Goal: Complete application form: Complete application form

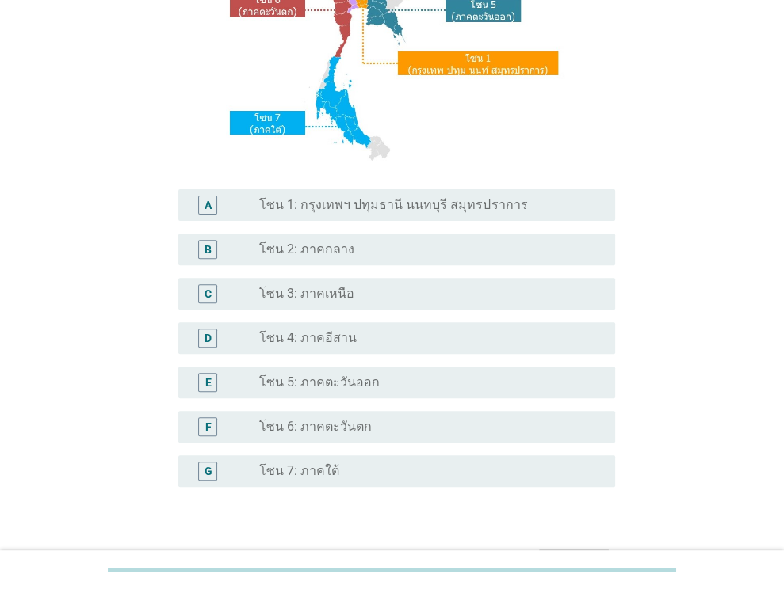
scroll to position [260, 0]
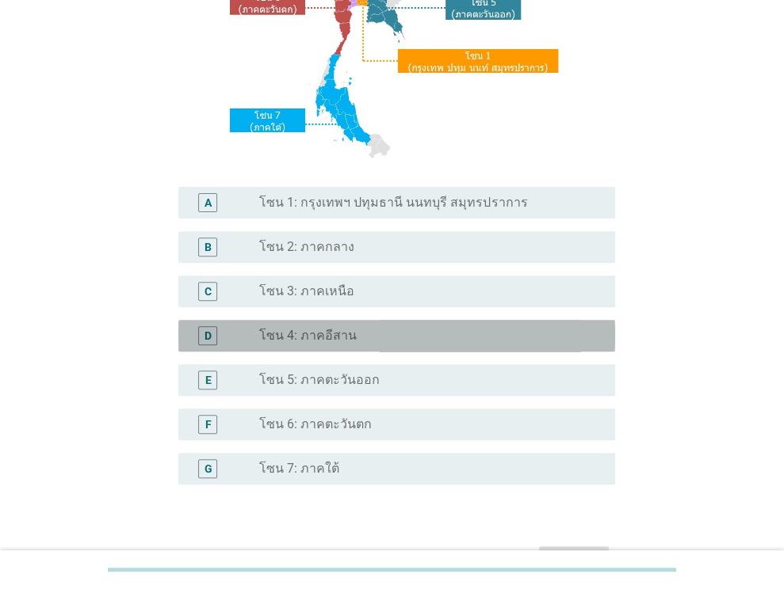
click at [467, 323] on div "D radio_button_unchecked โซน 4: ภาคอีสาน" at bounding box center [396, 336] width 437 height 32
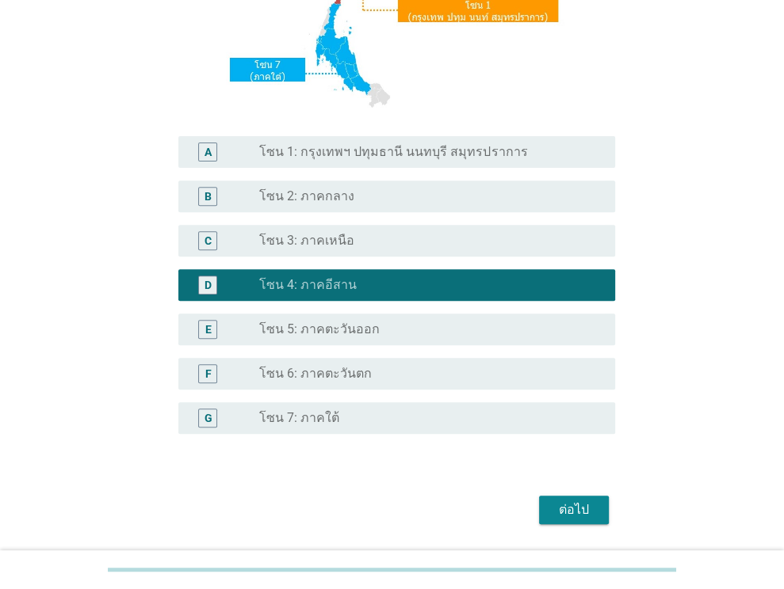
scroll to position [359, 0]
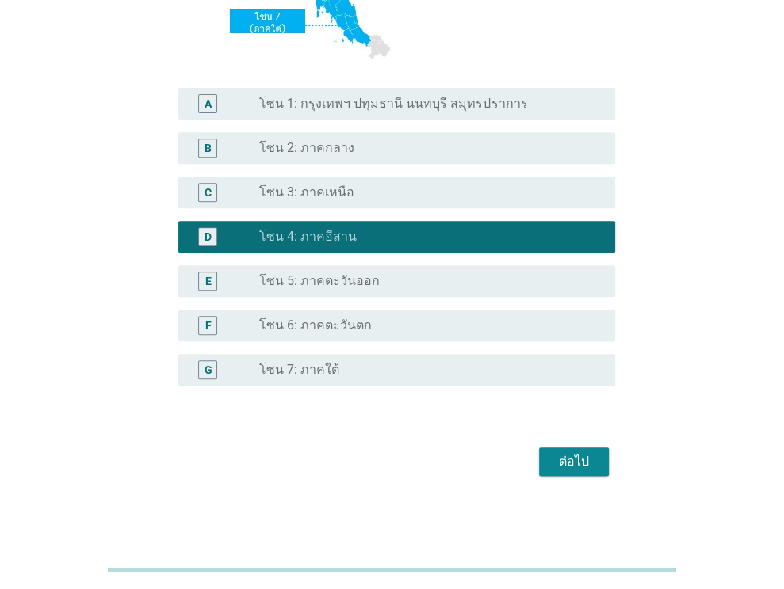
click at [586, 444] on div "ต่อไป" at bounding box center [392, 462] width 446 height 38
click at [571, 456] on div "ต่อไป" at bounding box center [573, 461] width 44 height 19
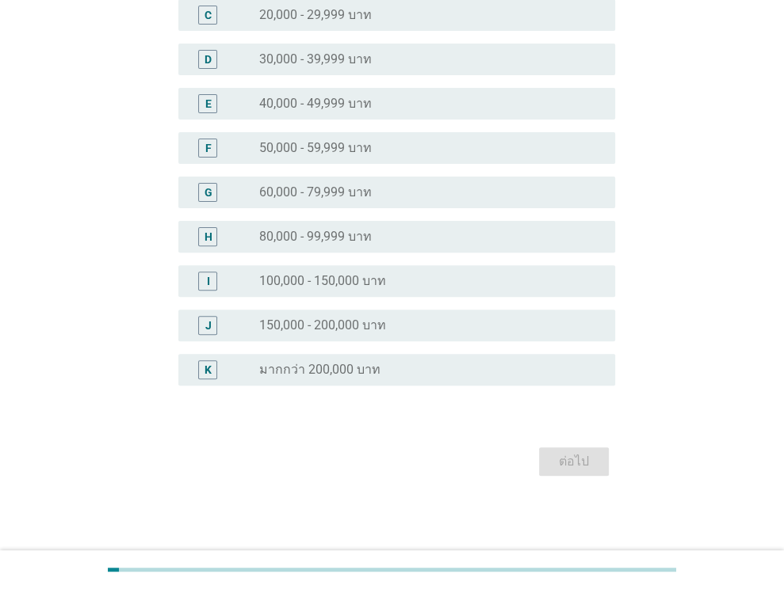
scroll to position [0, 0]
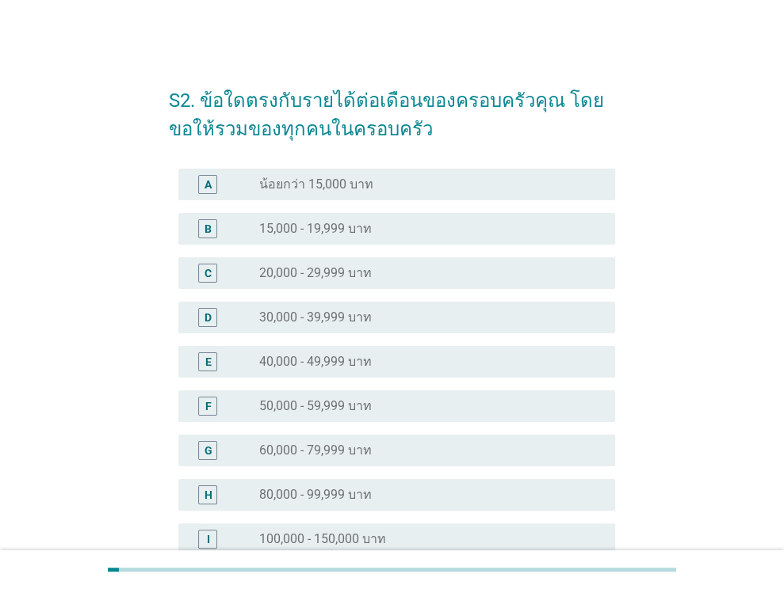
click at [571, 450] on div "radio_button_unchecked 60,000 - 79,999 บาท" at bounding box center [424, 451] width 330 height 16
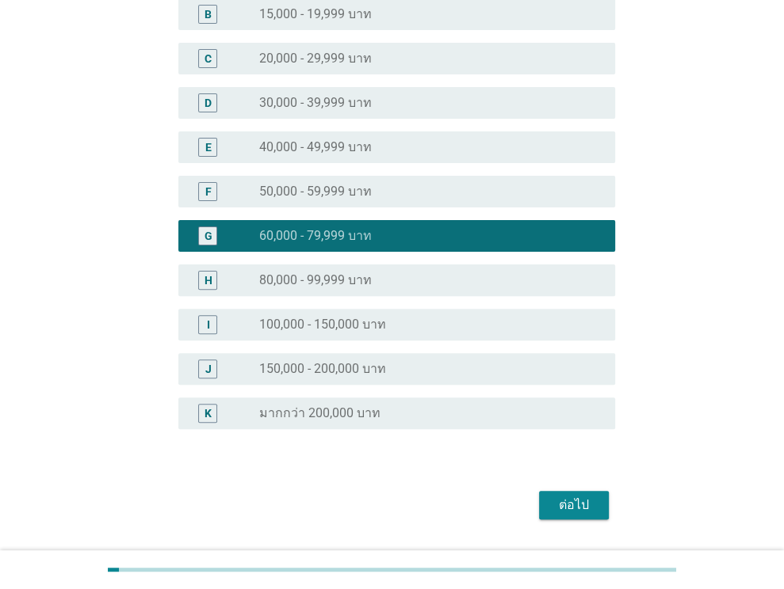
scroll to position [220, 0]
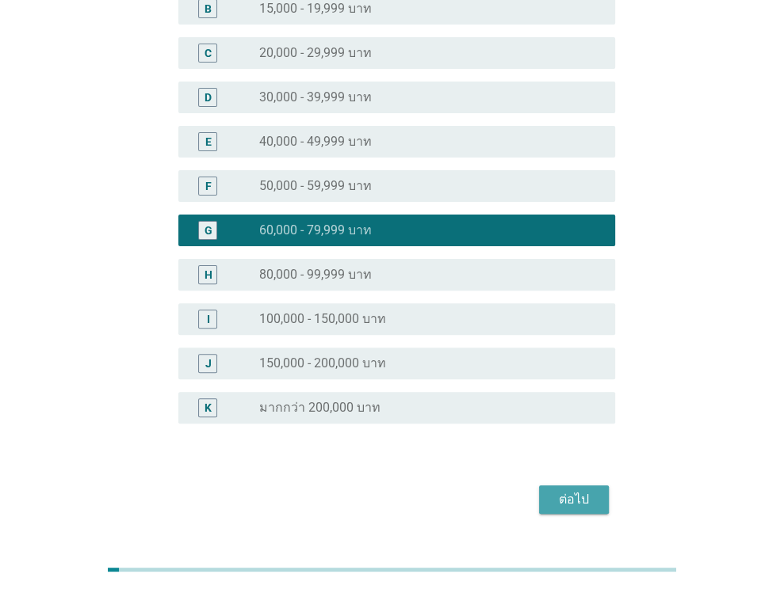
click at [583, 497] on div "ต่อไป" at bounding box center [573, 499] width 44 height 19
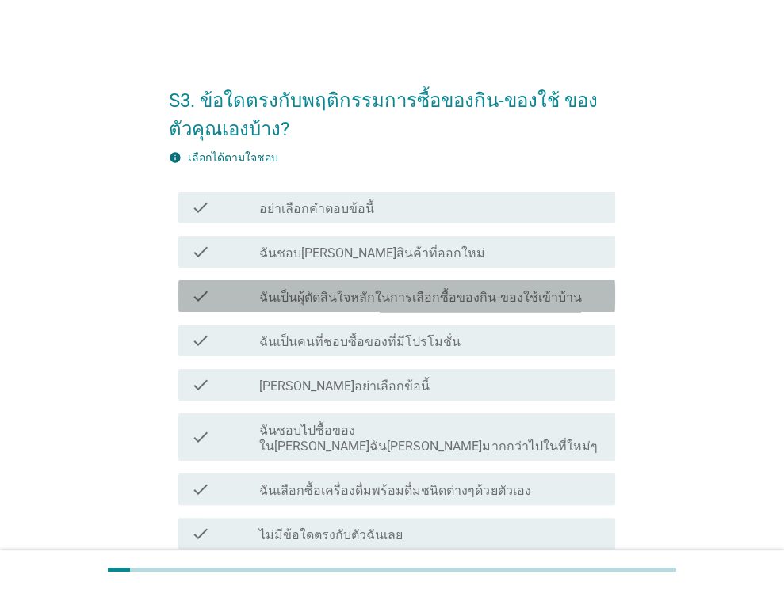
click at [534, 303] on label "ฉันเป็นผุ้ตัดสินใจหลักในการเลือกซื้อของกิน-ของใช้เข้าบ้าน" at bounding box center [420, 298] width 322 height 16
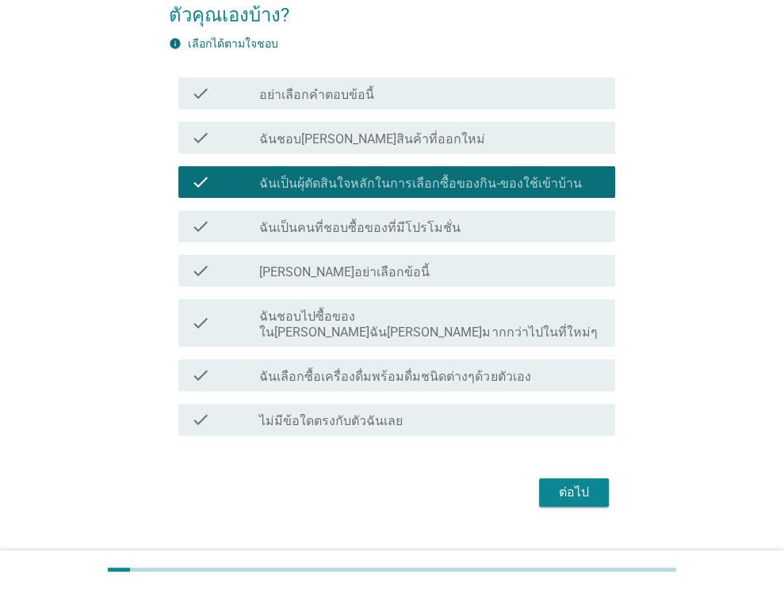
scroll to position [127, 0]
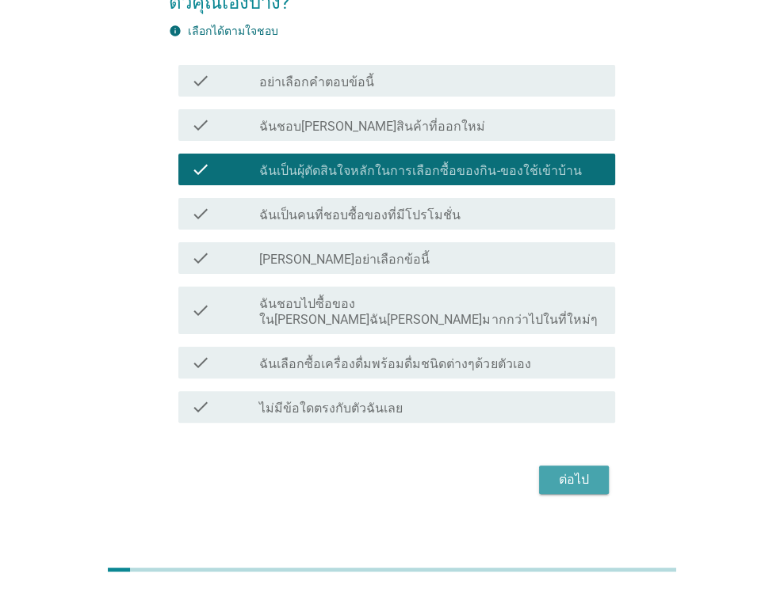
click at [561, 471] on div "ต่อไป" at bounding box center [573, 480] width 44 height 19
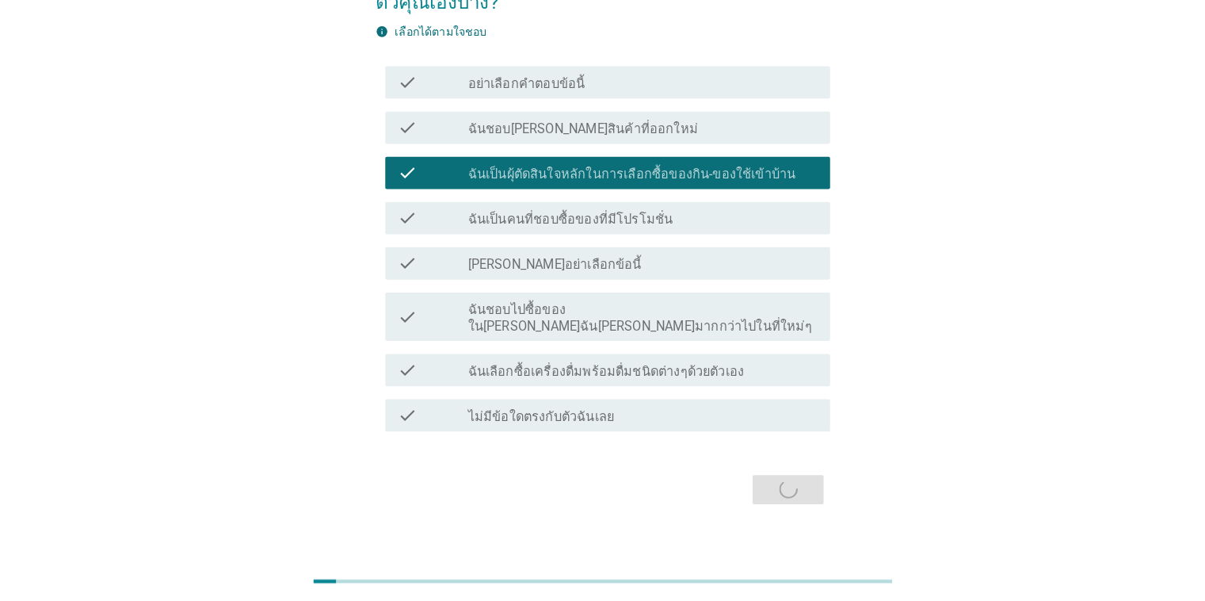
scroll to position [0, 0]
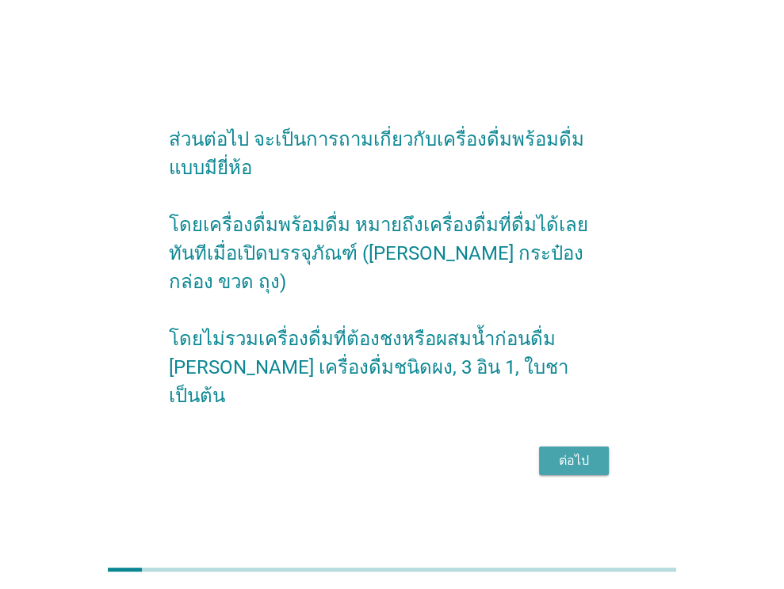
click at [562, 456] on button "ต่อไป" at bounding box center [574, 461] width 70 height 29
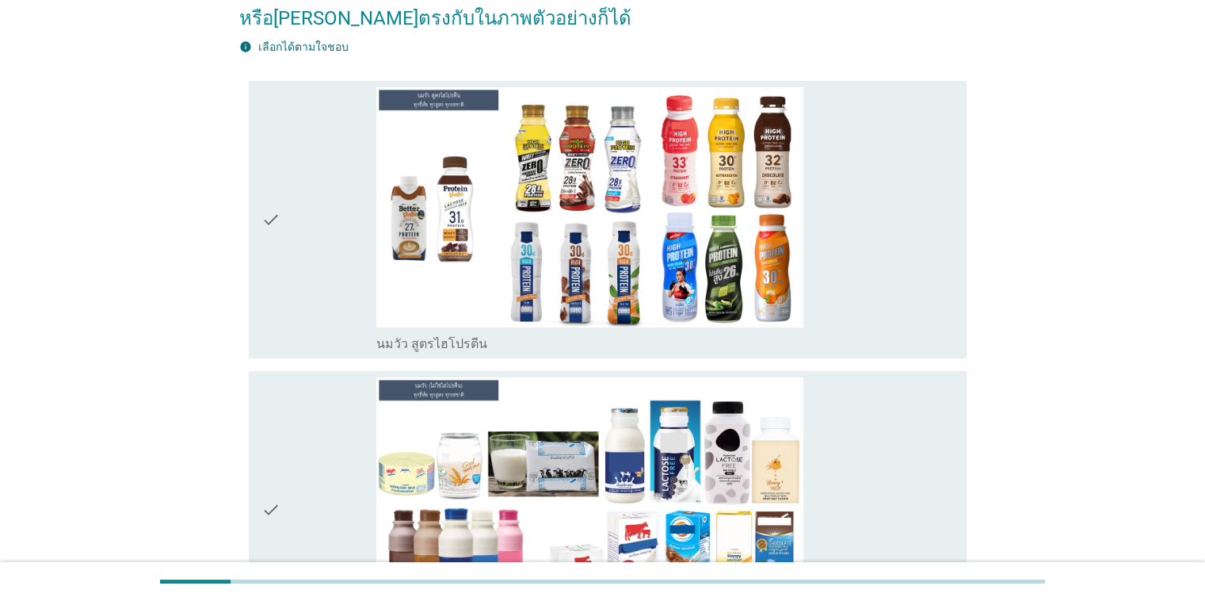
scroll to position [176, 0]
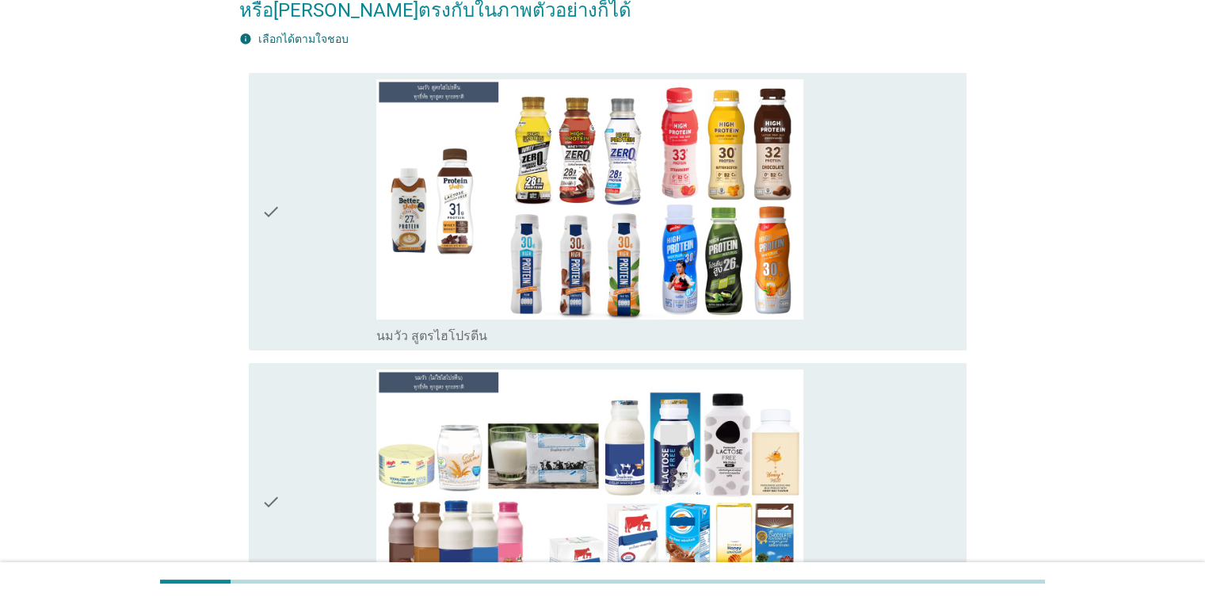
click at [783, 142] on div "check_box_outline_blank นมวัว สูตรไฮโปรตีน" at bounding box center [664, 211] width 577 height 265
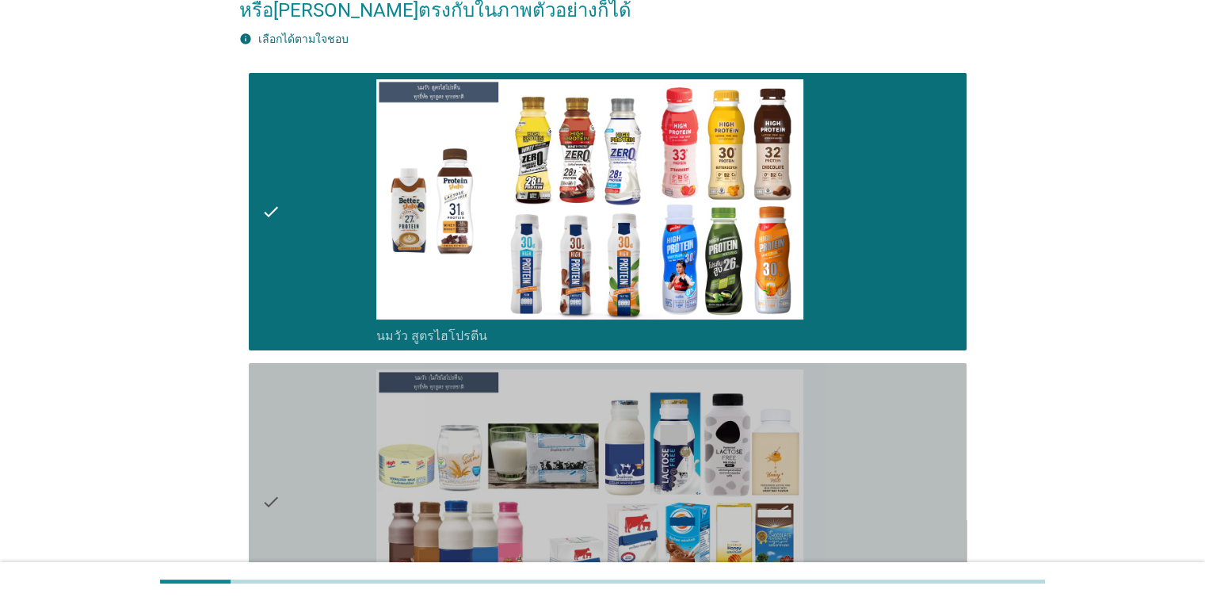
click at [783, 433] on div "check_box_outline_blank นมวัว (ไม่ใช่ไฮโปรตีน)" at bounding box center [664, 501] width 577 height 265
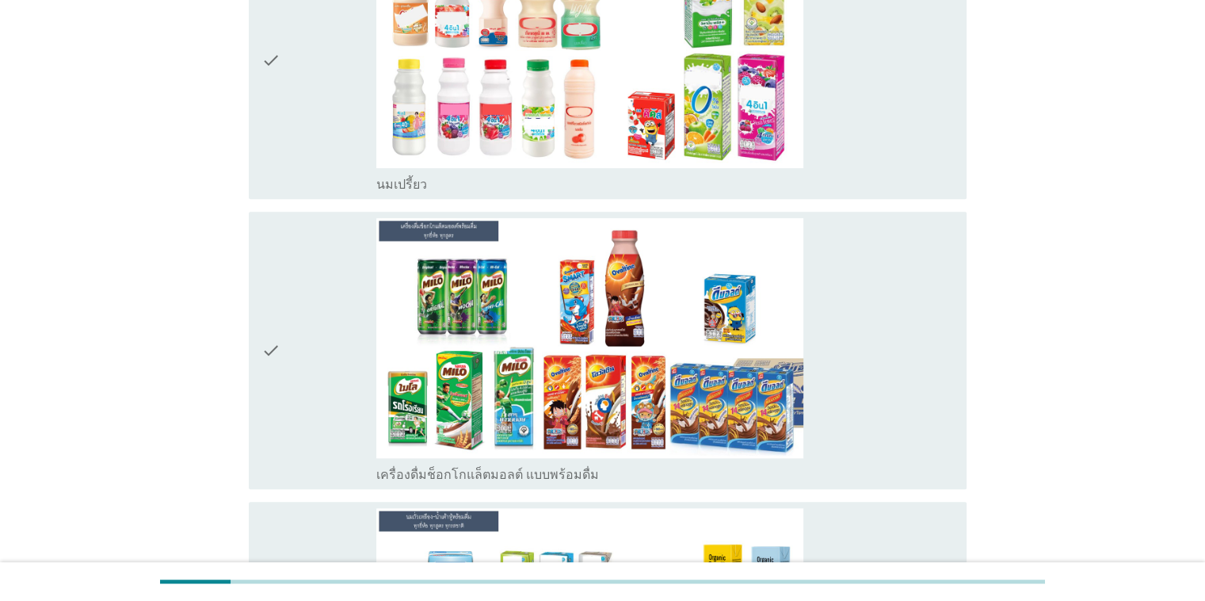
scroll to position [809, 0]
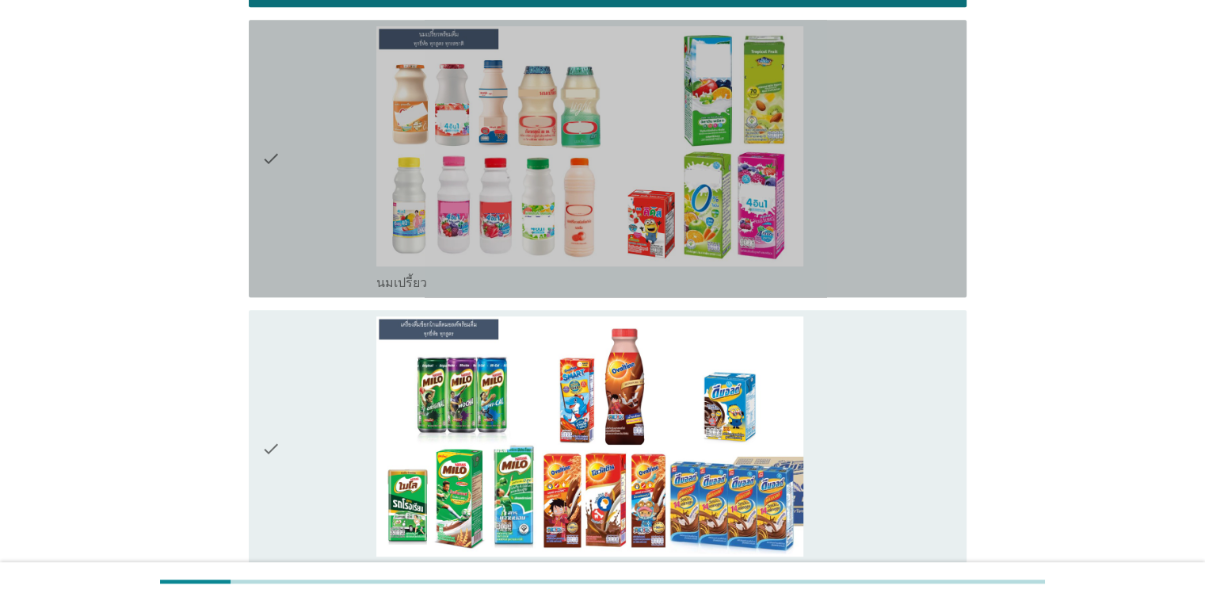
click at [783, 97] on div "check_box_outline_blank นมเปรี้ยว" at bounding box center [664, 158] width 577 height 265
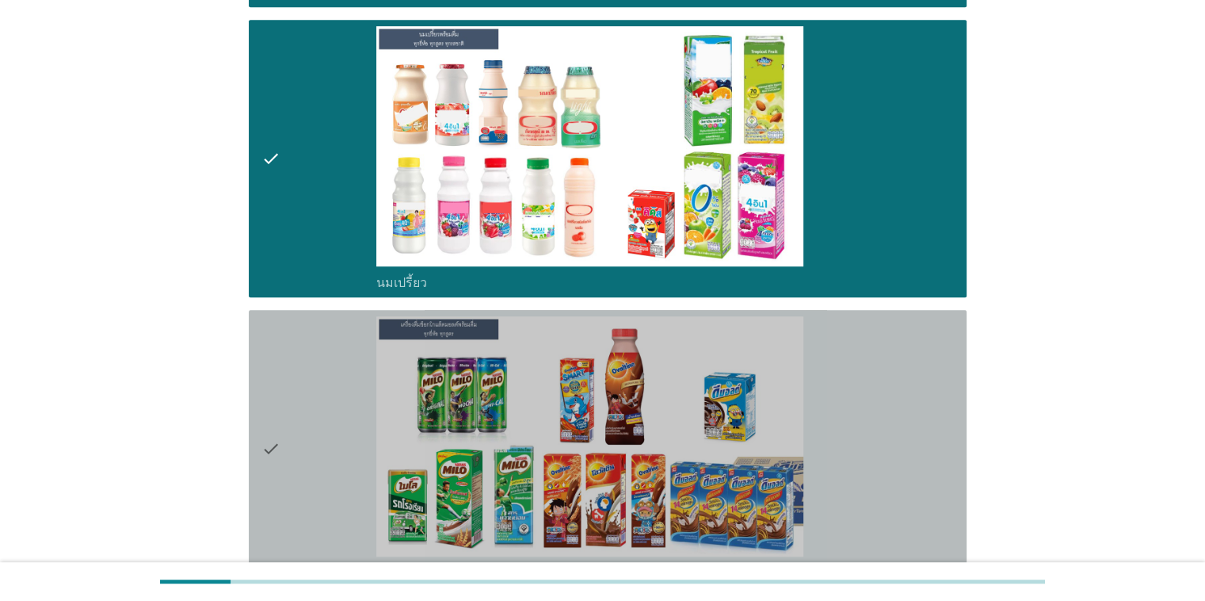
click at [783, 376] on div "check_box_outline_blank เครื่องดื่มช็อกโกแล็ตมอลต์ แบบพร้อมดื่ม" at bounding box center [664, 448] width 577 height 265
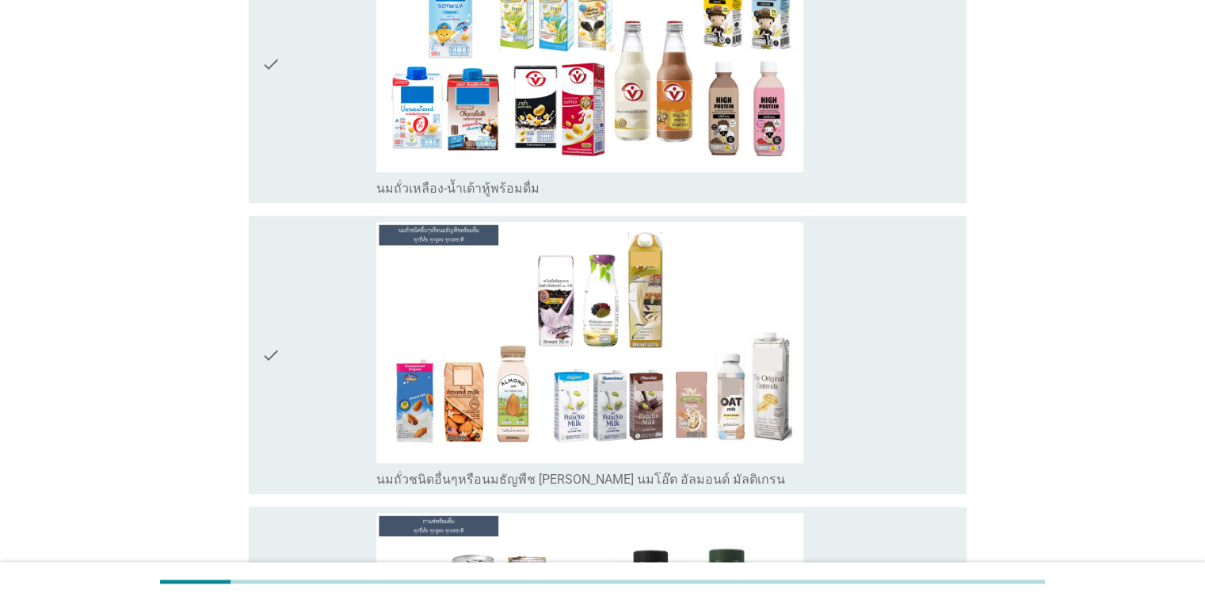
scroll to position [1499, 0]
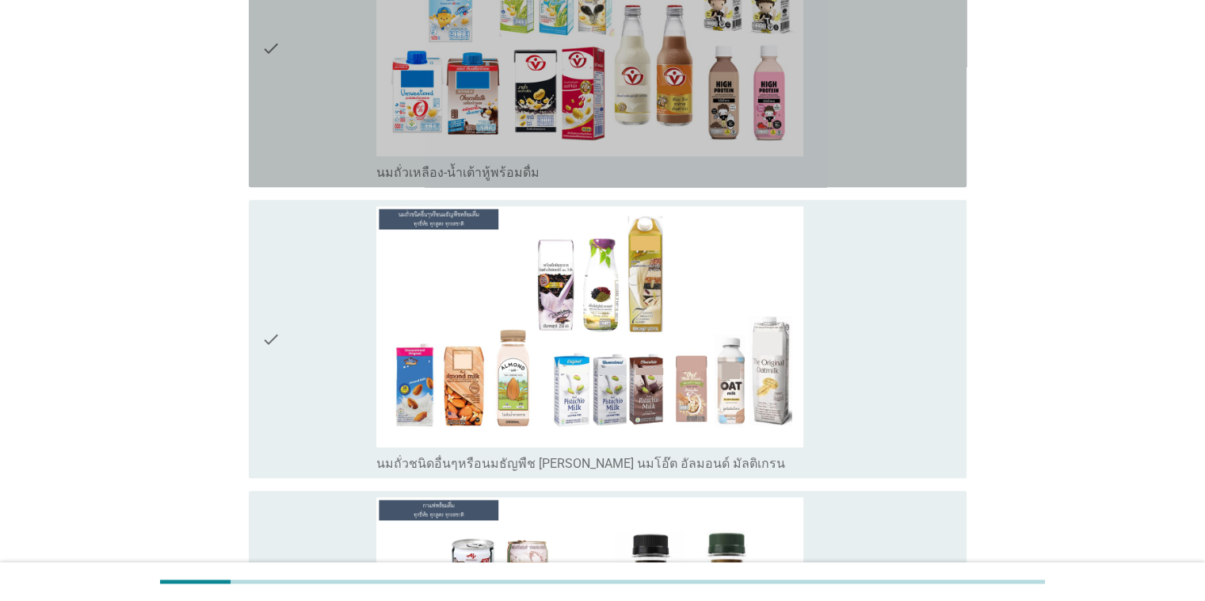
click at [783, 82] on div "check_box_outline_blank นมถั่วเหลือง-น้ำเต้าหู้พร้อมดื่ม" at bounding box center [664, 48] width 577 height 265
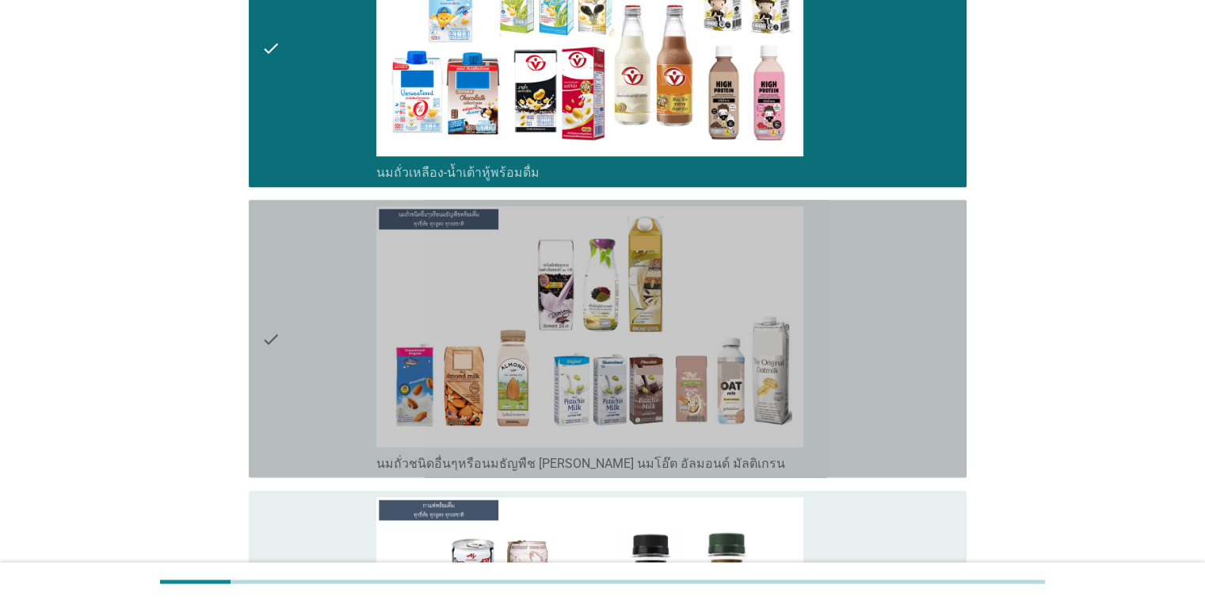
click at [783, 325] on div "check_box_outline_blank นมถั่วชนิดอื่นๆหรือนมธัญพืช [PERSON_NAME] นมโอ๊ต อัลมอน…" at bounding box center [664, 338] width 577 height 265
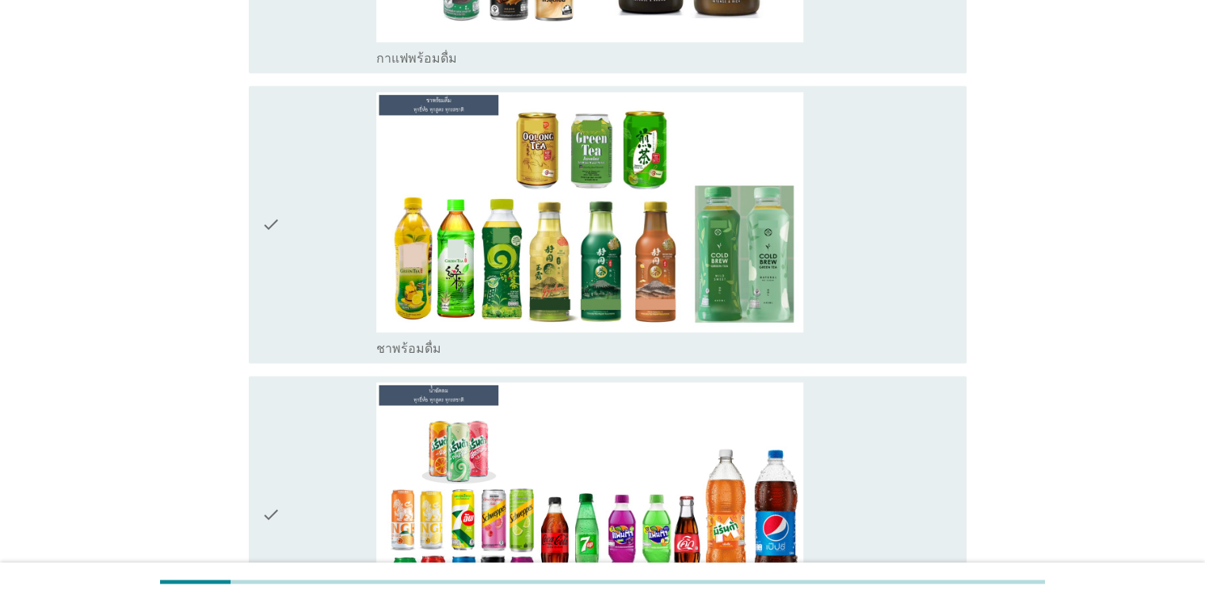
scroll to position [2202, 0]
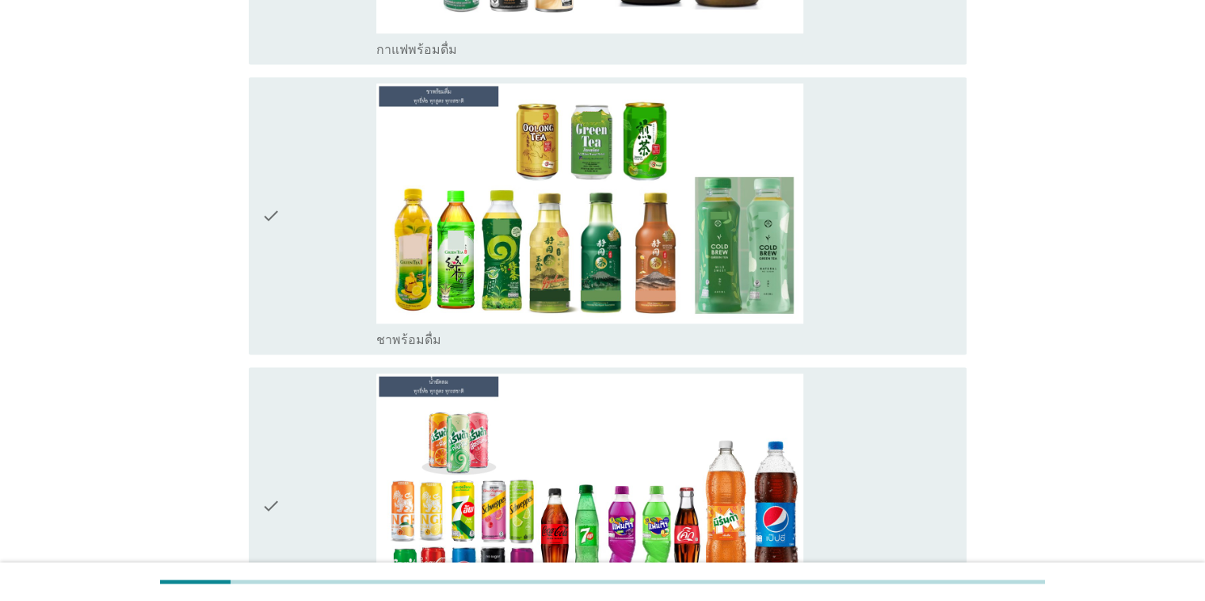
click at [783, 286] on div "check_box_outline_blank ชาพร้อมดื่ม" at bounding box center [664, 215] width 577 height 265
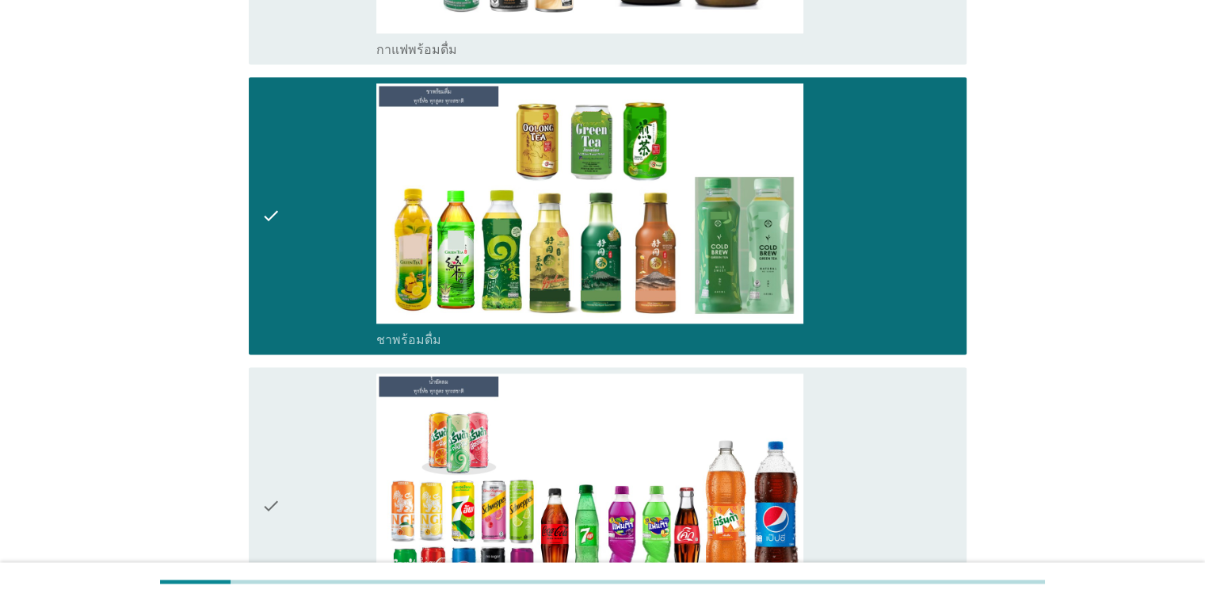
click at [783, 463] on div "check_box_outline_blank น้ำอัดลม" at bounding box center [664, 505] width 577 height 265
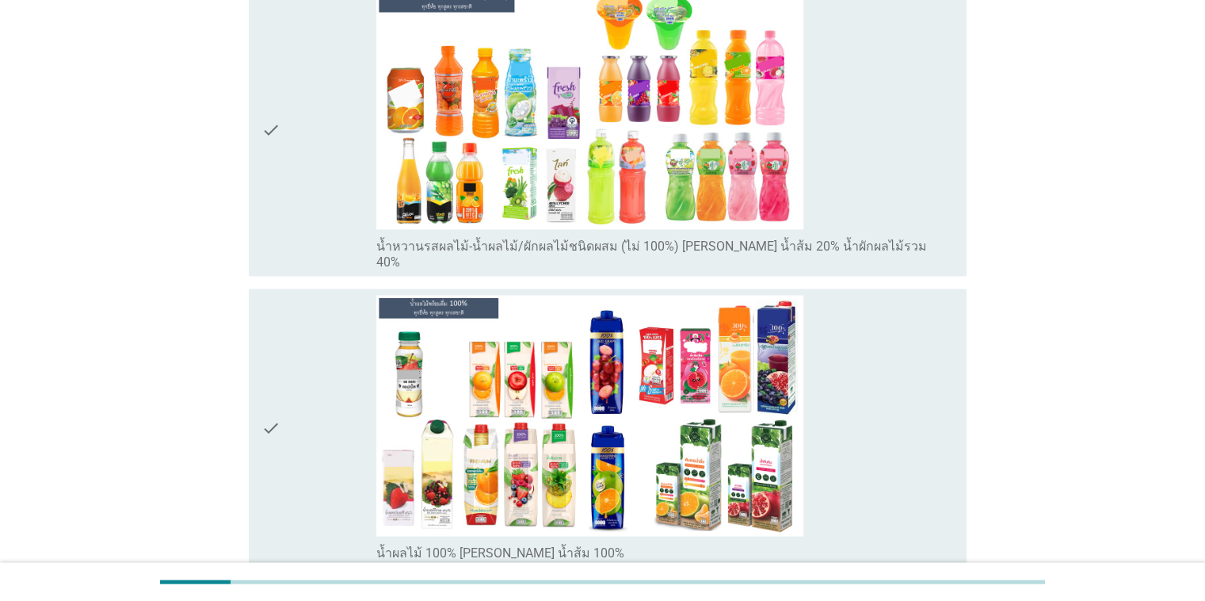
scroll to position [2900, 0]
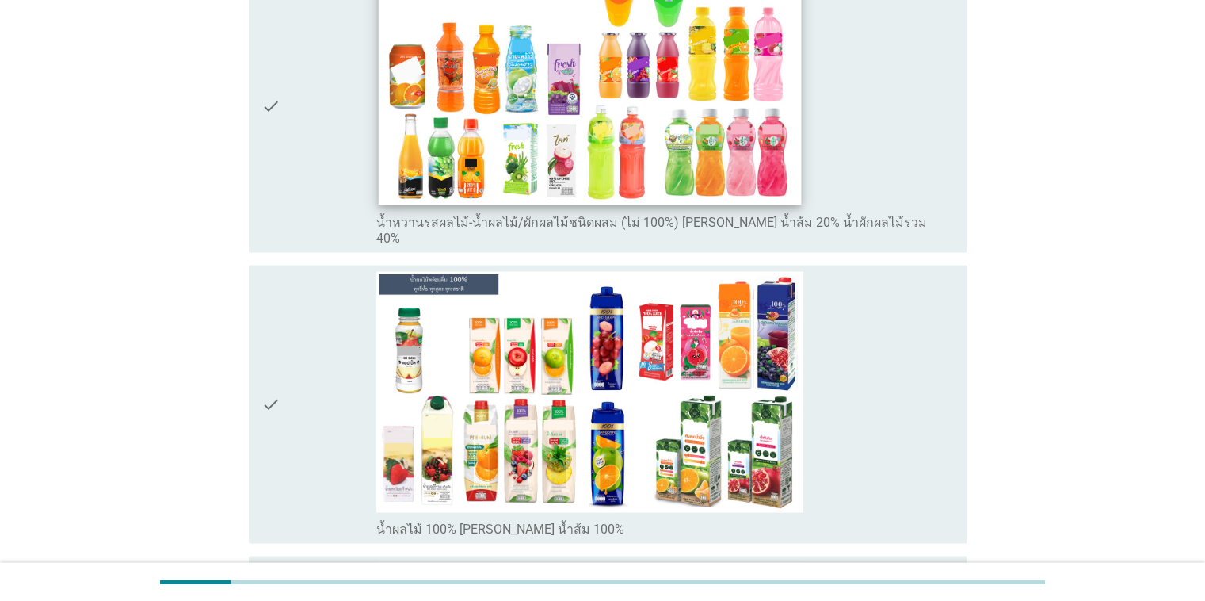
click at [783, 172] on img at bounding box center [590, 86] width 423 height 238
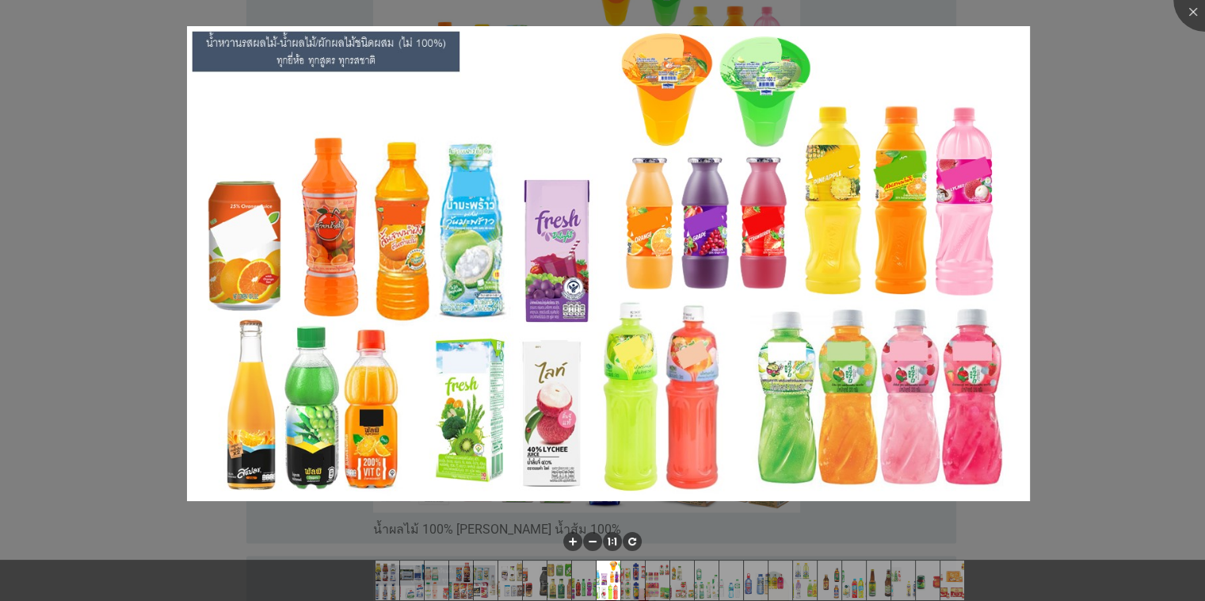
click at [742, 475] on img at bounding box center [608, 263] width 843 height 475
click at [783, 13] on div at bounding box center [1204, -1] width 63 height 63
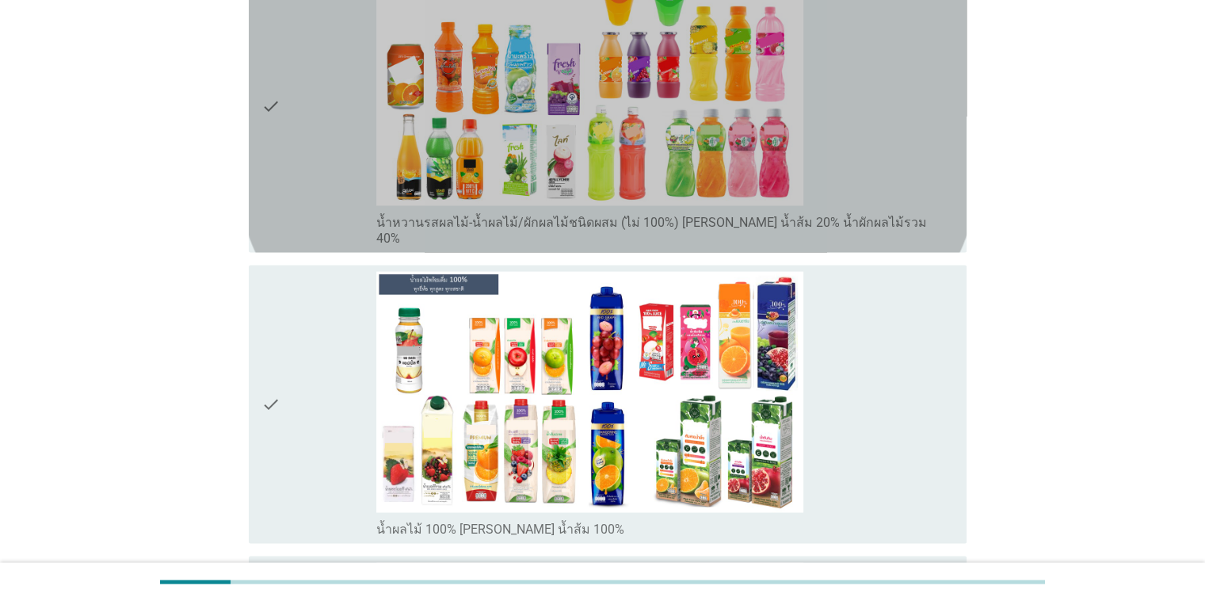
click at [783, 151] on div "check_box_outline_blank น้ำหวานรสผลไม้-น้ำผลไม้/ผักผลไม้ชนิดผสม (ไม่ 100%) [PER…" at bounding box center [664, 105] width 577 height 280
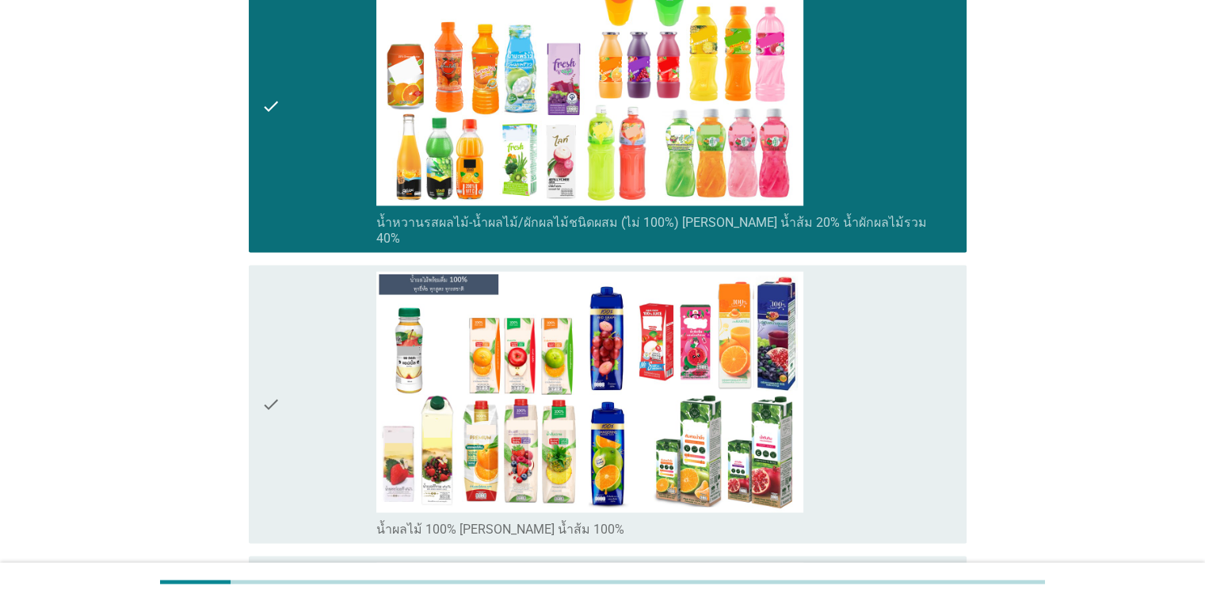
click at [783, 353] on div "check_box_outline_blank น้ำผลไม้ 100% [PERSON_NAME] น้ำส้ม 100%" at bounding box center [664, 403] width 577 height 265
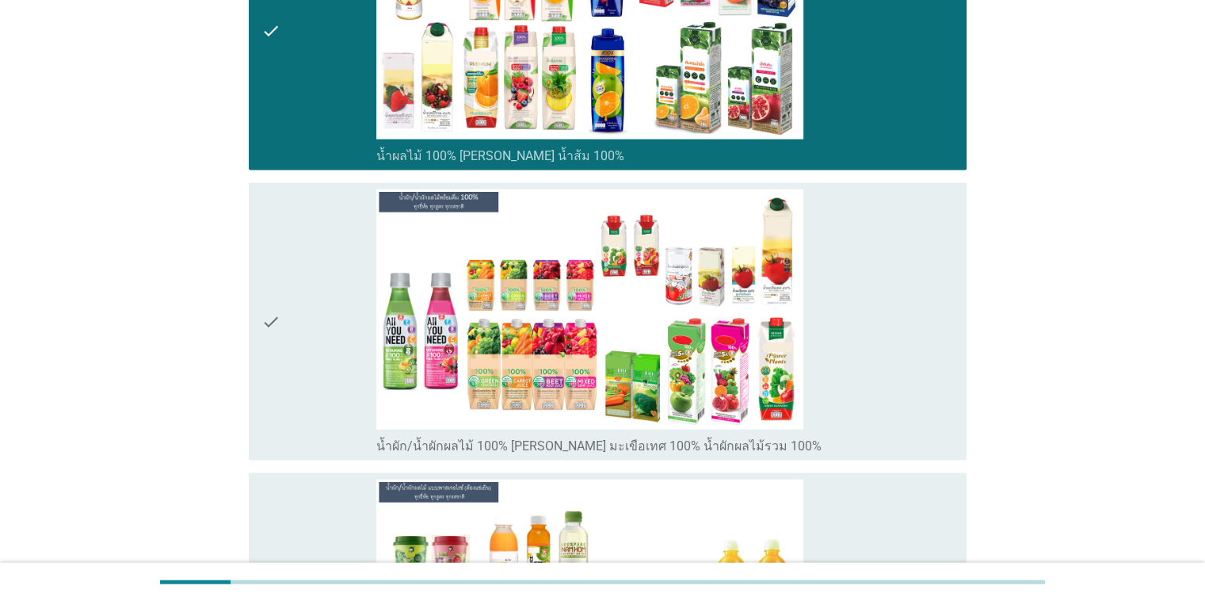
scroll to position [3542, 0]
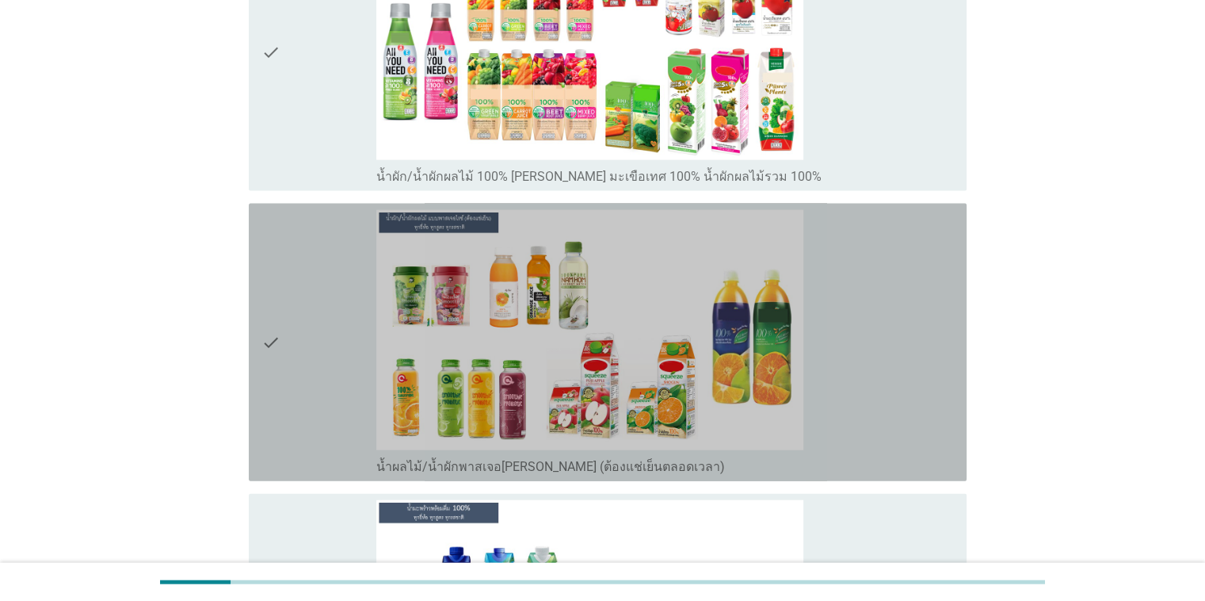
click at [783, 280] on div "check_box_outline_blank น้ำผลไม้/น้ำผักพาสเจอ[PERSON_NAME] (ต้องแช่เย็นตลอดเวลา)" at bounding box center [664, 342] width 577 height 265
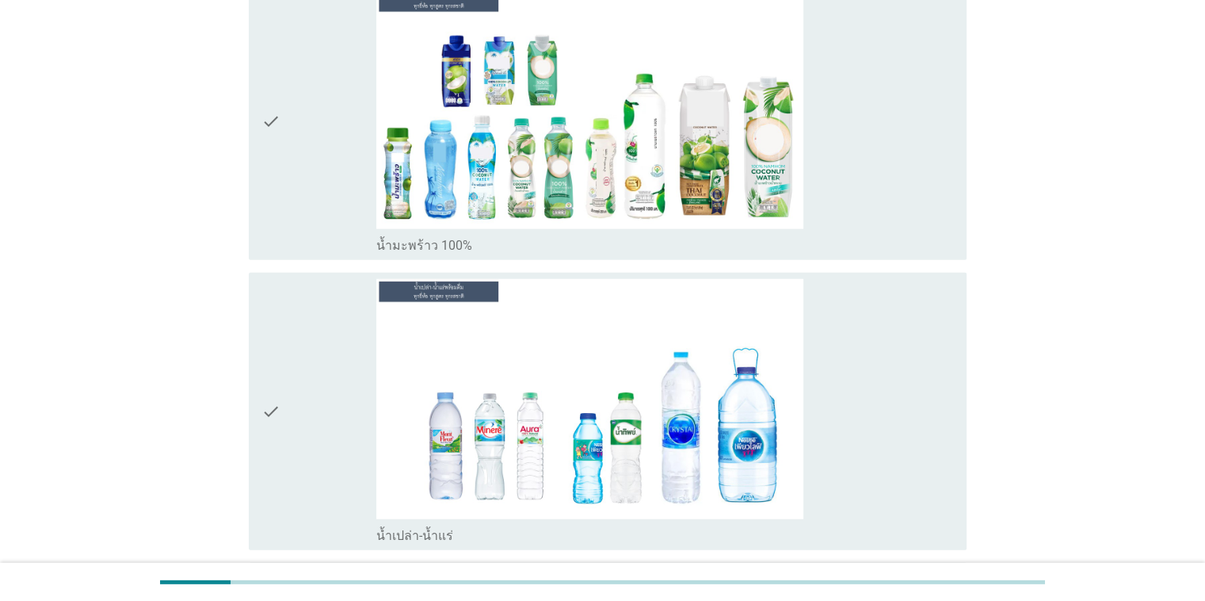
scroll to position [4078, 0]
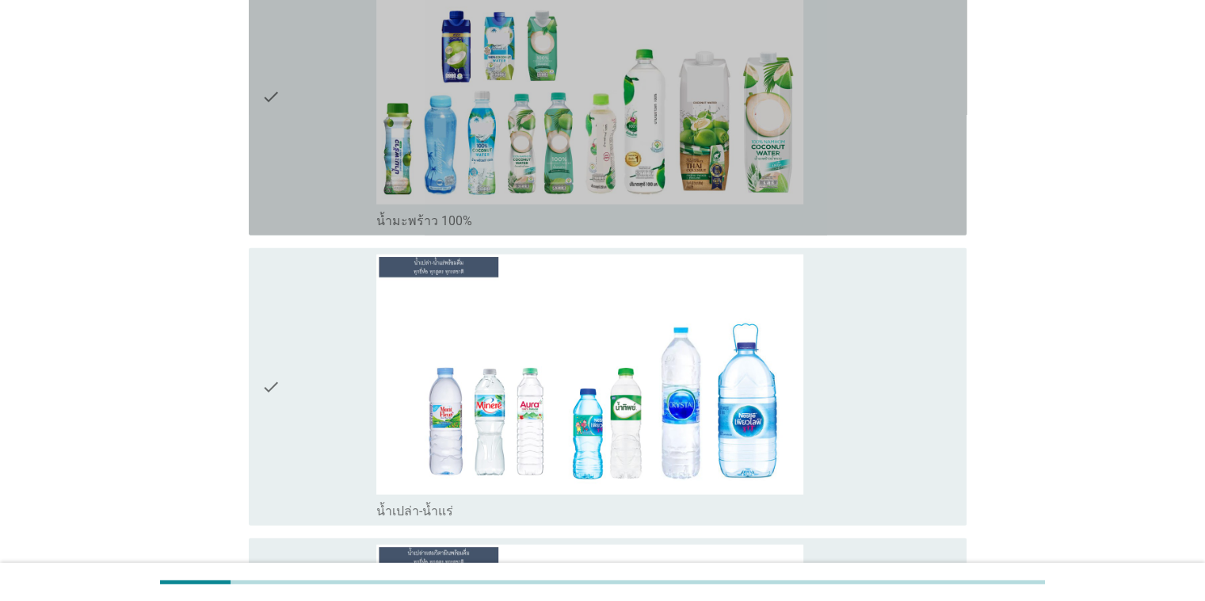
click at [783, 210] on div "check_box_outline_blank น้ำมะพร้าว 100%" at bounding box center [664, 219] width 577 height 19
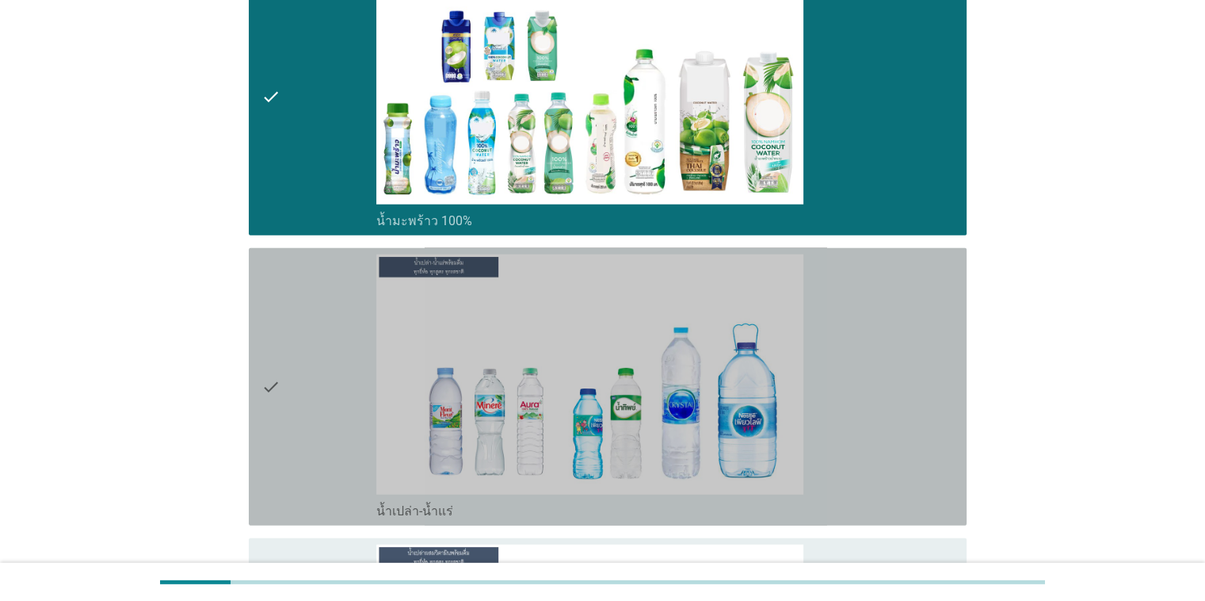
click at [783, 374] on div "check_box_outline_blank น้ำเปล่า-น้ำแร่" at bounding box center [664, 386] width 577 height 265
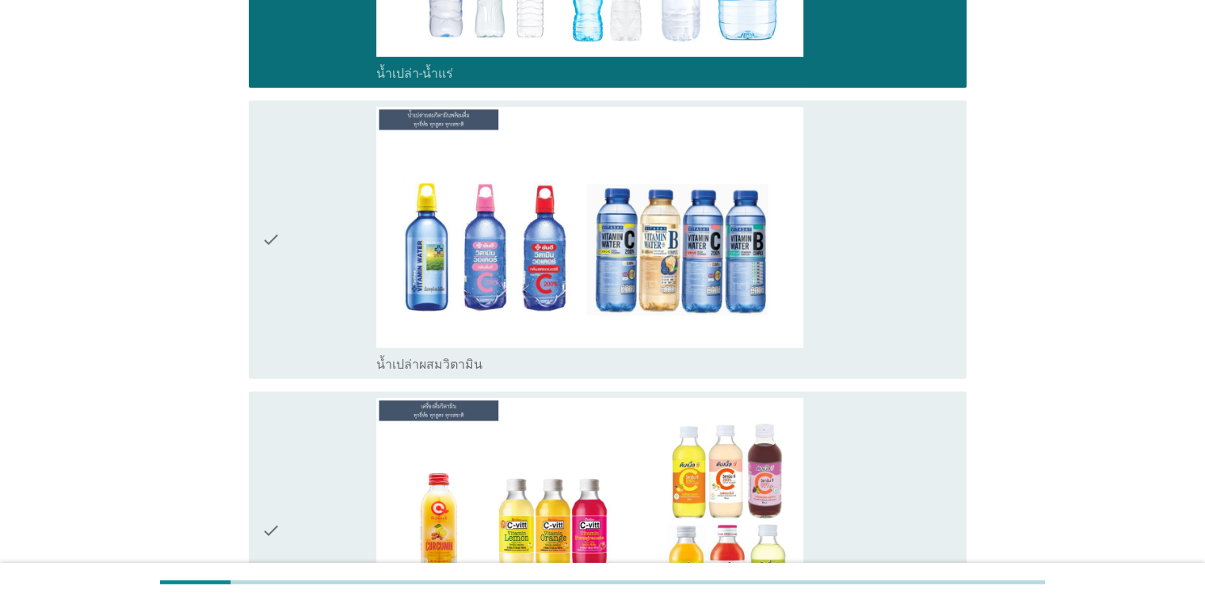
scroll to position [4548, 0]
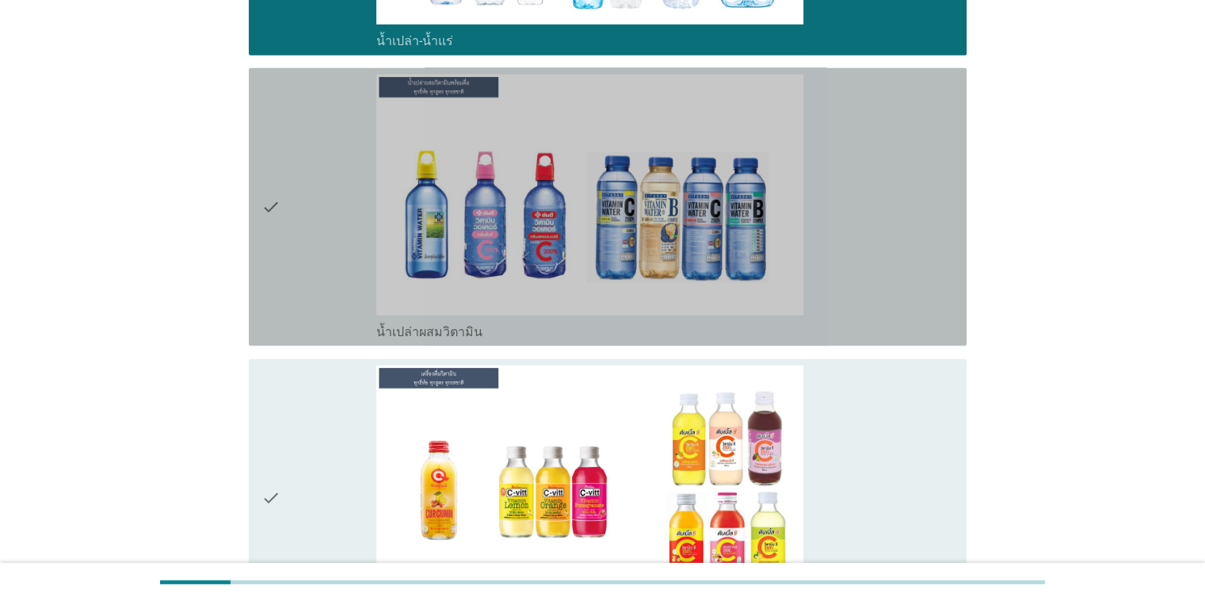
click at [783, 279] on div "check_box_outline_blank น้ำเปล่าผสมวิตามิน" at bounding box center [664, 206] width 577 height 265
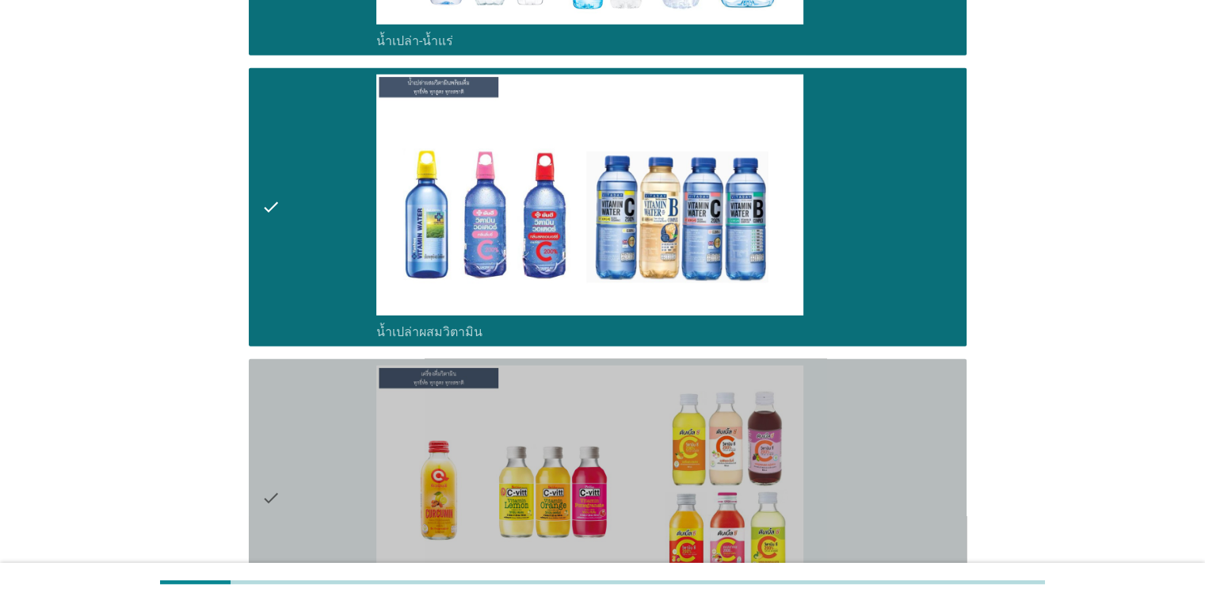
click at [783, 475] on div "check_box_outline_blank เครื่องดื่มวิตามิน" at bounding box center [664, 497] width 577 height 265
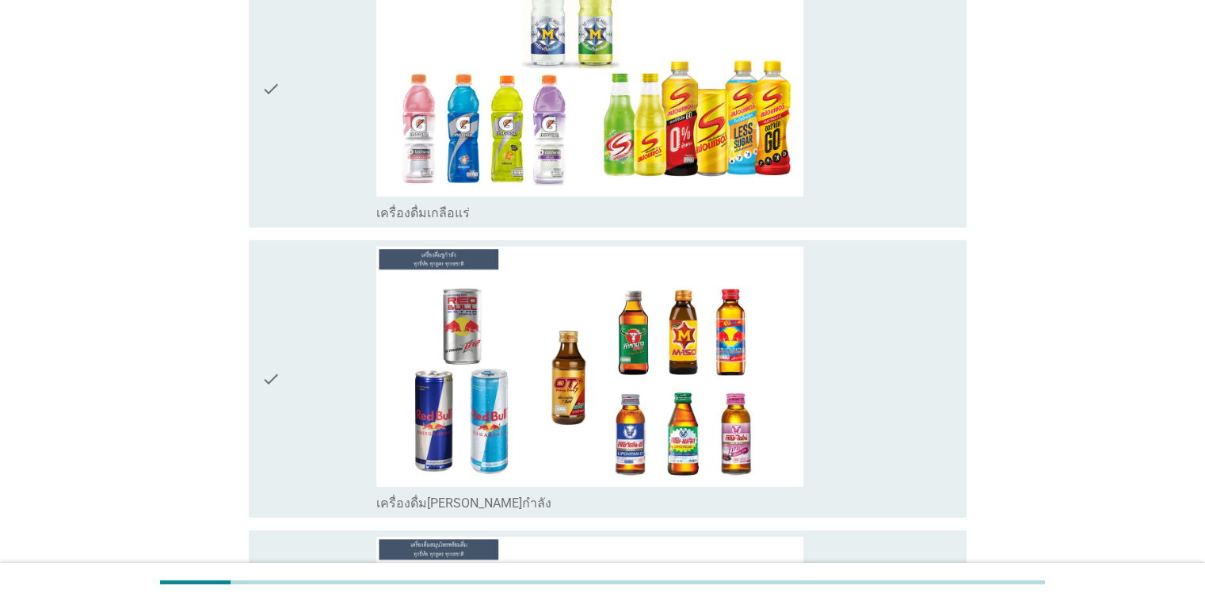
scroll to position [5270, 0]
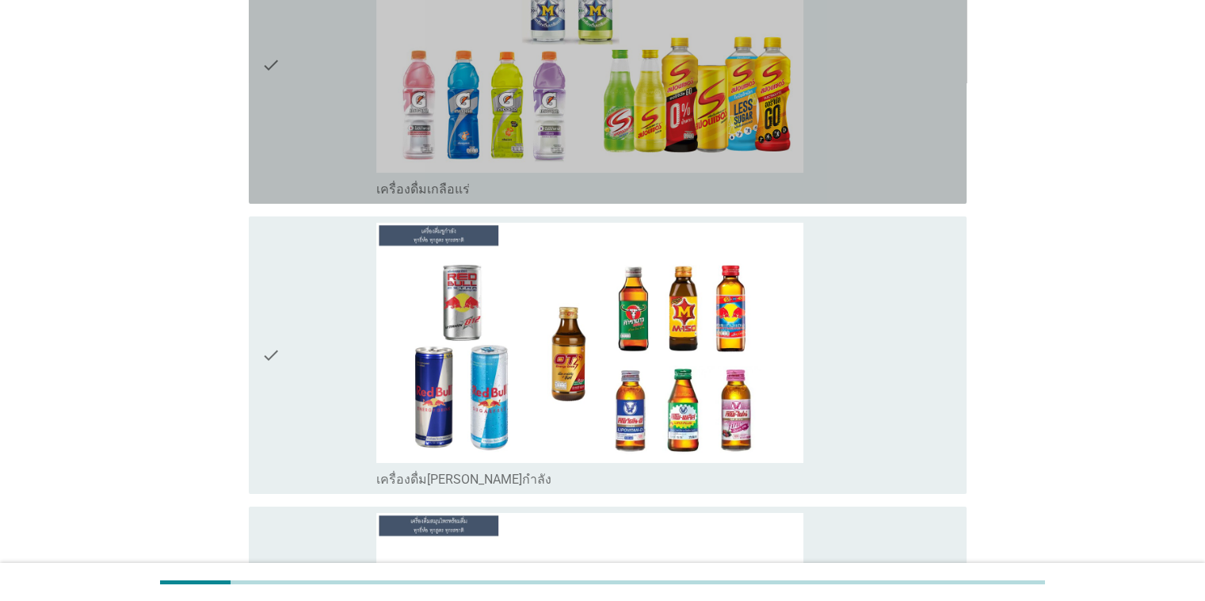
click at [783, 144] on div "check_box_outline_blank เครื่องดื่มเกลือแร่" at bounding box center [664, 65] width 577 height 265
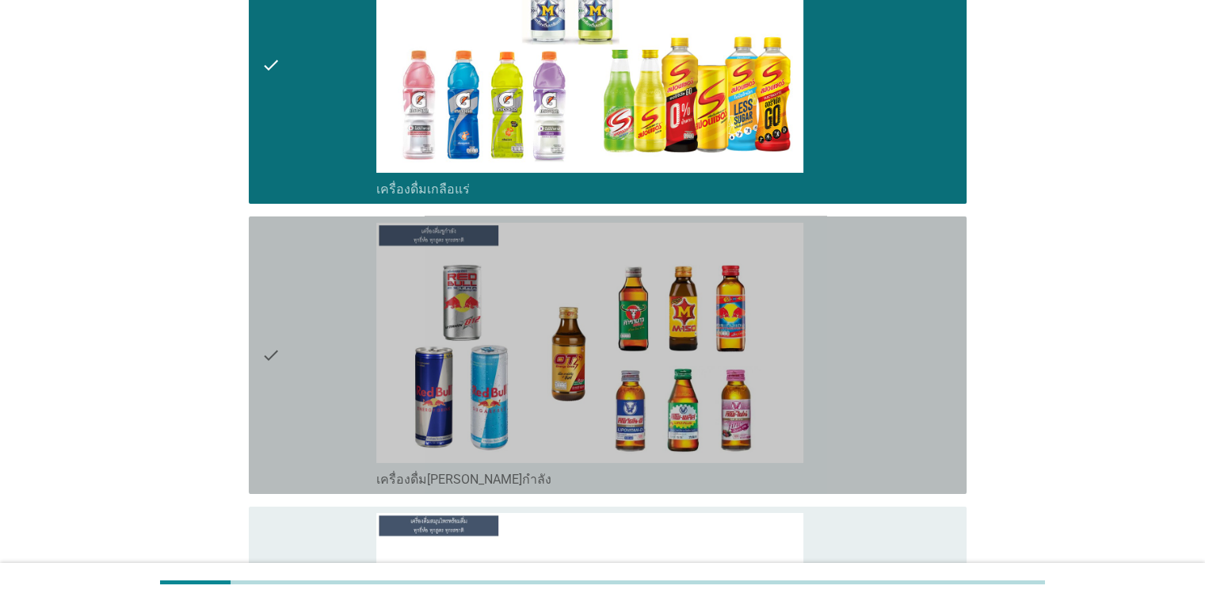
click at [783, 336] on div "check_box_outline_blank เครื่องดื่ม[PERSON_NAME]กำลัง" at bounding box center [664, 355] width 577 height 265
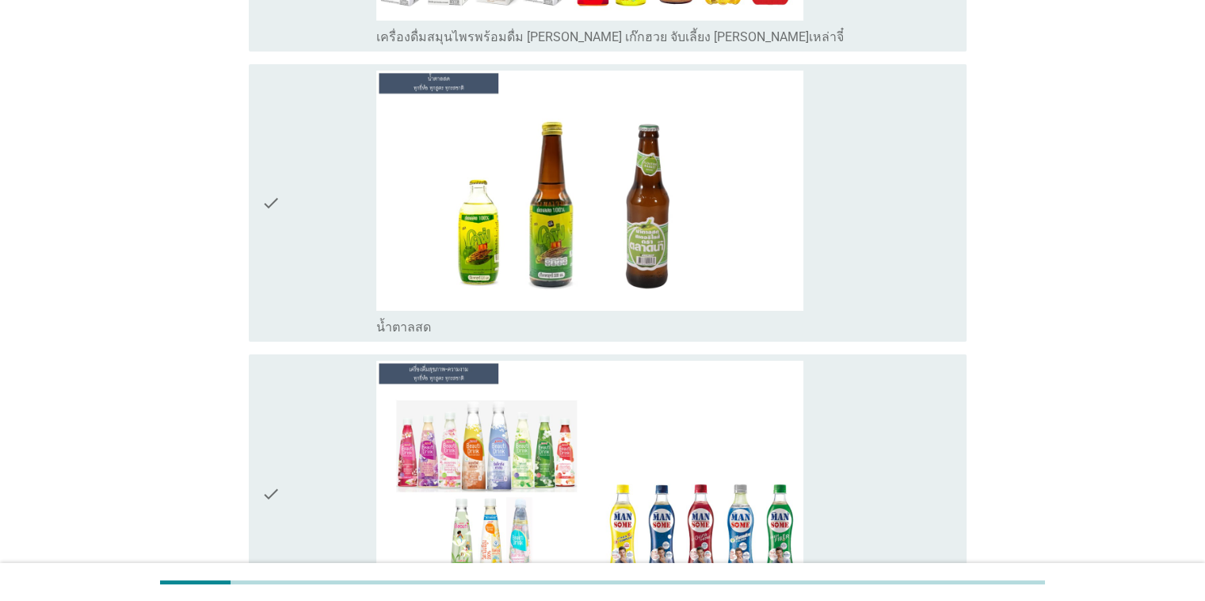
scroll to position [6035, 0]
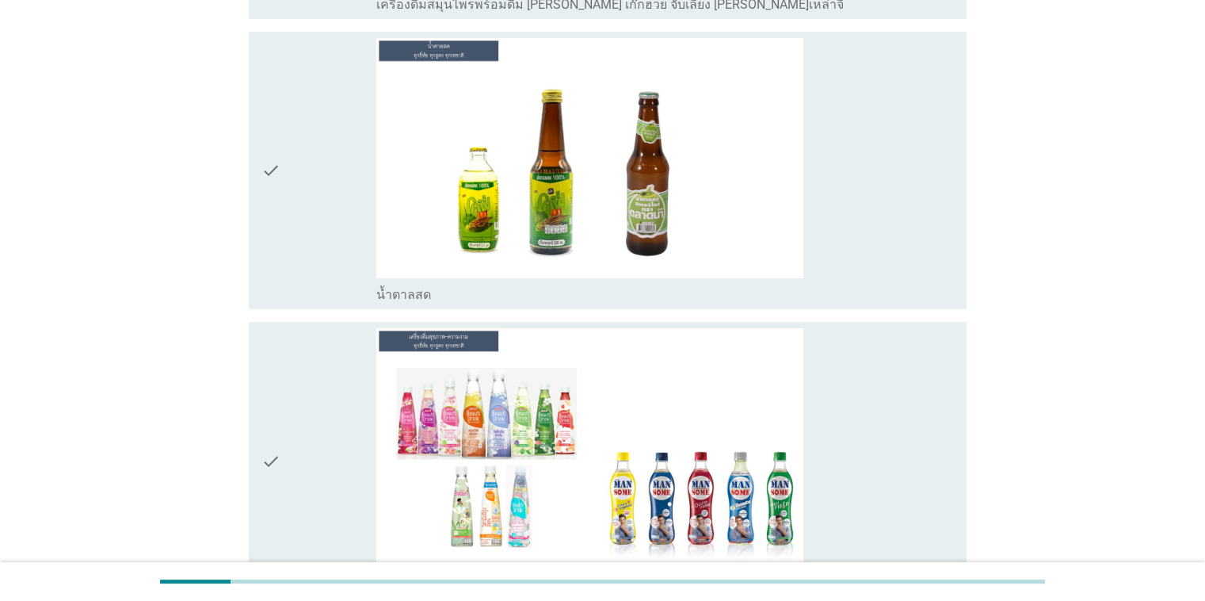
click at [783, 288] on div "check check_box_outline_blank น้ำตาลสด" at bounding box center [602, 170] width 727 height 290
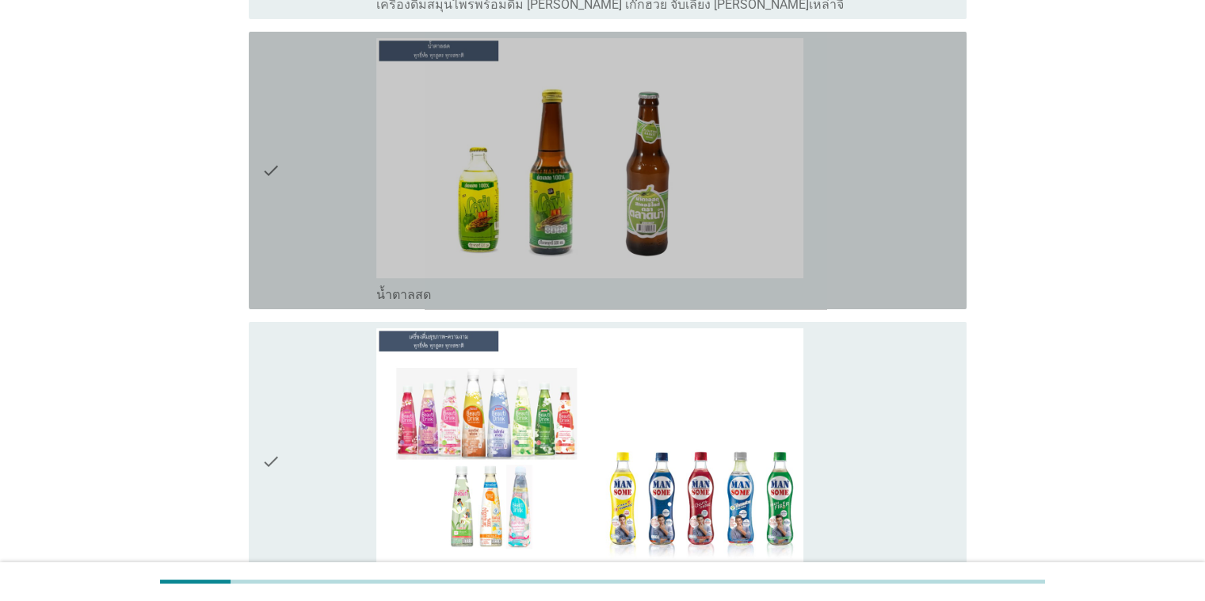
click at [783, 166] on div "check_box_outline_blank น้ำตาลสด" at bounding box center [664, 170] width 577 height 265
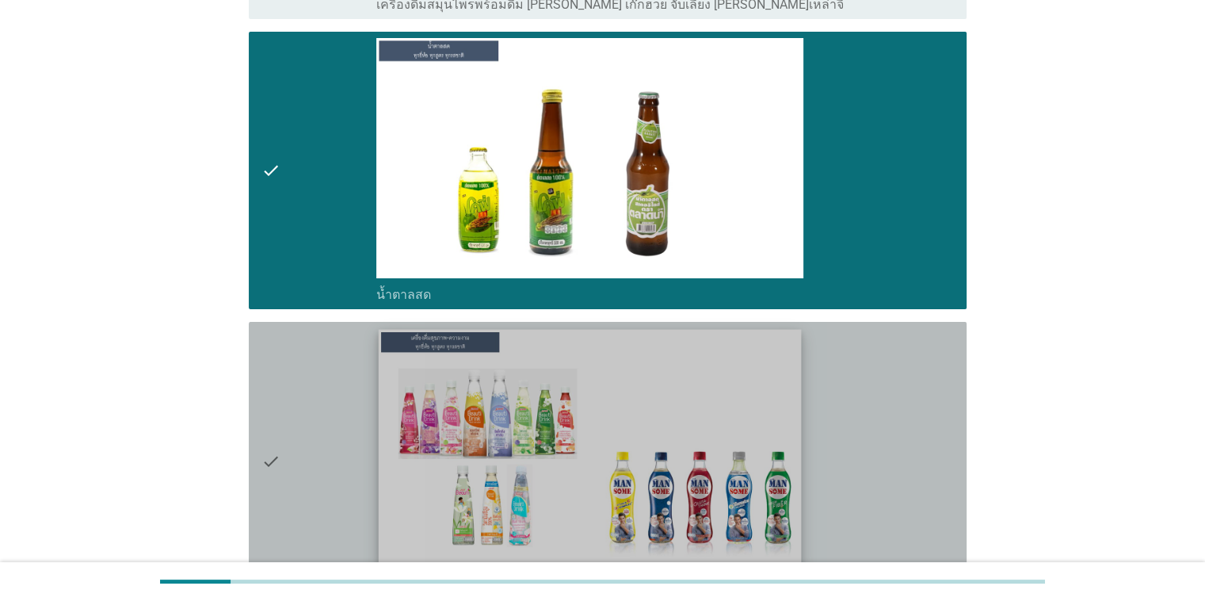
click at [783, 396] on div "check_box_outline_blank เครื่องดื่มเพื่อสุขภาพและความงาม [PERSON_NAME] เซ็ปเป้ …" at bounding box center [664, 460] width 577 height 265
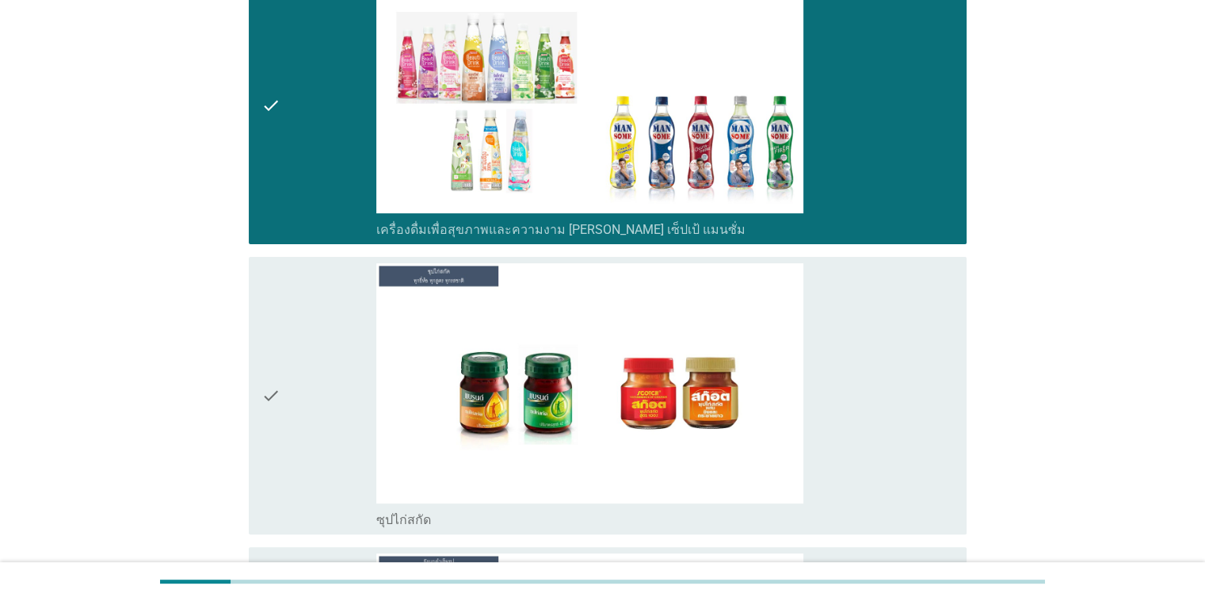
scroll to position [6504, 0]
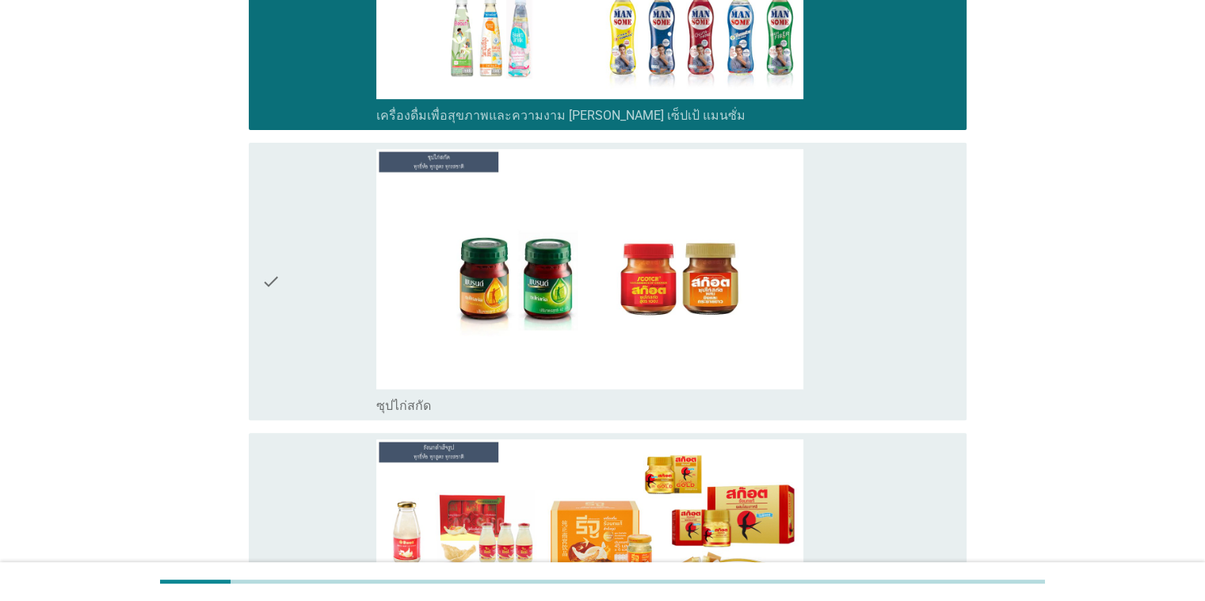
click at [783, 395] on div "check check_box_outline_blank ซุปไก่สกัด" at bounding box center [602, 281] width 727 height 290
click at [783, 315] on div "check_box_outline_blank ซุปไก่สกัด" at bounding box center [664, 281] width 577 height 265
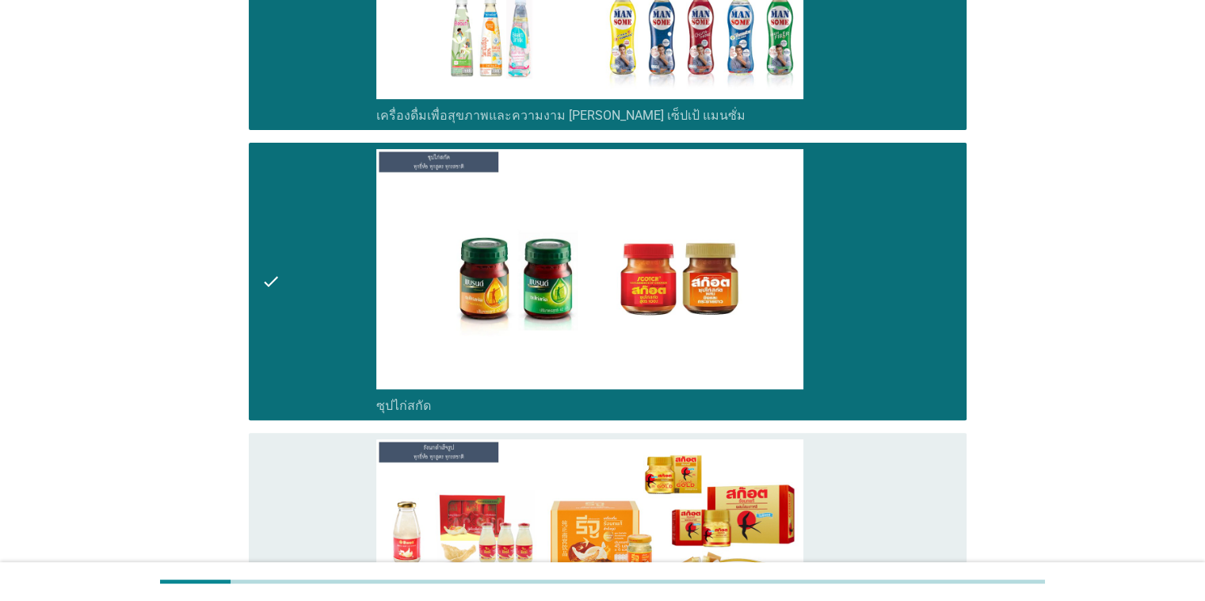
click at [783, 497] on div "check_box_outline_blank เครื่องดื่ม[PERSON_NAME]สำเร็จรูป" at bounding box center [664, 571] width 577 height 265
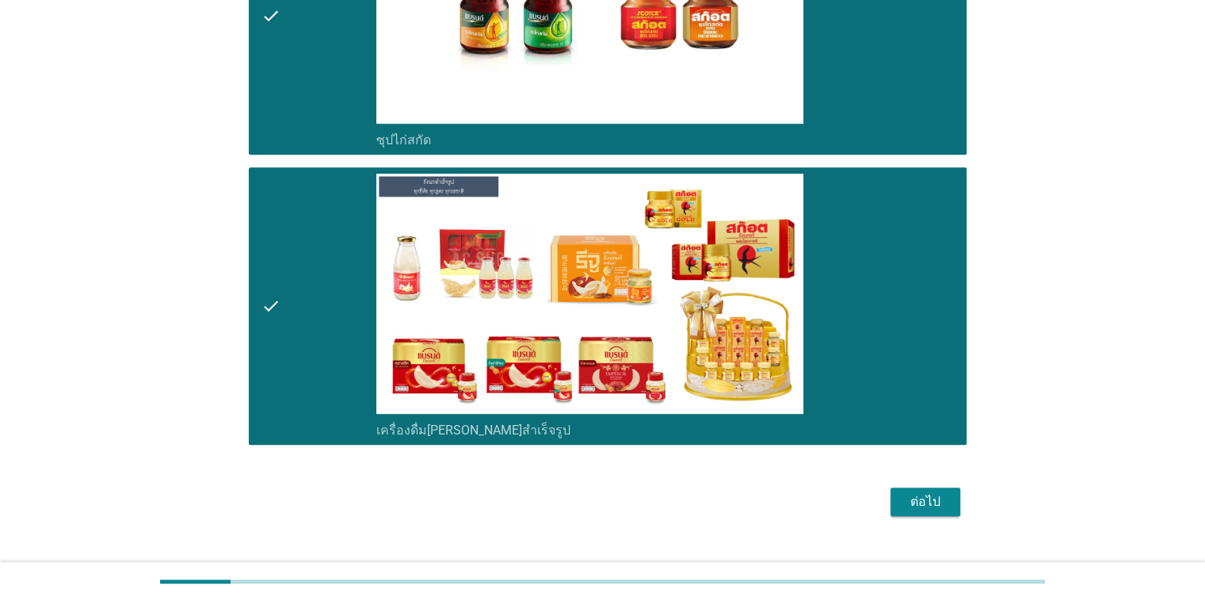
scroll to position [6774, 0]
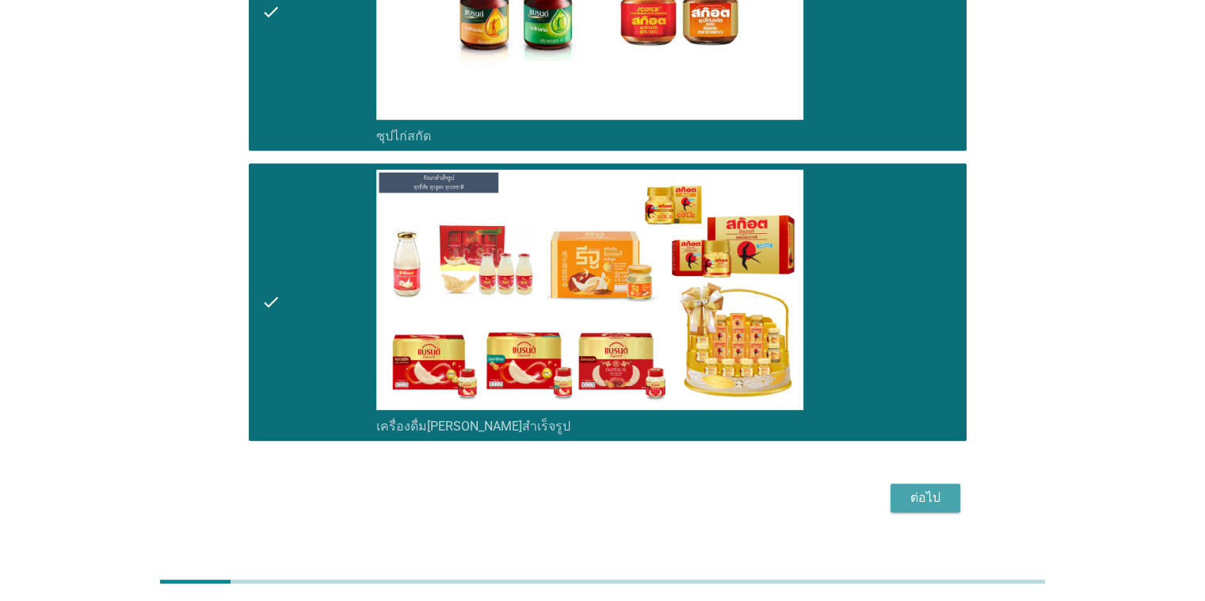
click at [783, 488] on div "ต่อไป" at bounding box center [925, 497] width 44 height 19
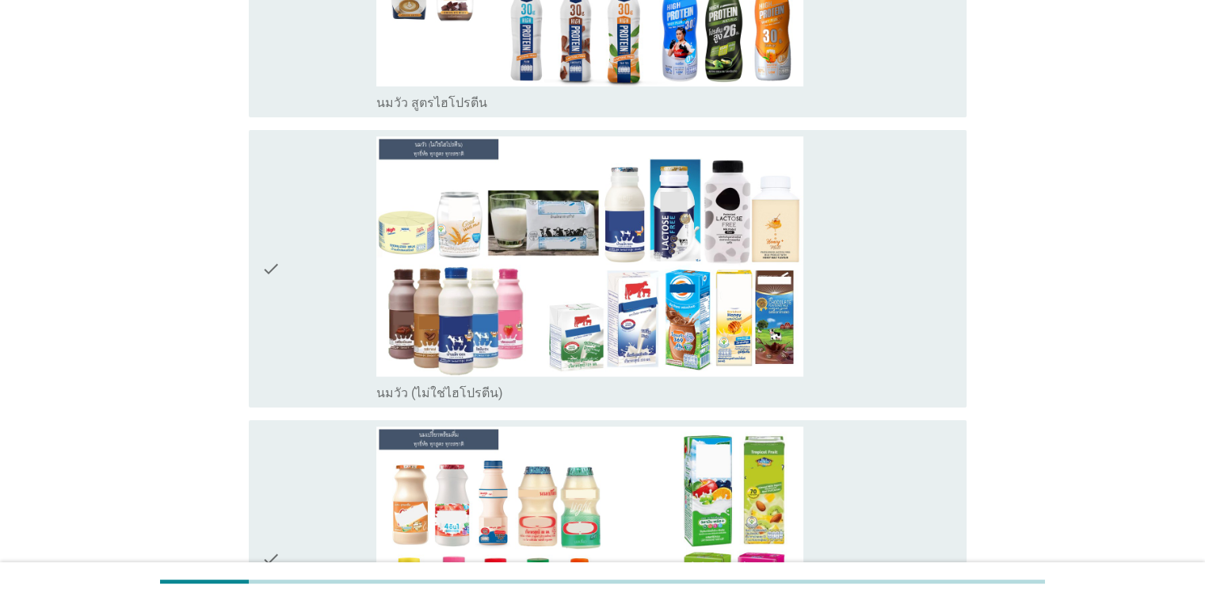
scroll to position [330, 0]
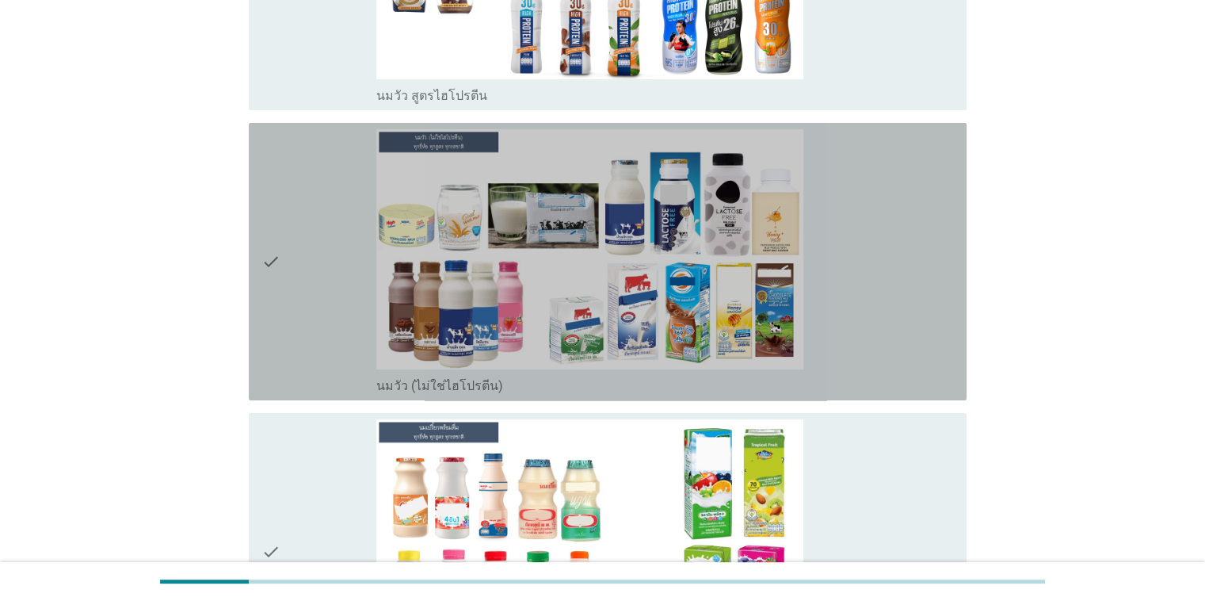
click at [783, 198] on div "check_box_outline_blank นมวัว (ไม่ใช่ไฮโปรตีน)" at bounding box center [664, 261] width 577 height 265
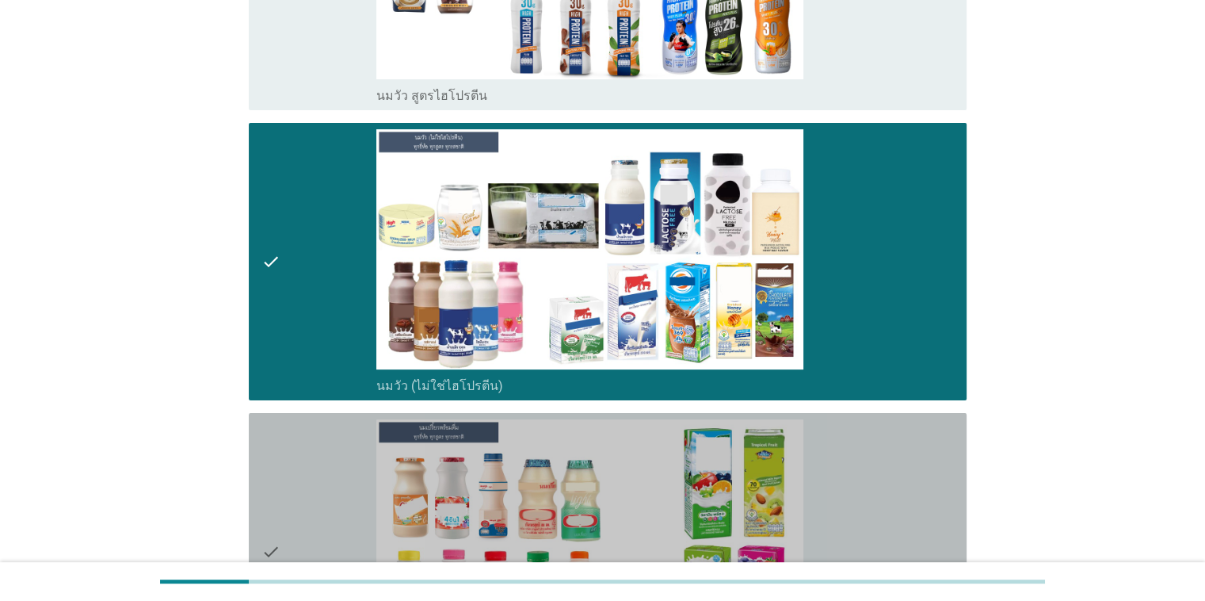
click at [783, 471] on div "check_box_outline_blank นมเปรี้ยว" at bounding box center [664, 551] width 577 height 265
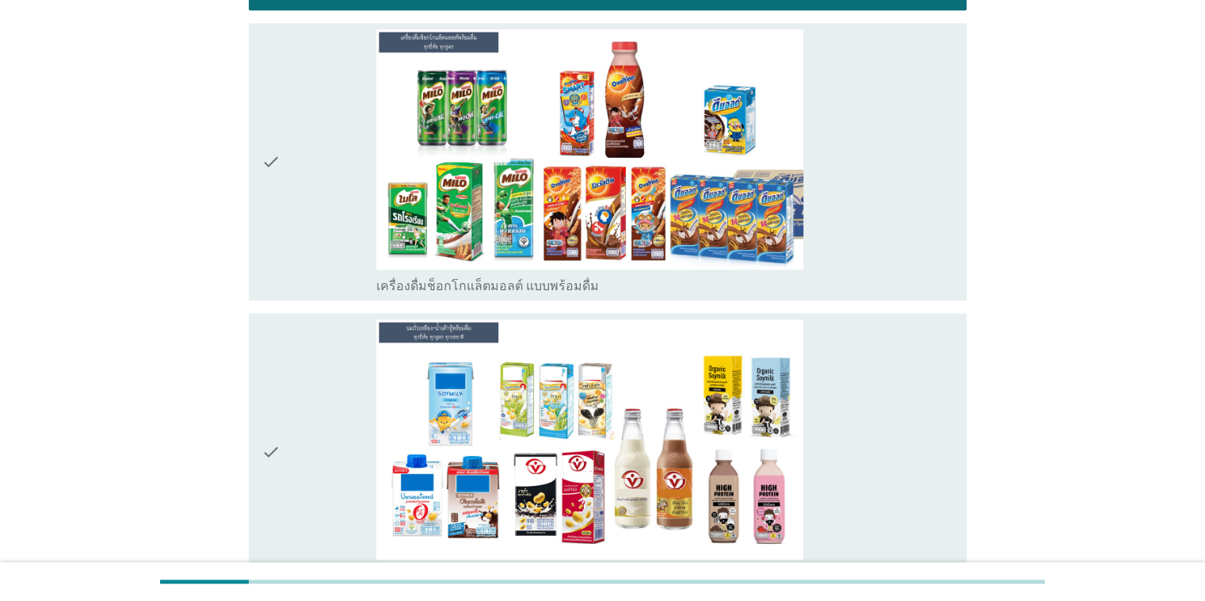
scroll to position [1024, 0]
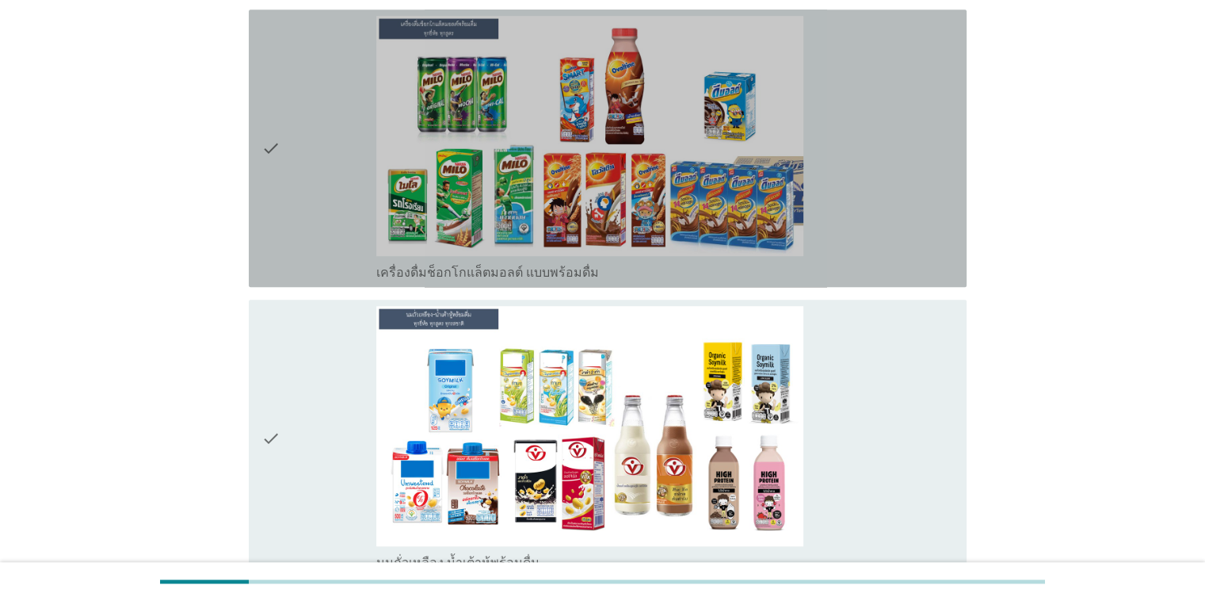
click at [783, 147] on div "check_box_outline_blank เครื่องดื่มช็อกโกแล็ตมอลต์ แบบพร้อมดื่ม" at bounding box center [664, 148] width 577 height 265
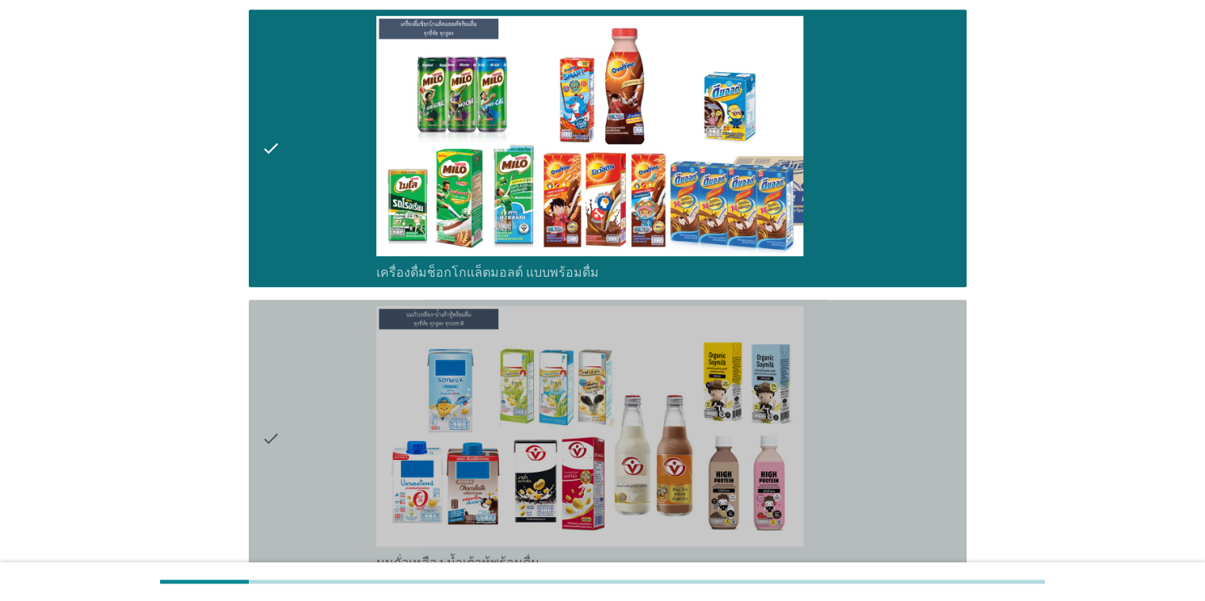
click at [783, 439] on div "check_box_outline_blank นมถั่วเหลือง-น้ำเต้าหู้พร้อมดื่ม" at bounding box center [664, 438] width 577 height 265
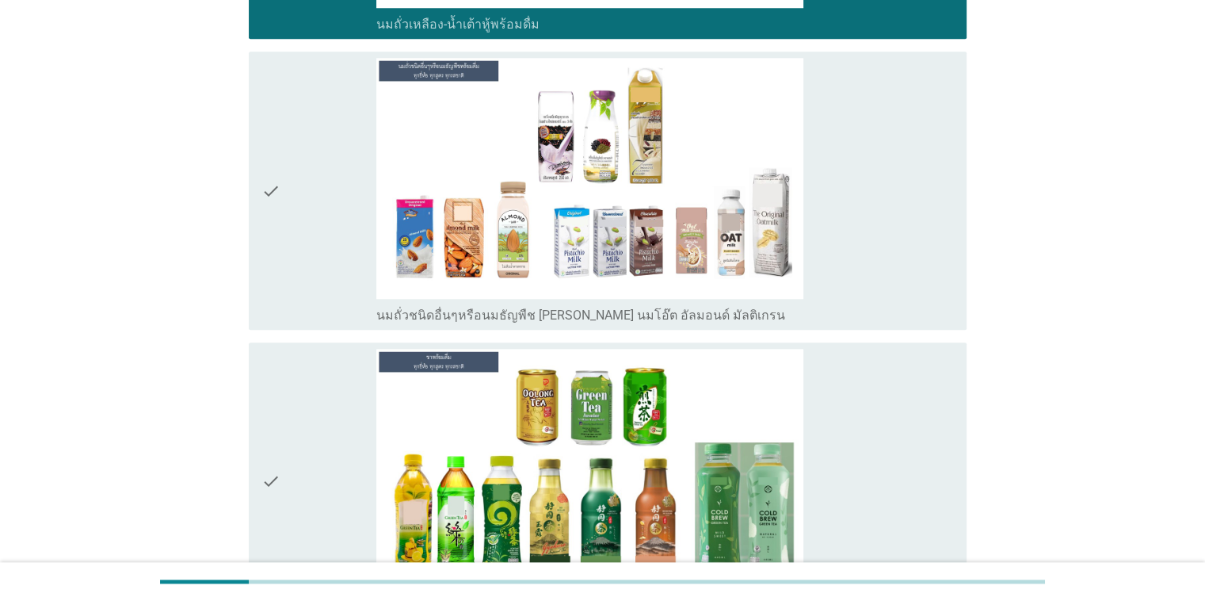
scroll to position [1611, 0]
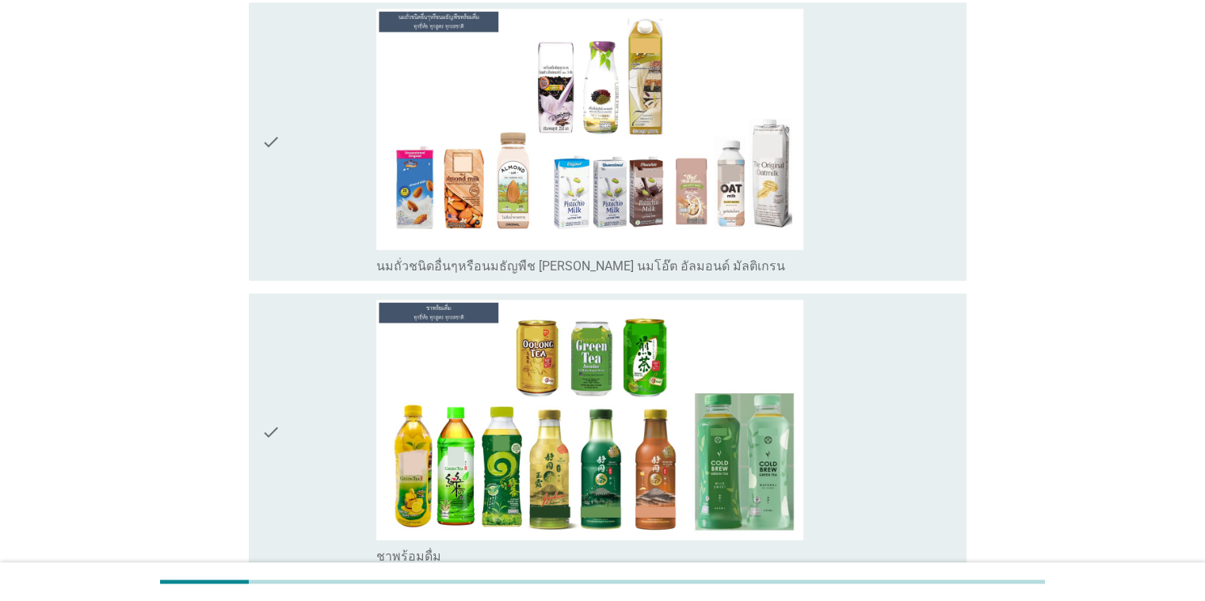
click at [783, 142] on div "check_box_outline_blank นมถั่วชนิดอื่นๆหรือนมธัญพืช [PERSON_NAME] นมโอ๊ต อัลมอน…" at bounding box center [664, 141] width 577 height 265
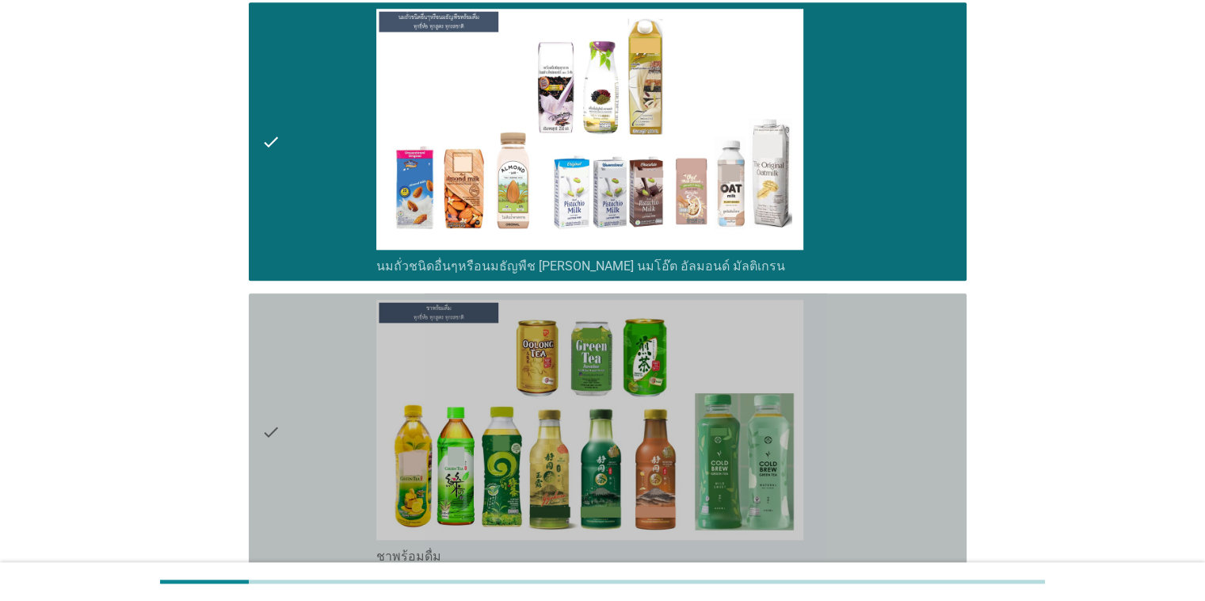
click at [783, 349] on div "check_box_outline_blank ชาพร้อมดื่ม" at bounding box center [664, 431] width 577 height 265
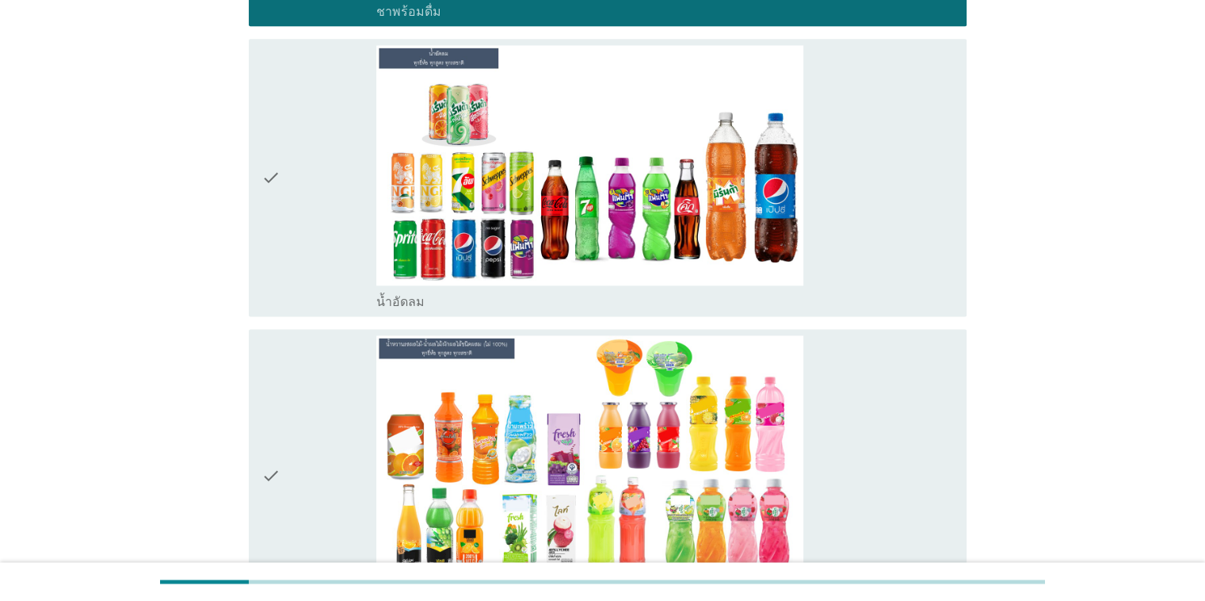
scroll to position [2170, 0]
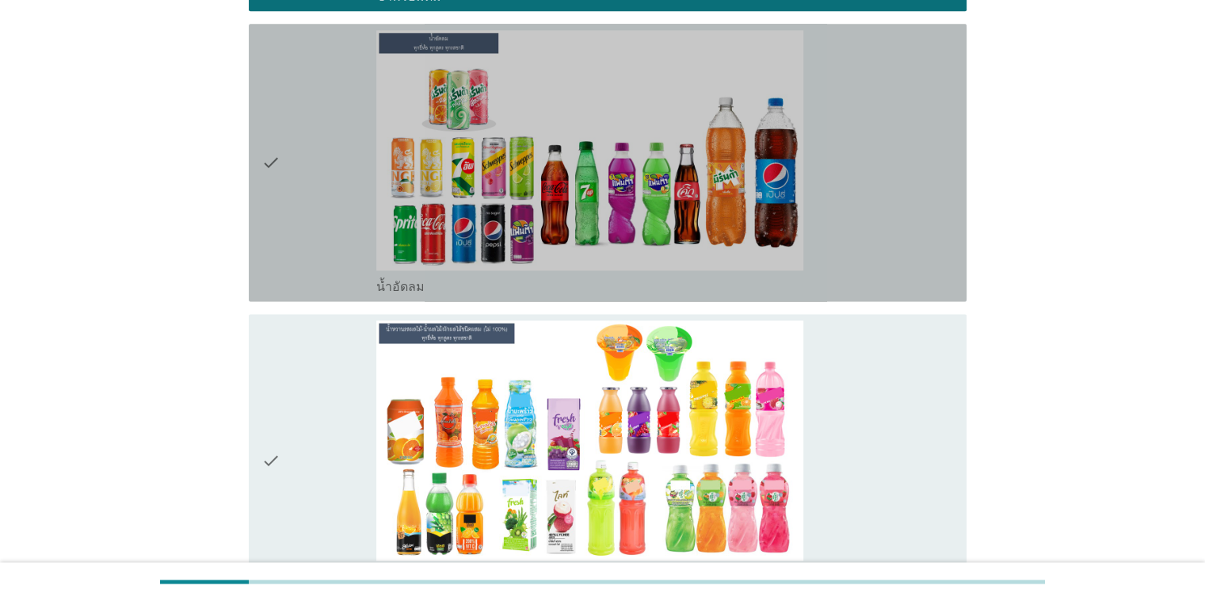
click at [783, 151] on div "check_box_outline_blank น้ำอัดลม" at bounding box center [664, 162] width 577 height 265
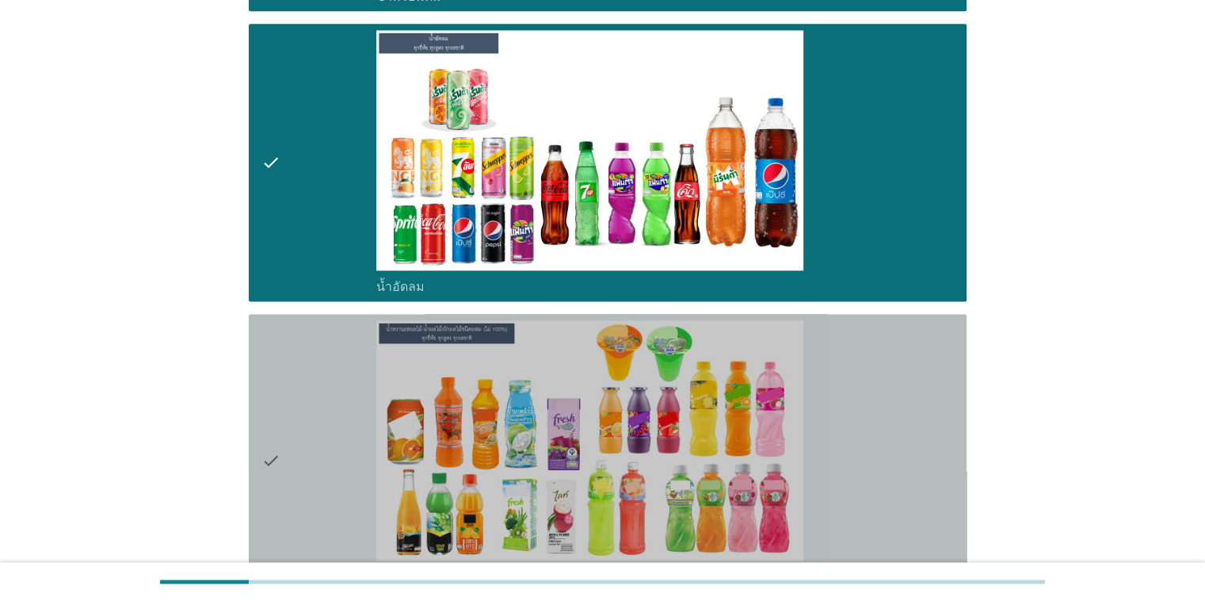
click at [783, 455] on div "check_box_outline_blank น้ำหวานรสผลไม้-น้ำผลไม้/ผักผลไม้ชนิดผสม (ไม่ 100%) [PER…" at bounding box center [664, 460] width 577 height 280
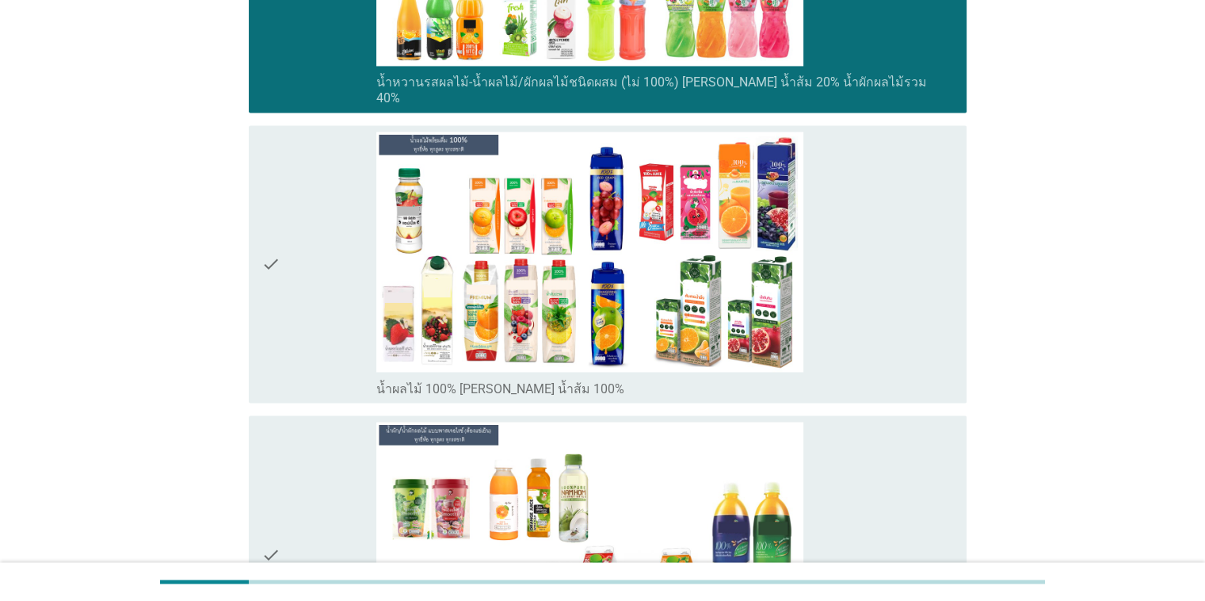
scroll to position [2706, 0]
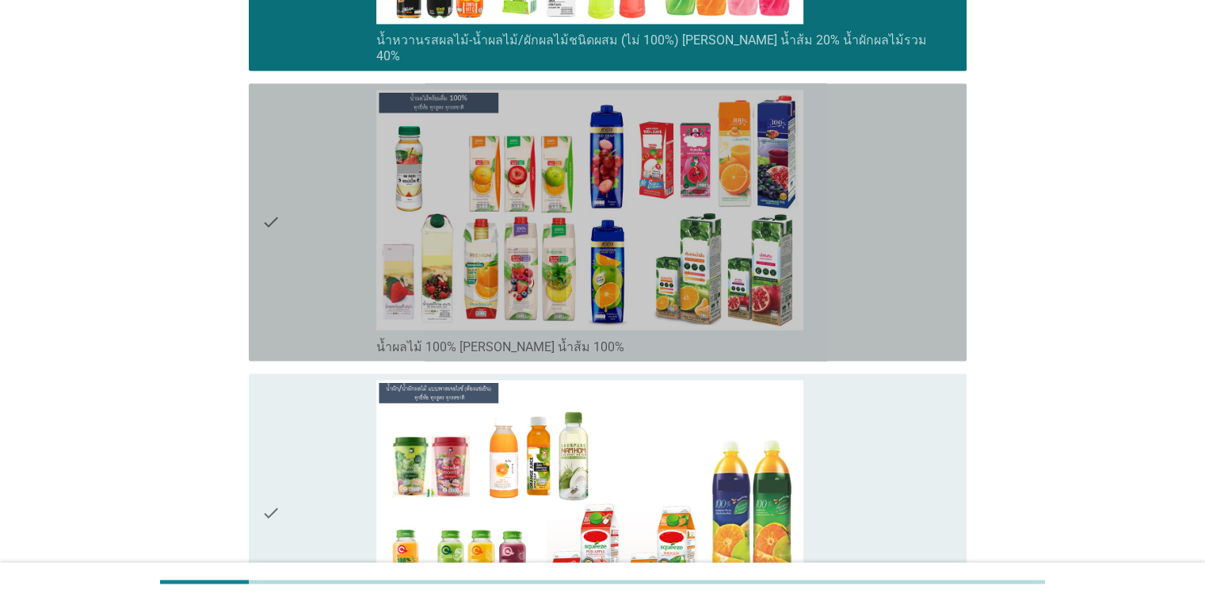
click at [783, 261] on div "check_box_outline_blank น้ำผลไม้ 100% [PERSON_NAME] น้ำส้ม 100%" at bounding box center [664, 222] width 577 height 265
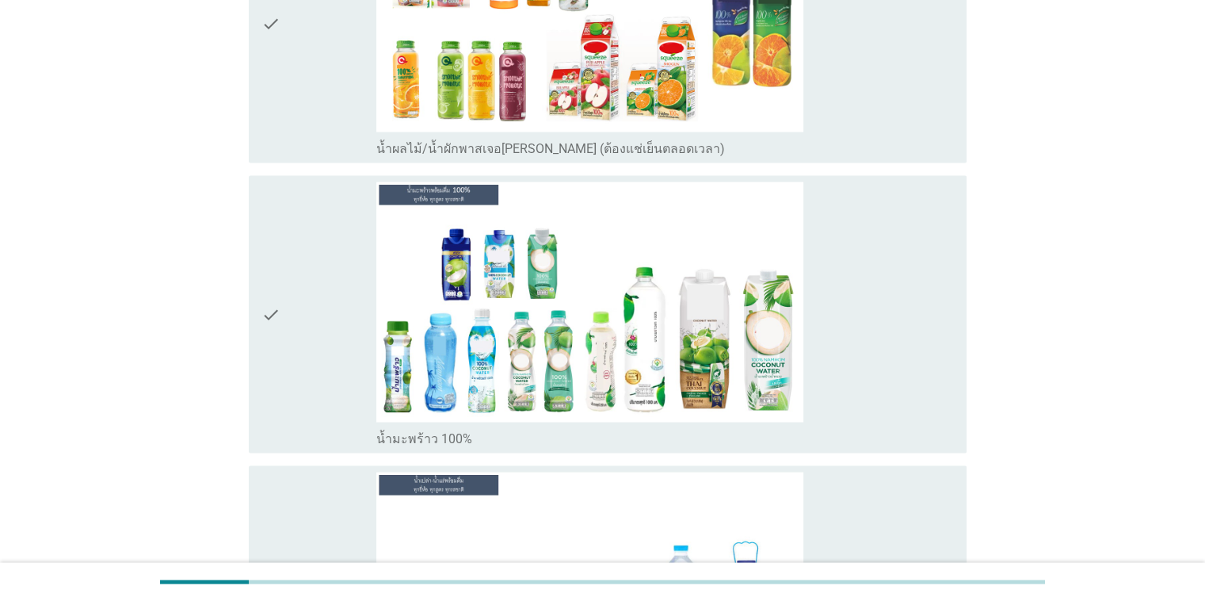
scroll to position [3244, 0]
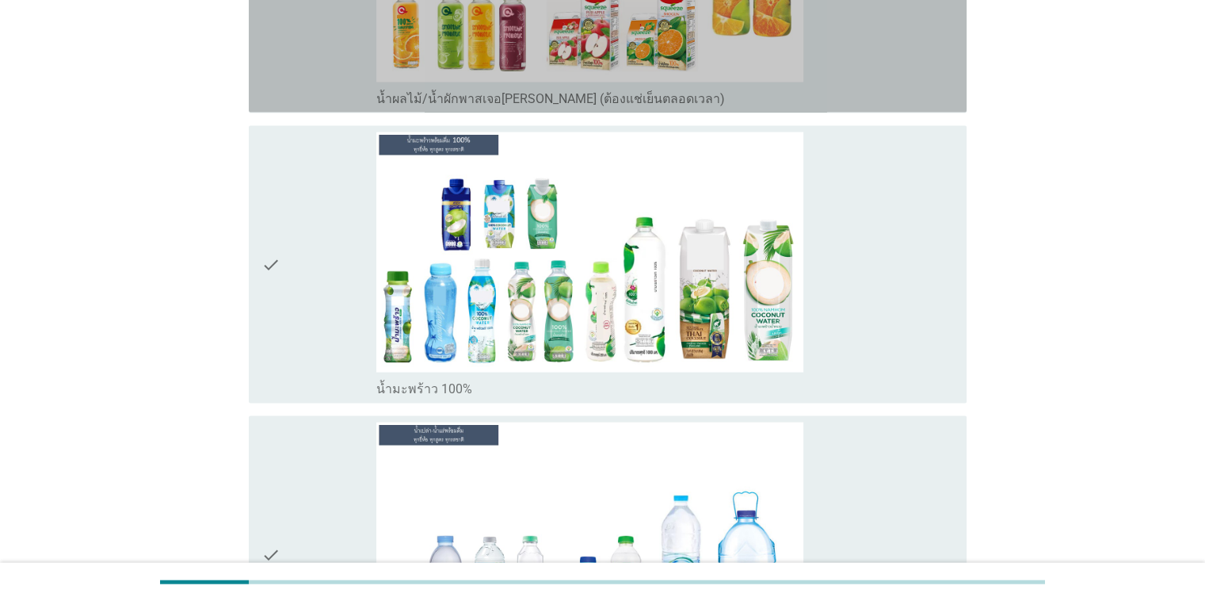
click at [783, 88] on div "check_box_outline_blank น้ำผลไม้/น้ำผักพาสเจอ[PERSON_NAME] (ต้องแช่เย็นตลอดเวลา)" at bounding box center [664, 97] width 577 height 19
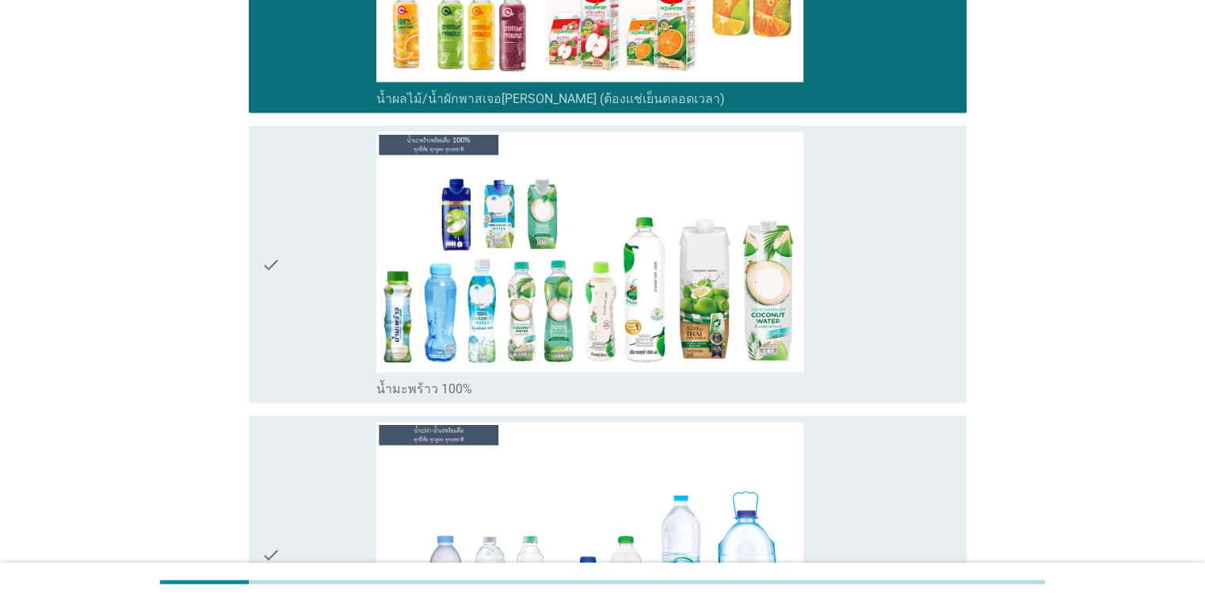
click at [783, 274] on div "check_box_outline_blank น้ำมะพร้าว 100%" at bounding box center [664, 264] width 577 height 265
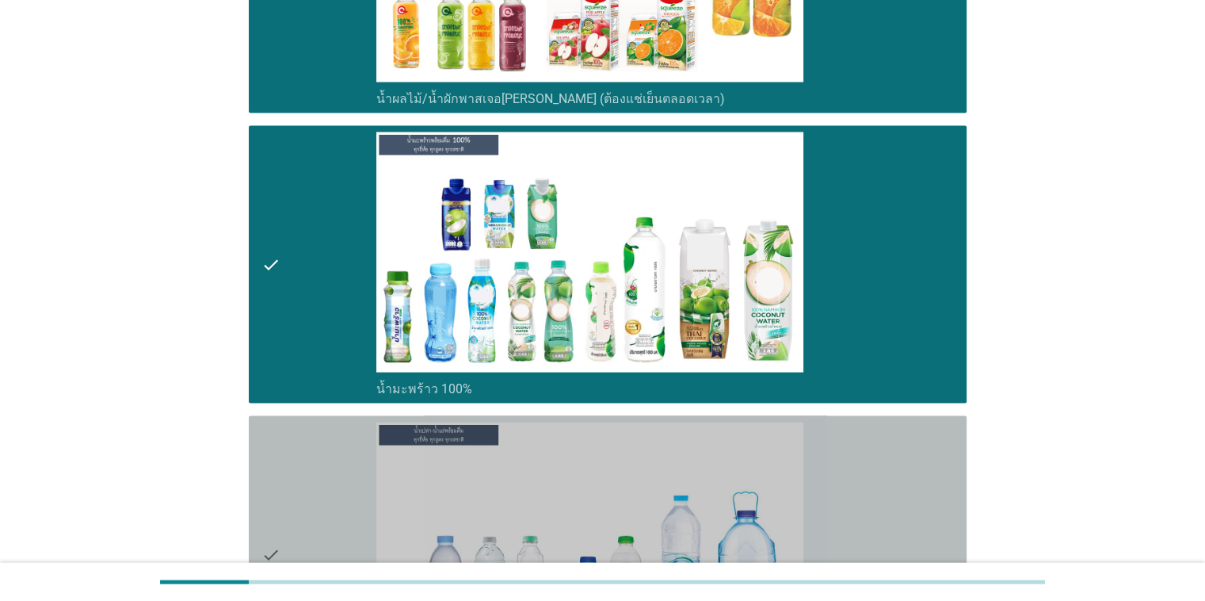
click at [783, 442] on div "check_box_outline_blank น้ำเปล่า-น้ำแร่" at bounding box center [664, 554] width 577 height 265
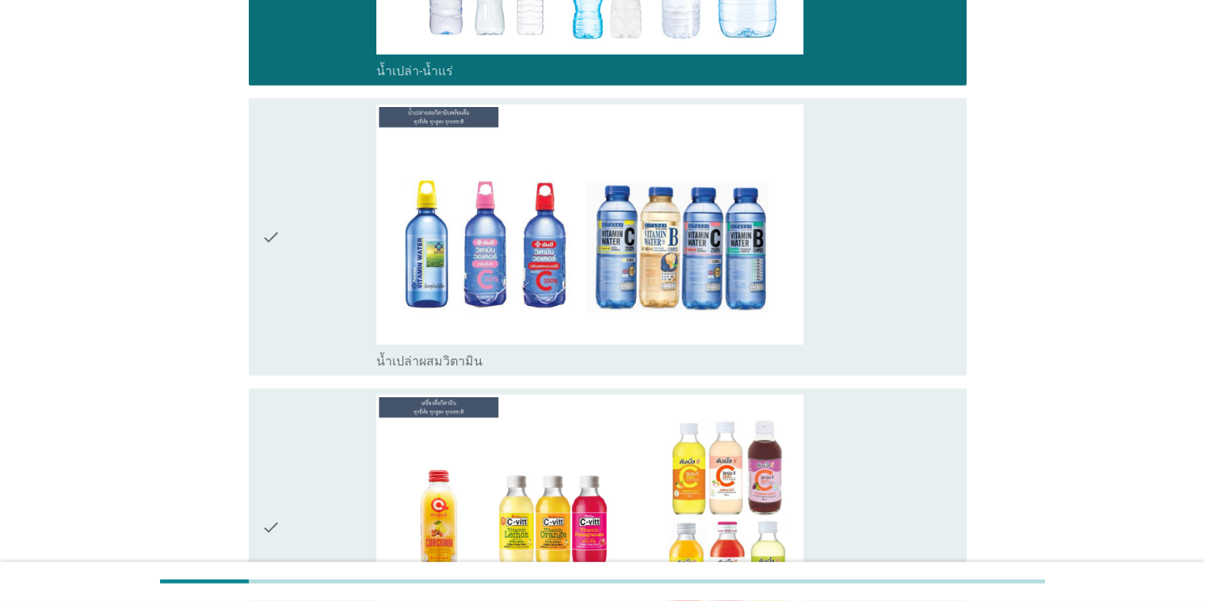
scroll to position [3902, 0]
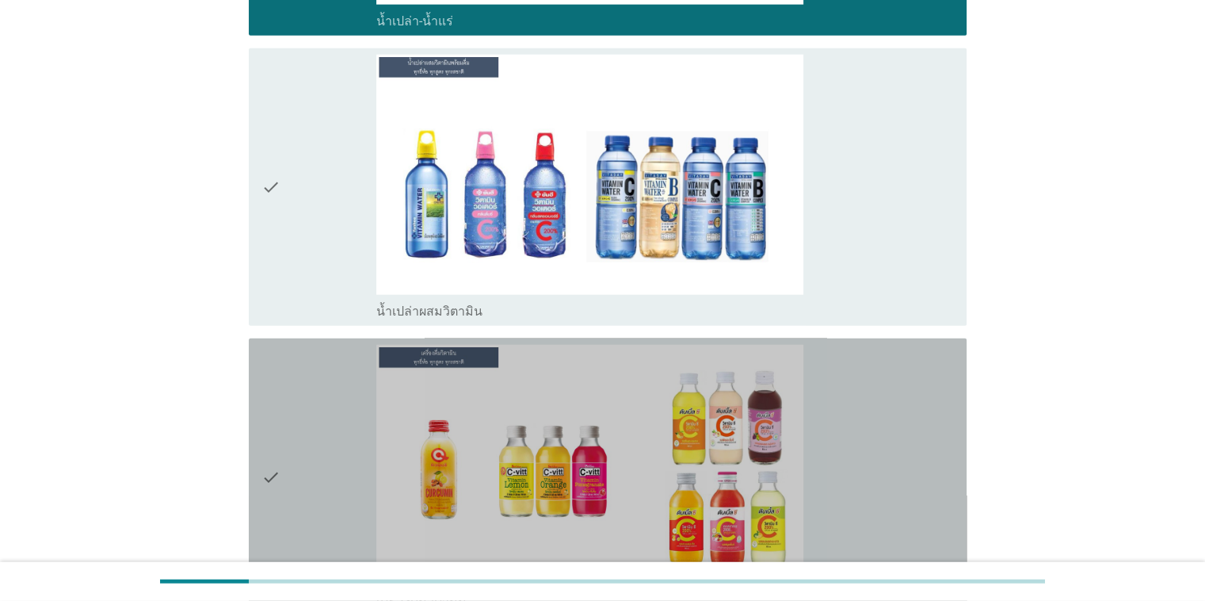
click at [783, 433] on div "check_box_outline_blank เครื่องดื่มวิตามิน" at bounding box center [664, 477] width 577 height 265
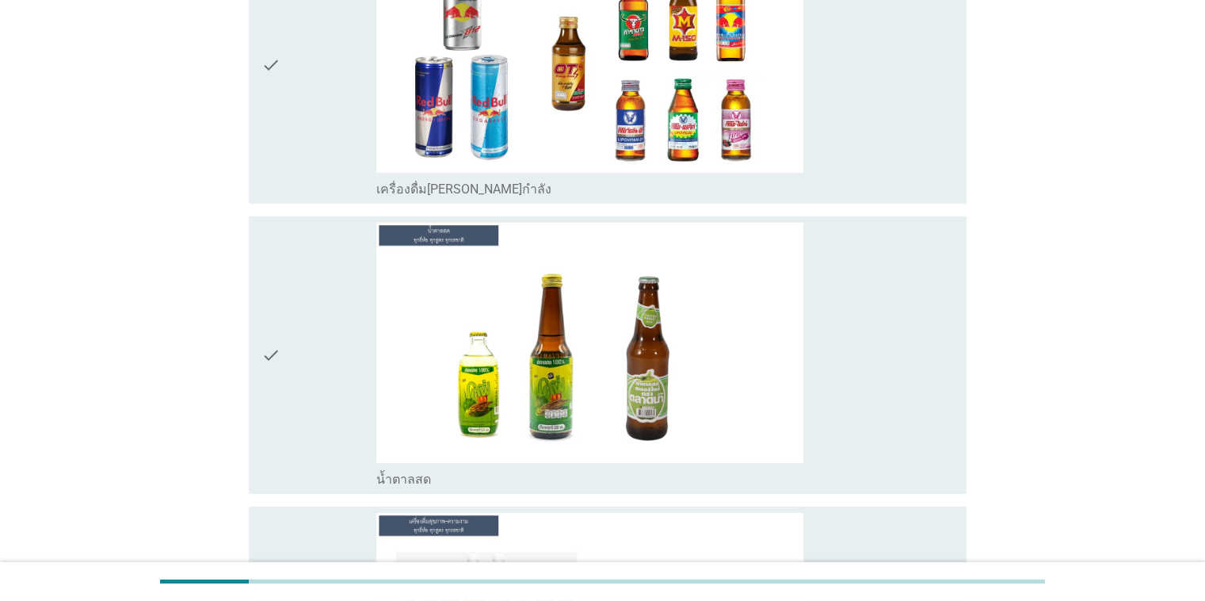
scroll to position [4959, 0]
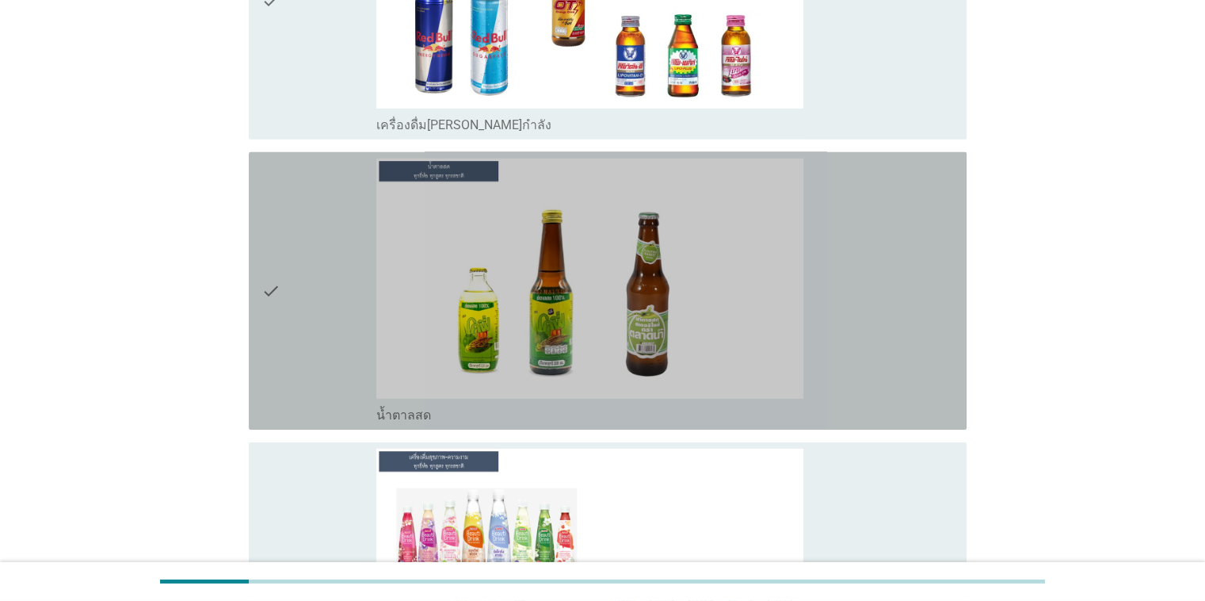
click at [783, 348] on div "check_box_outline_blank น้ำตาลสด" at bounding box center [664, 290] width 577 height 265
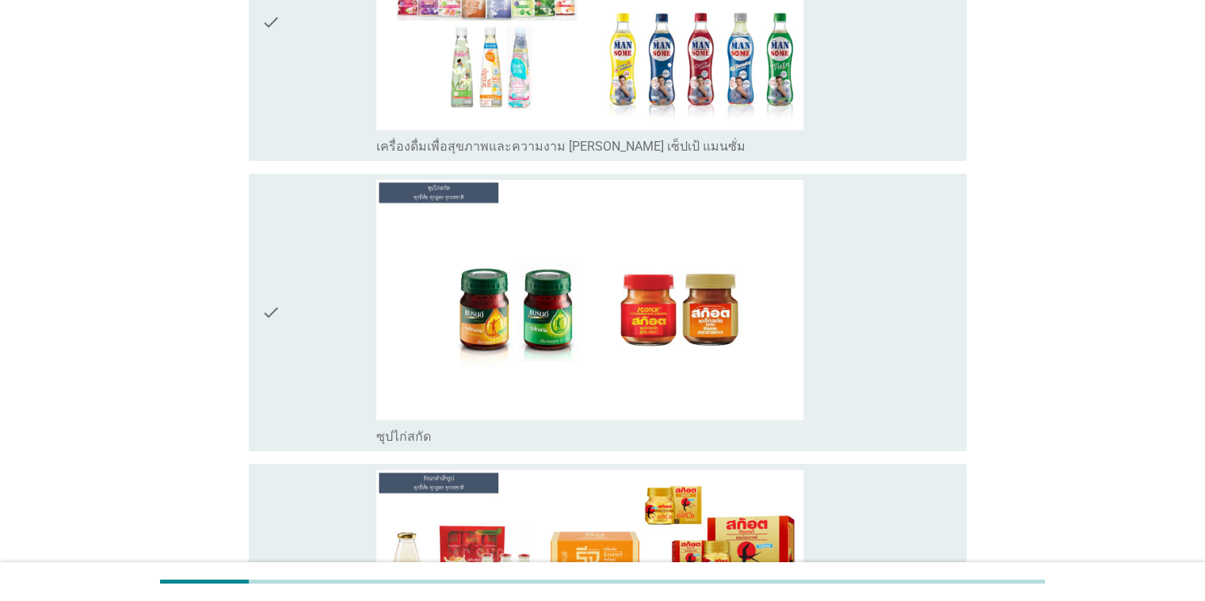
scroll to position [5552, 0]
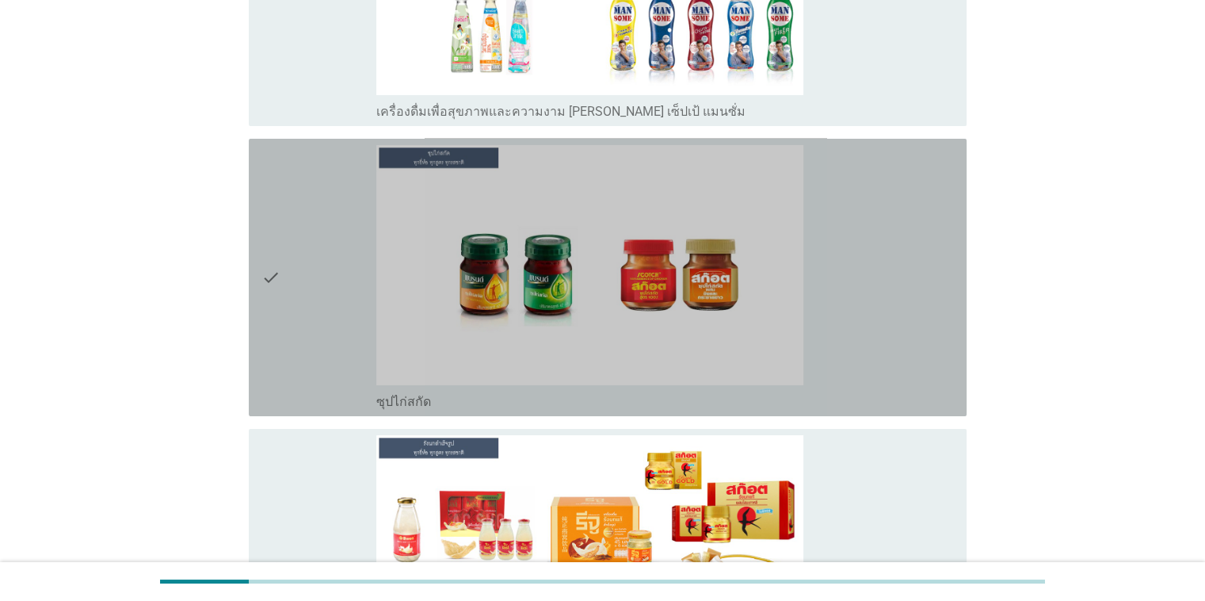
click at [783, 358] on div "check_box_outline_blank ซุปไก่สกัด" at bounding box center [664, 277] width 577 height 265
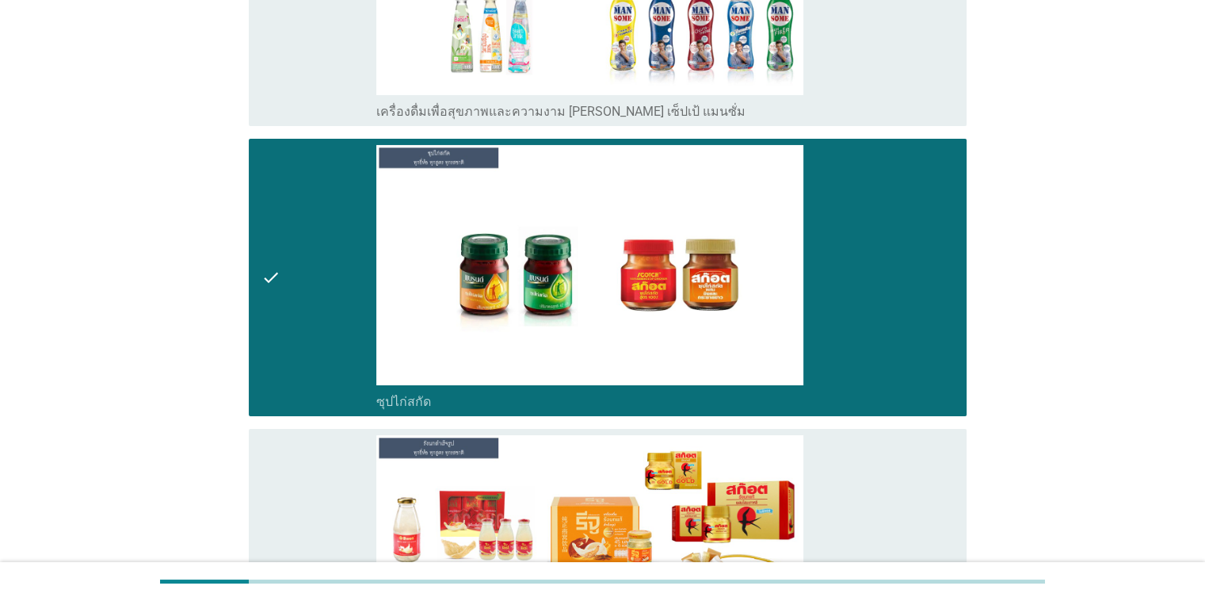
click at [783, 501] on div "check check_box_outline_blank เครื่องดื่ม[PERSON_NAME]สำเร็จรูป" at bounding box center [608, 567] width 718 height 277
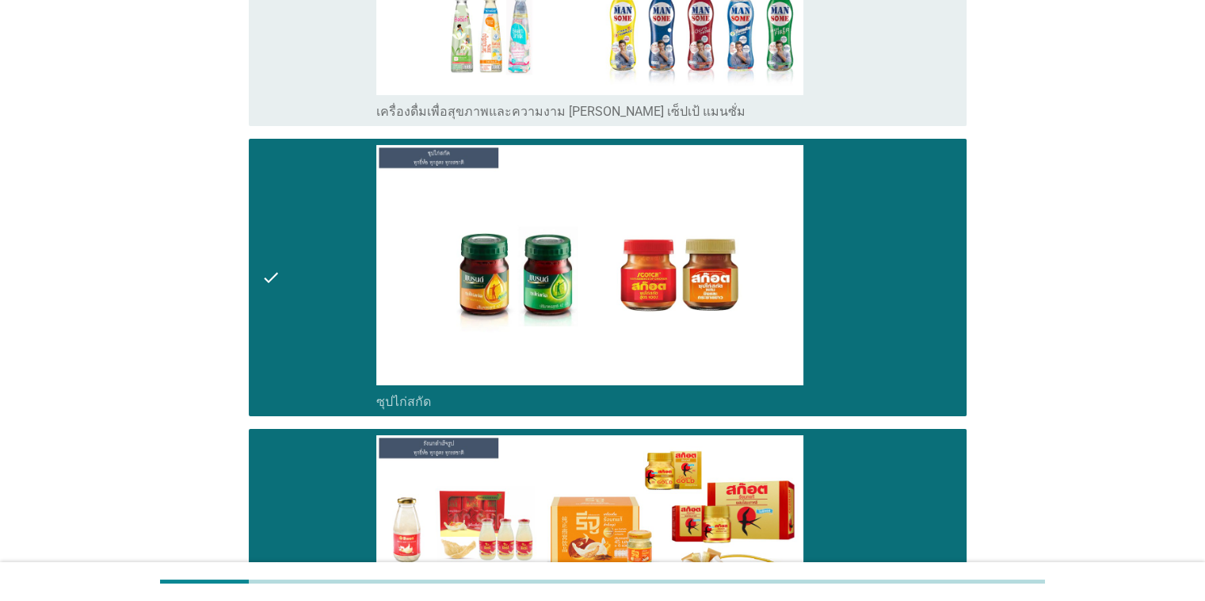
scroll to position [5819, 0]
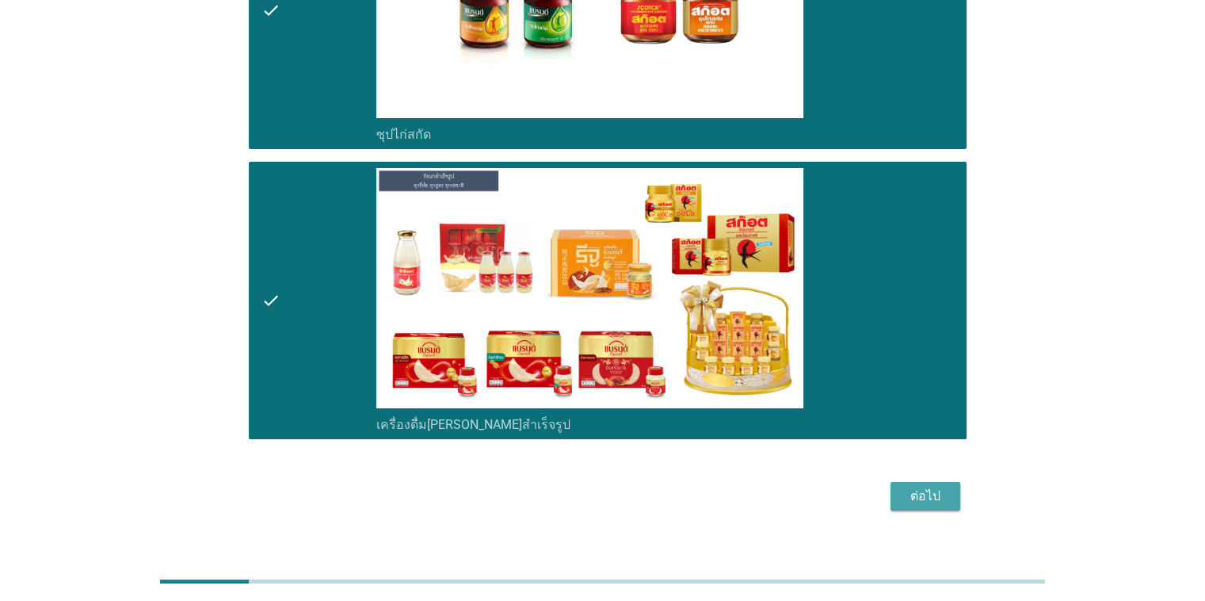
click at [783, 482] on button "ต่อไป" at bounding box center [925, 496] width 70 height 29
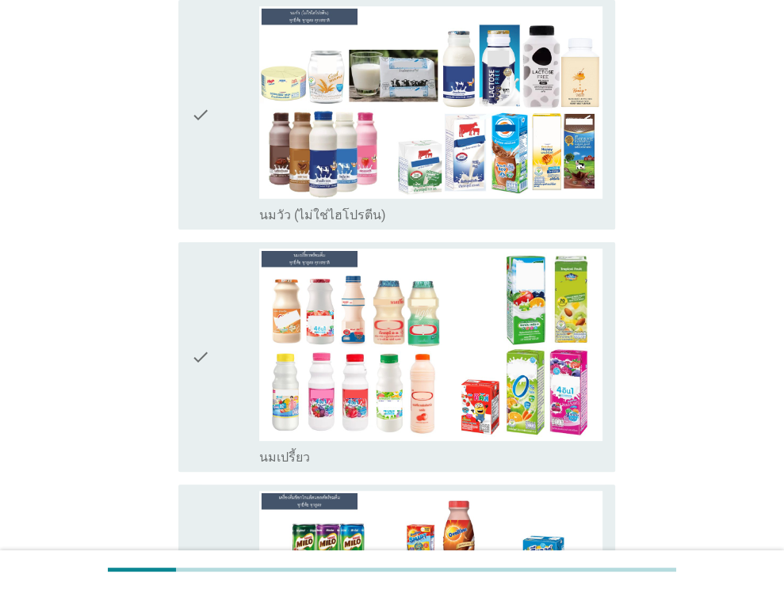
scroll to position [196, 0]
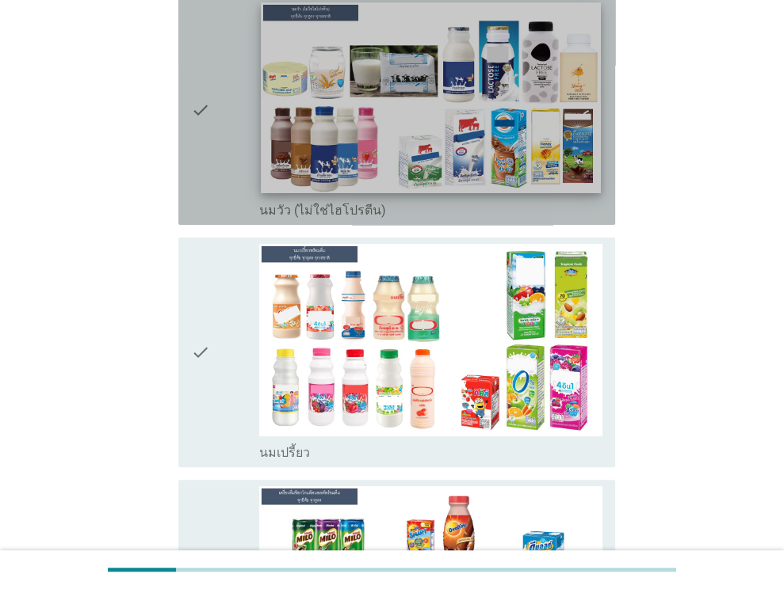
click at [583, 67] on img at bounding box center [430, 97] width 339 height 191
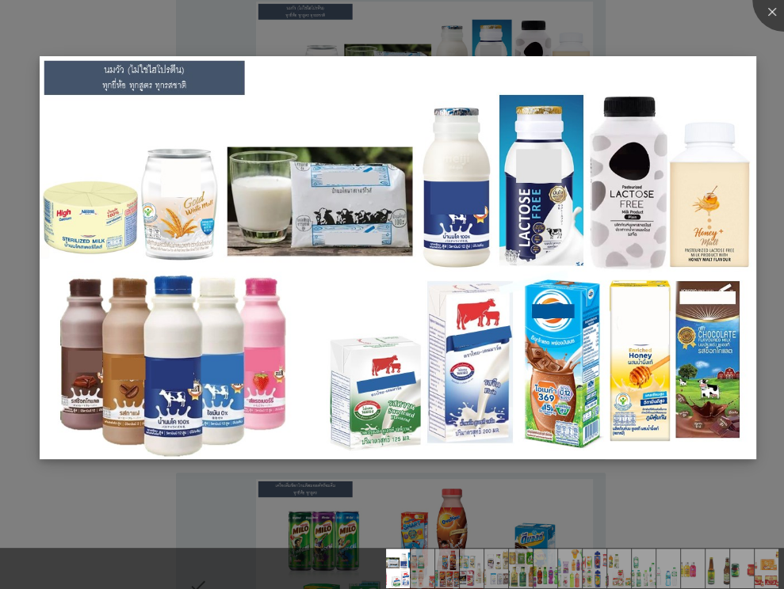
click at [569, 313] on img at bounding box center [398, 257] width 716 height 402
click at [764, 16] on div at bounding box center [783, -1] width 63 height 63
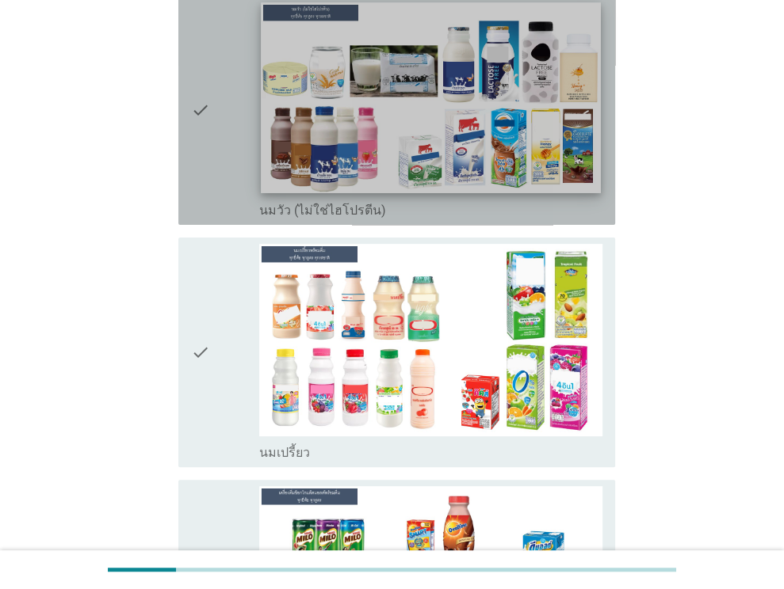
click at [507, 109] on img at bounding box center [430, 97] width 339 height 191
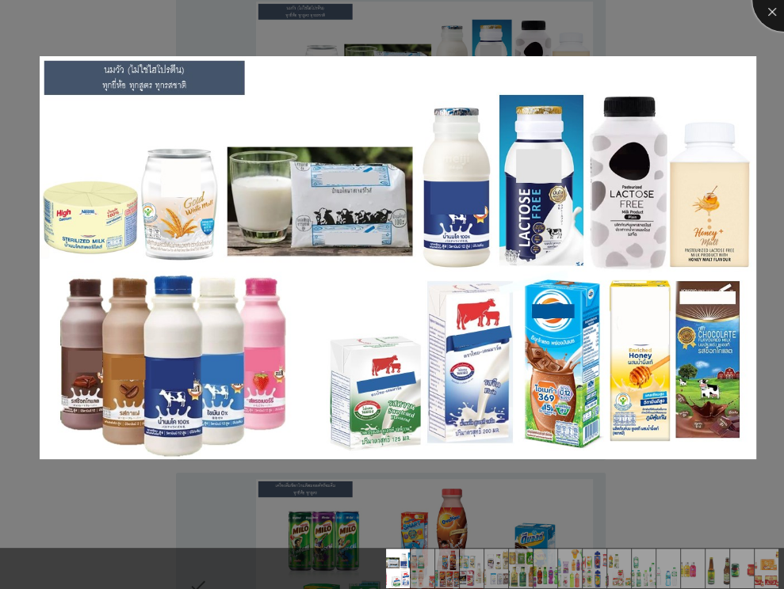
click at [769, 9] on div at bounding box center [783, -1] width 63 height 63
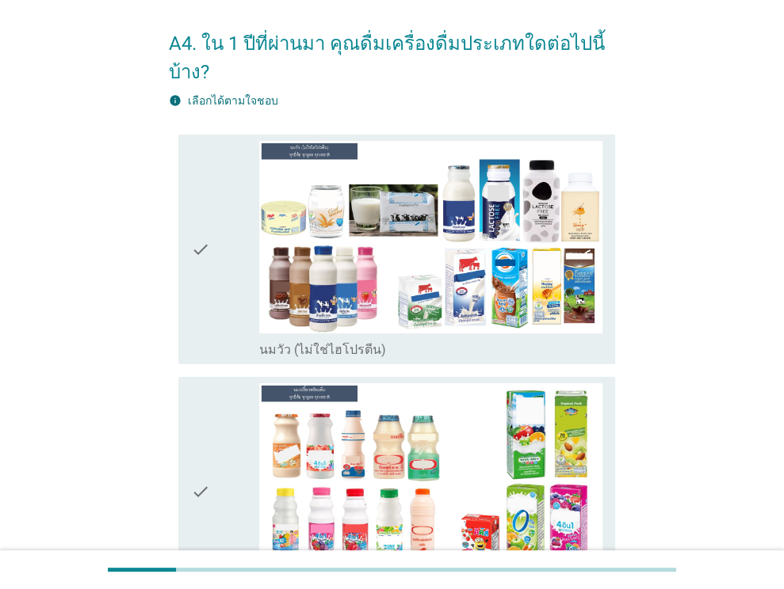
scroll to position [51, 0]
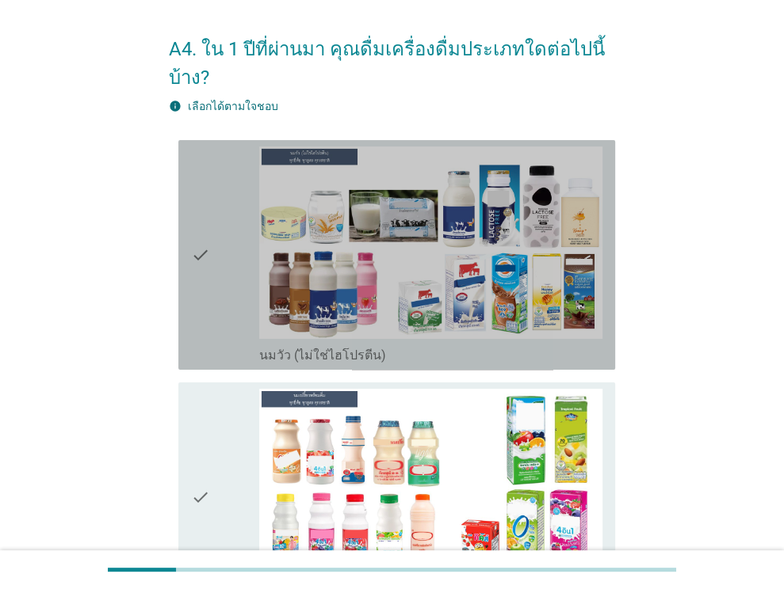
click at [231, 324] on div "check" at bounding box center [225, 255] width 69 height 217
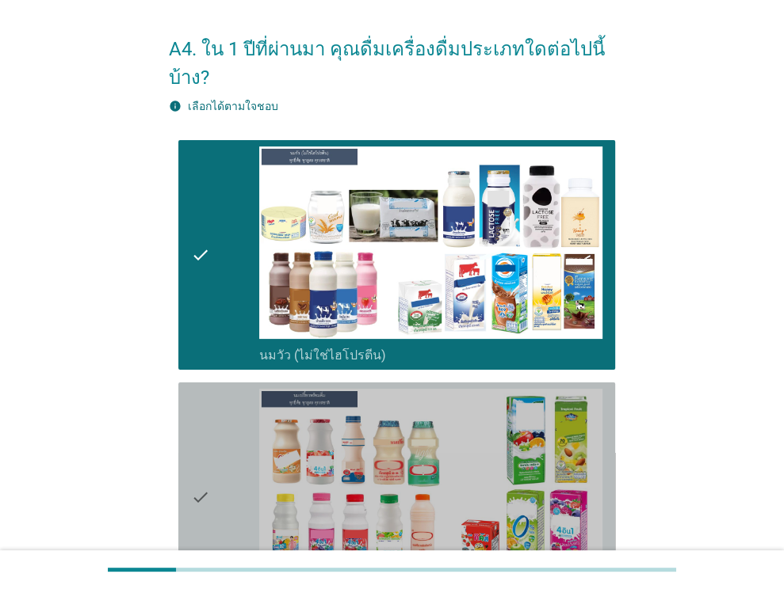
click at [233, 474] on div "check" at bounding box center [225, 497] width 69 height 217
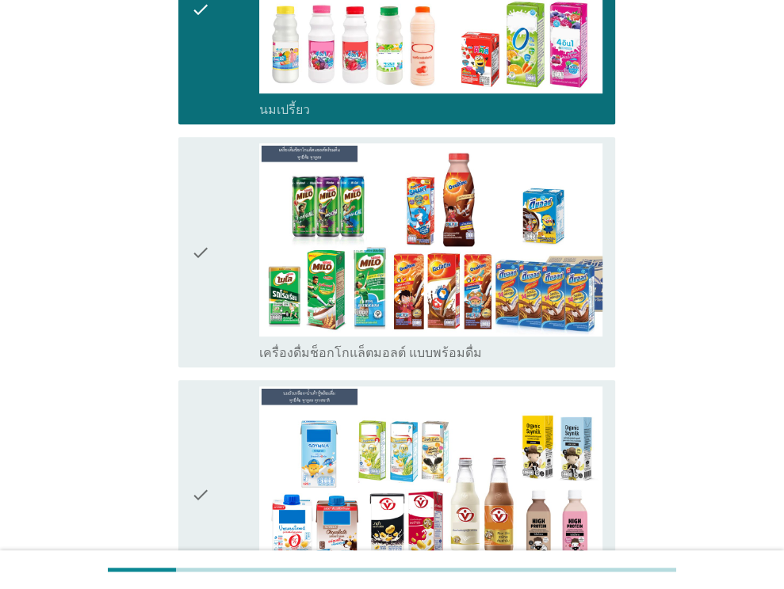
scroll to position [544, 0]
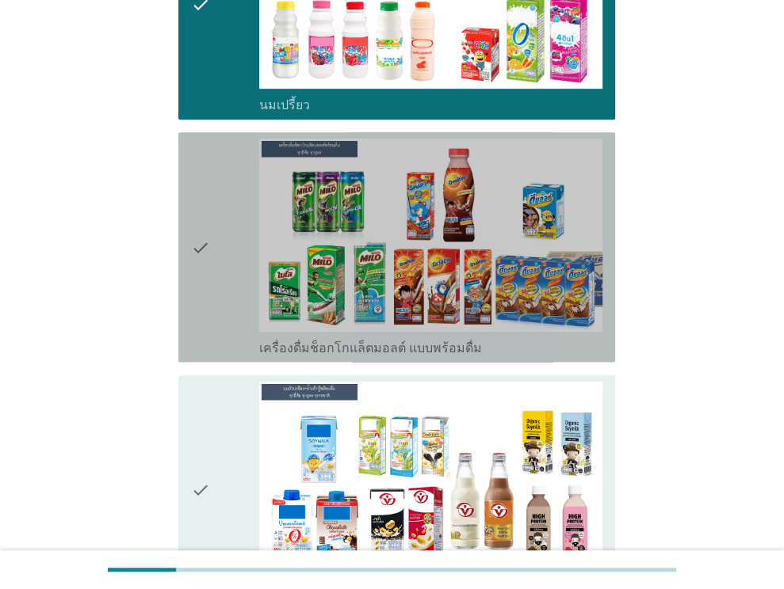
click at [225, 287] on div "check" at bounding box center [225, 247] width 69 height 217
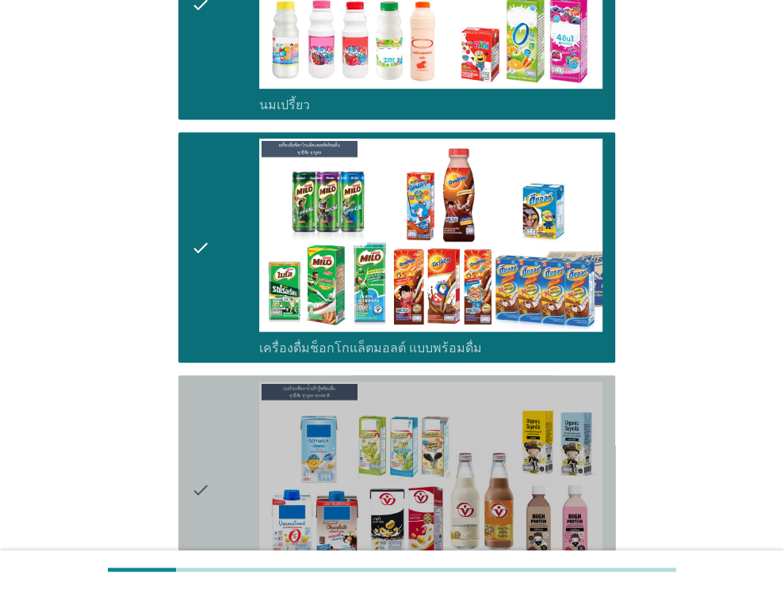
click at [241, 449] on div "check" at bounding box center [225, 490] width 69 height 217
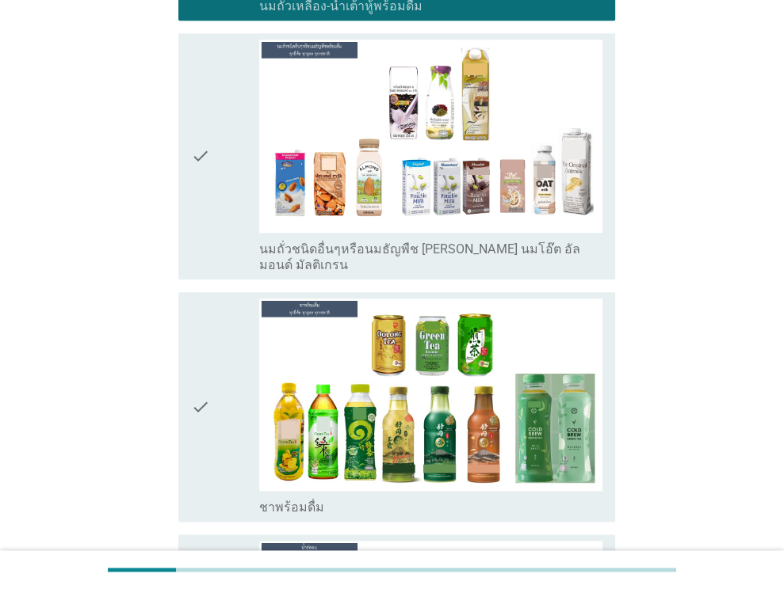
scroll to position [1163, 0]
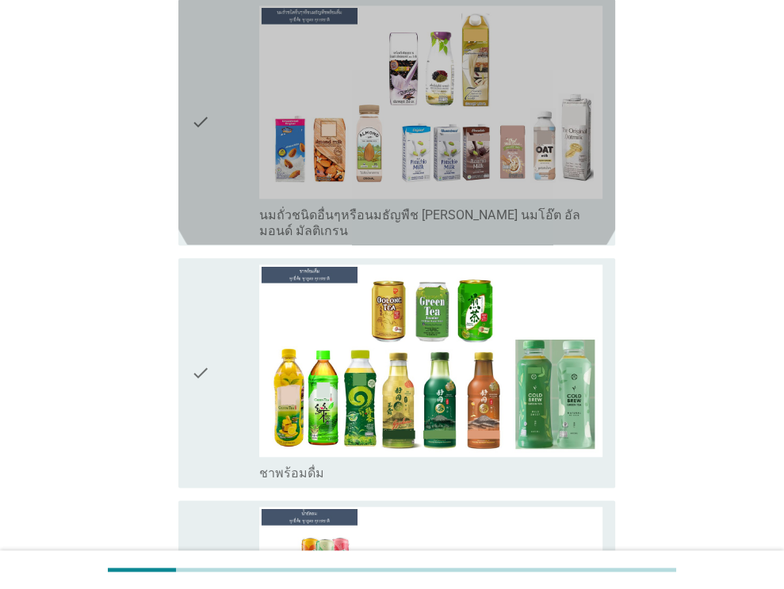
click at [236, 196] on div "check" at bounding box center [225, 122] width 69 height 233
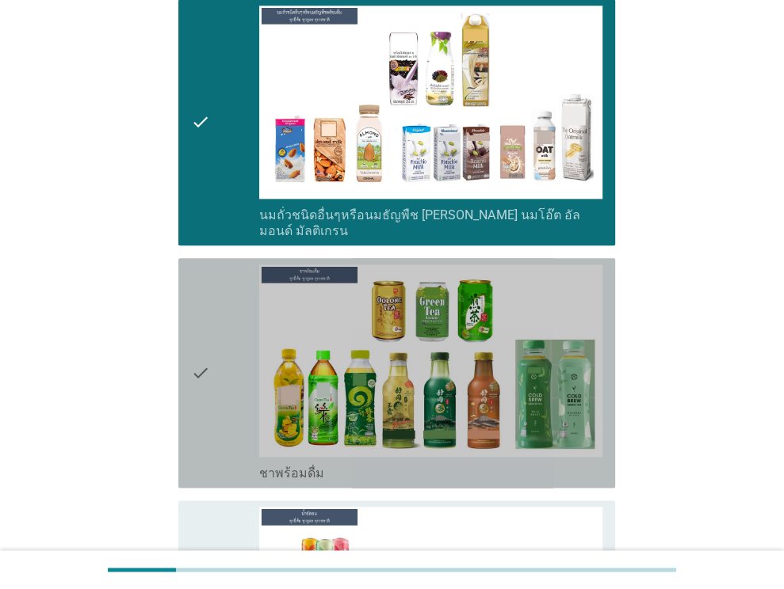
click at [234, 360] on div "check" at bounding box center [225, 373] width 69 height 217
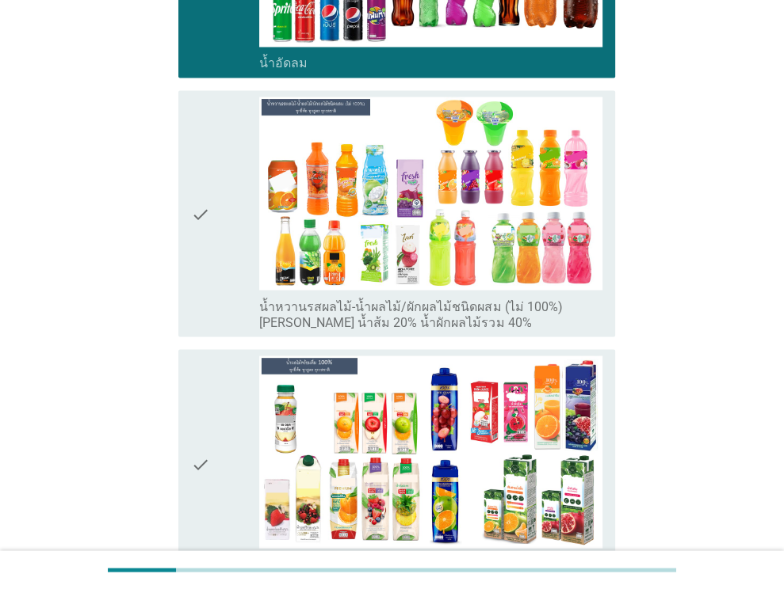
scroll to position [1870, 0]
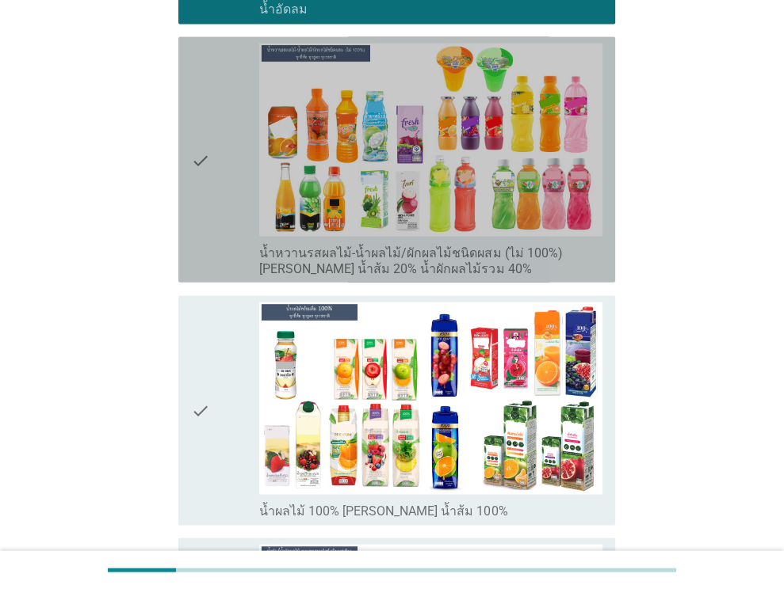
click at [240, 217] on div "check" at bounding box center [225, 159] width 69 height 233
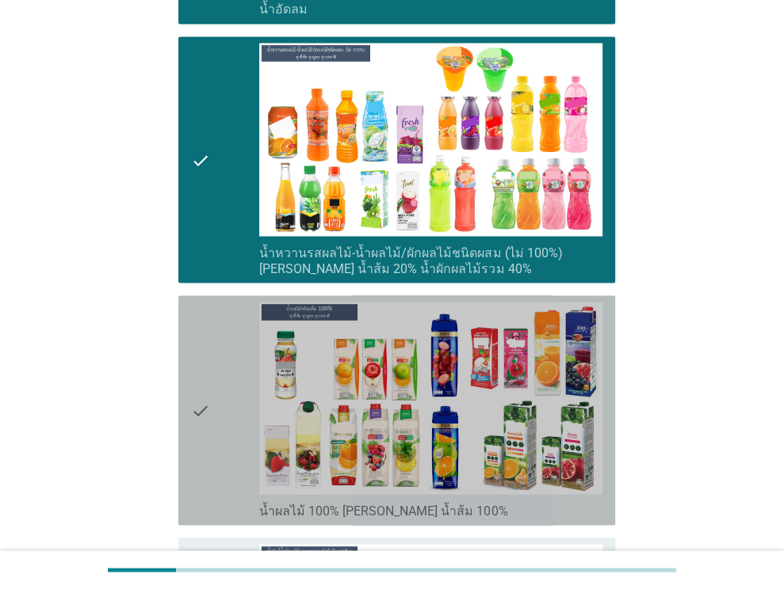
click at [225, 372] on div "check" at bounding box center [225, 410] width 69 height 217
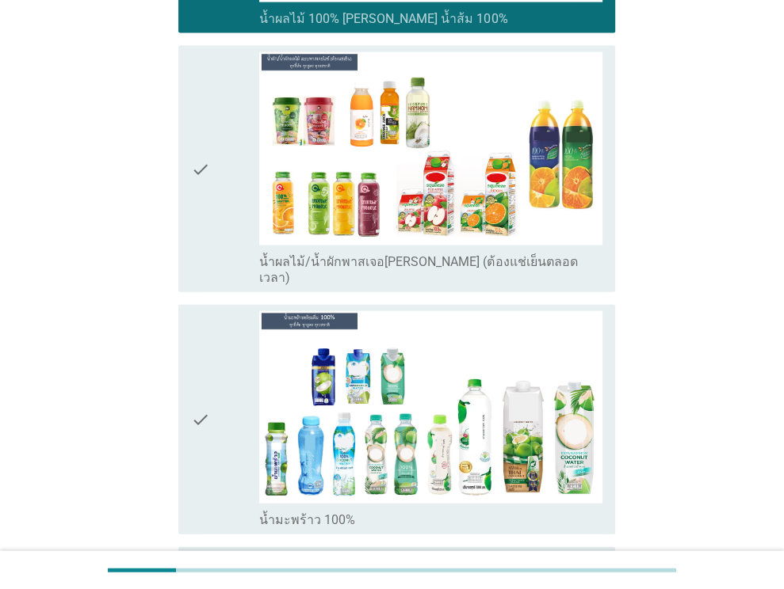
scroll to position [2396, 0]
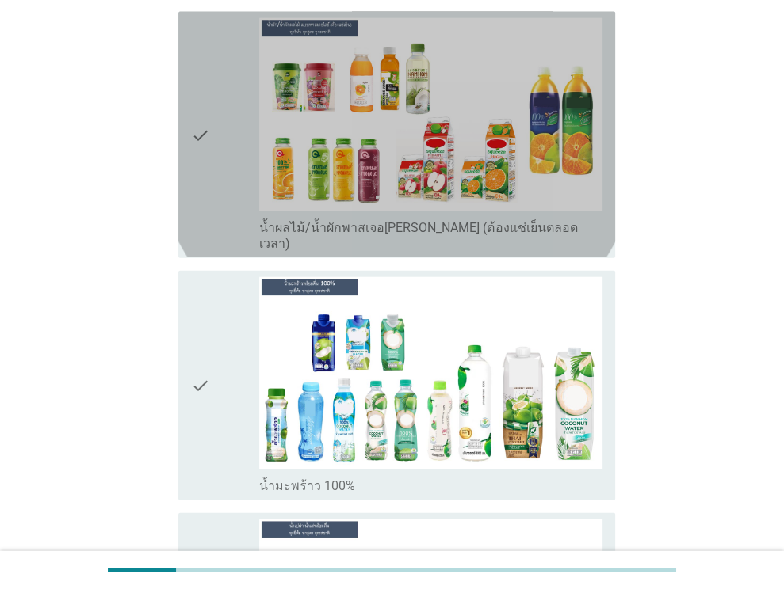
click at [242, 183] on div "check" at bounding box center [225, 134] width 69 height 233
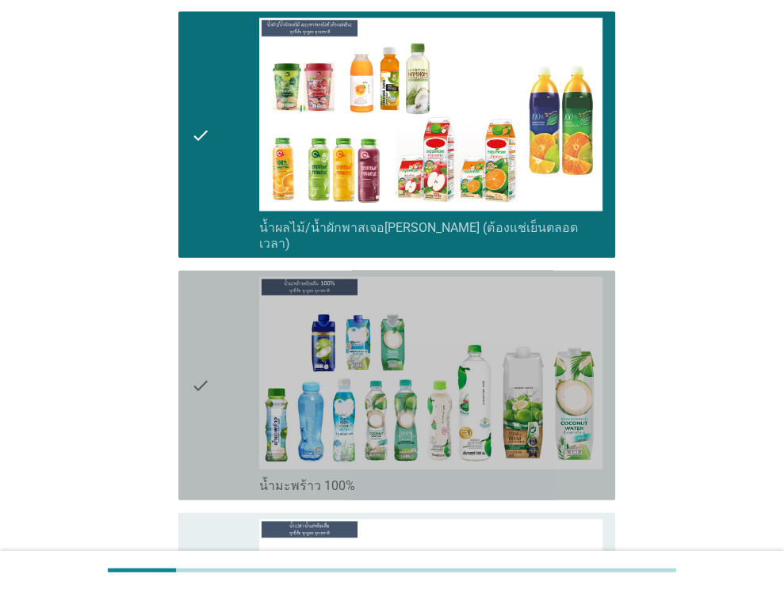
click at [248, 345] on div "check" at bounding box center [225, 385] width 69 height 217
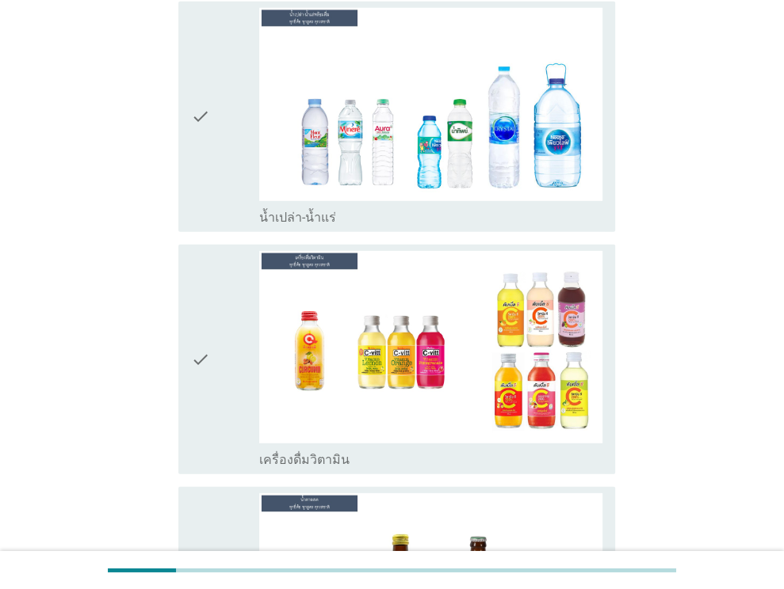
scroll to position [2917, 0]
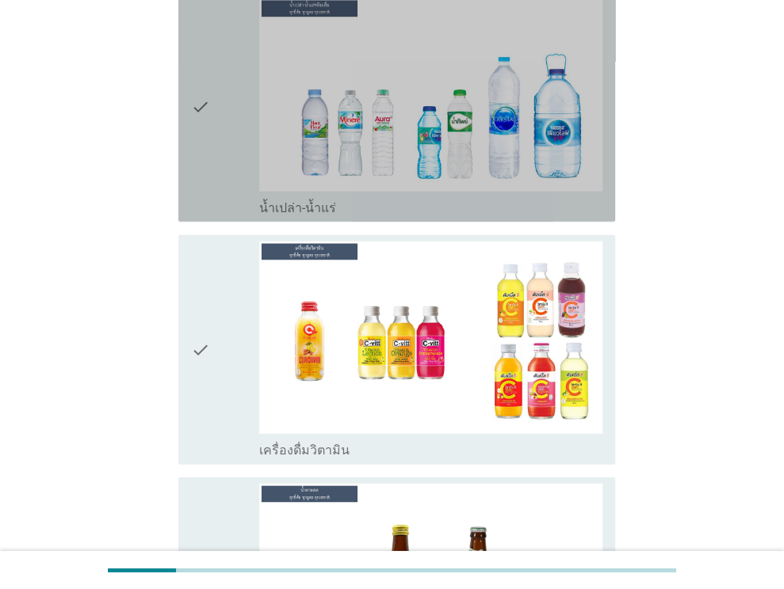
click at [233, 142] on div "check" at bounding box center [225, 106] width 69 height 217
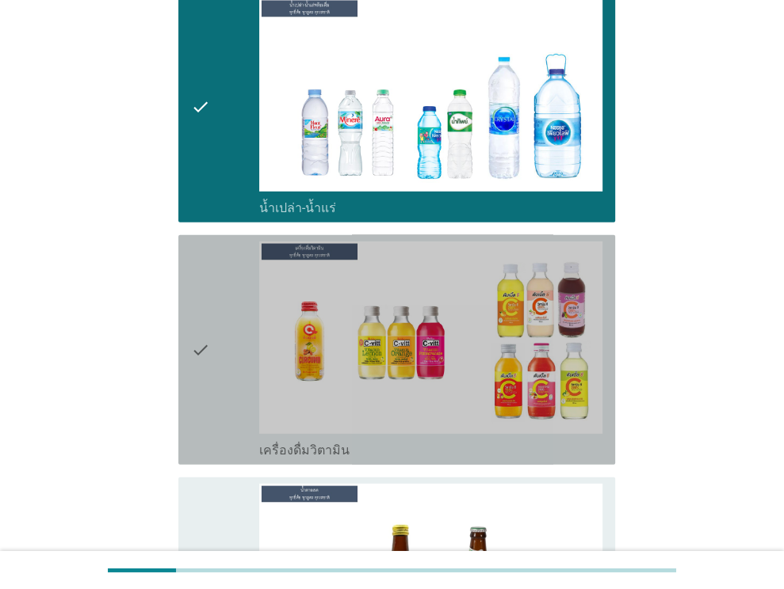
click at [237, 288] on div "check" at bounding box center [225, 350] width 69 height 217
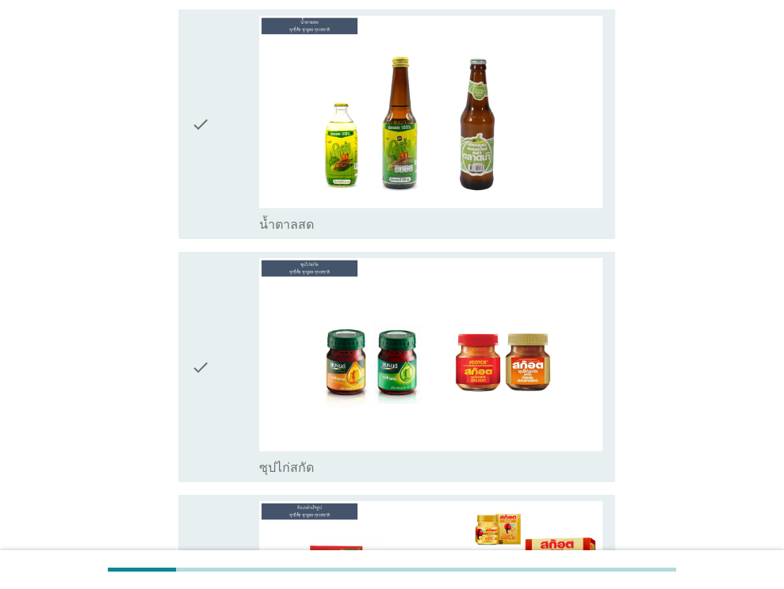
scroll to position [3391, 0]
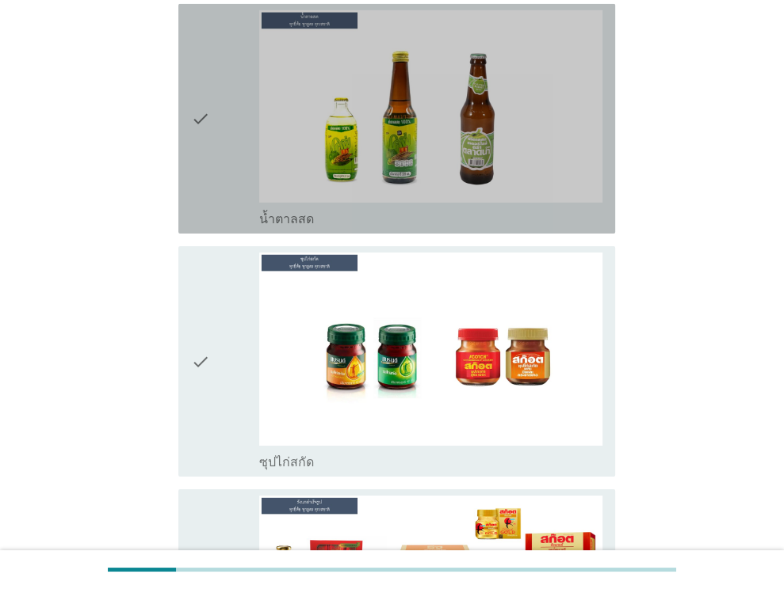
click at [219, 135] on div "check" at bounding box center [225, 118] width 69 height 217
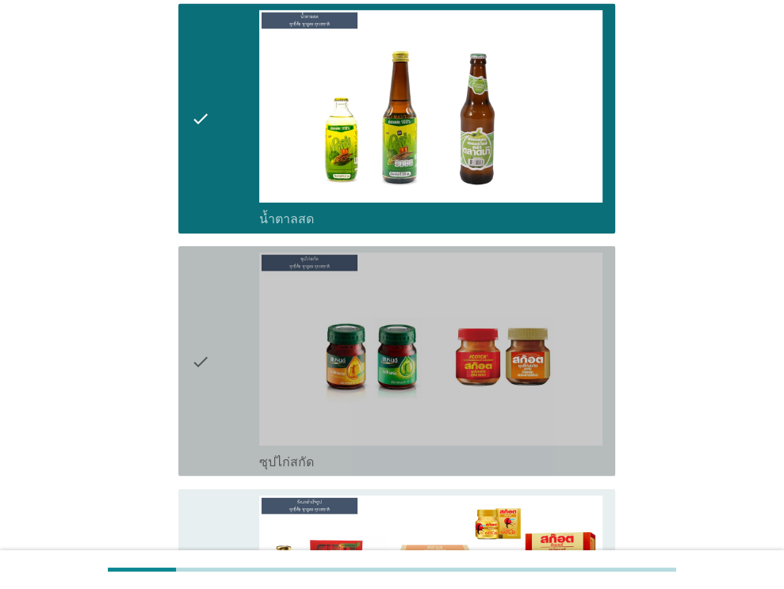
click at [219, 300] on div "check" at bounding box center [225, 361] width 69 height 217
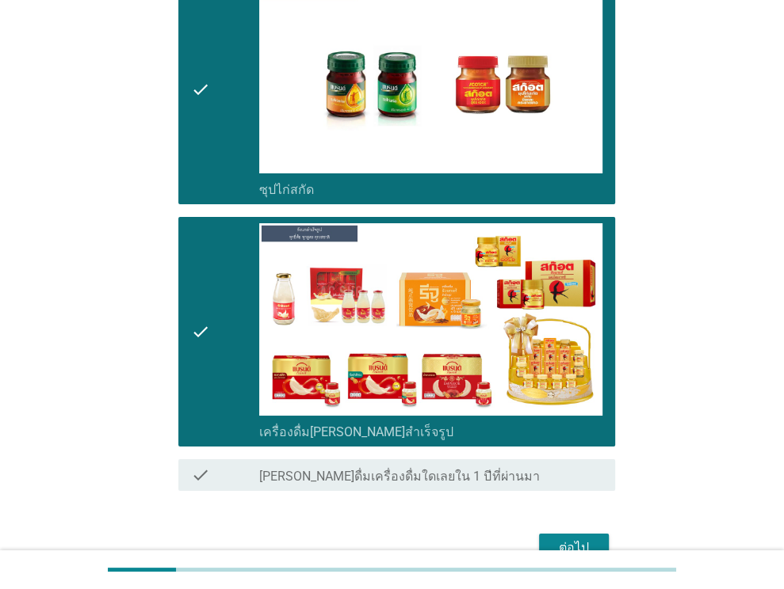
scroll to position [3710, 0]
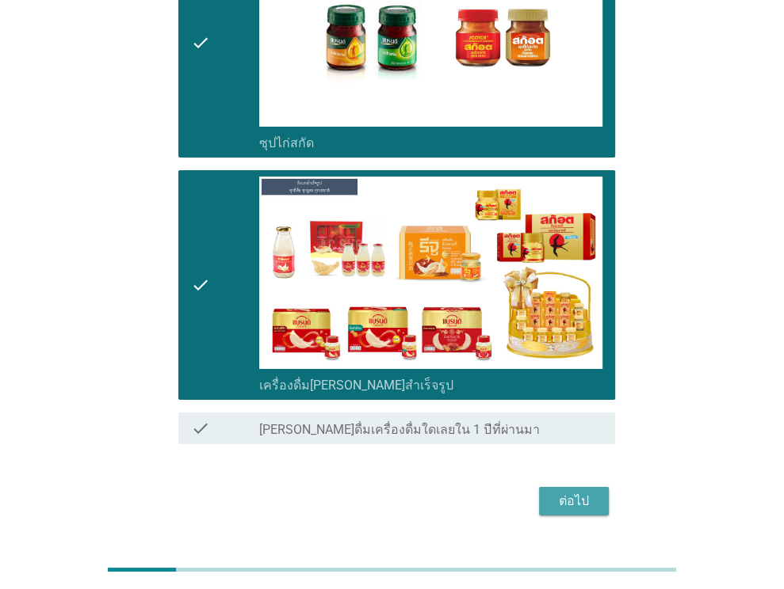
click at [539, 487] on button "ต่อไป" at bounding box center [574, 501] width 70 height 29
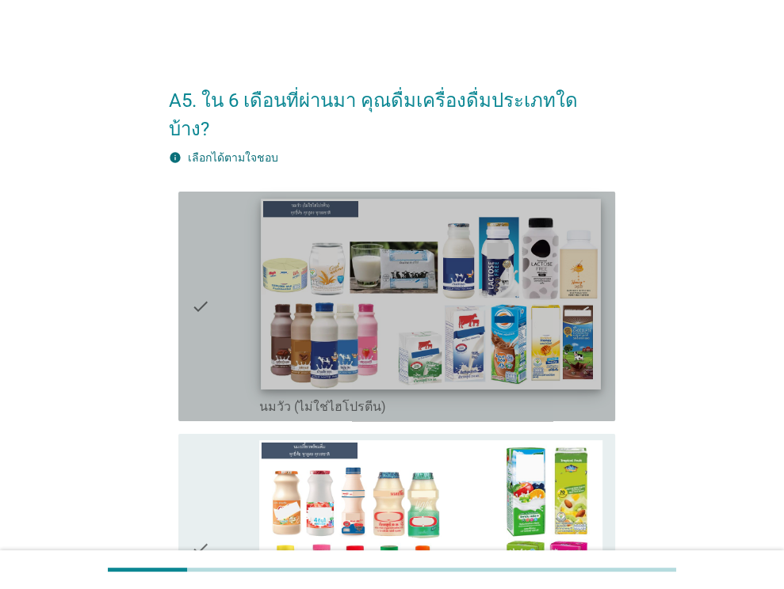
click at [333, 348] on img at bounding box center [430, 294] width 339 height 191
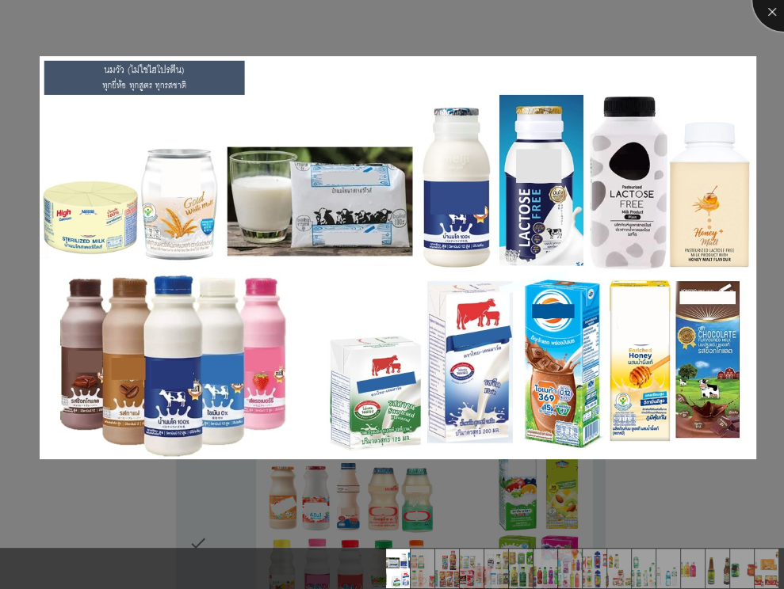
click at [776, 13] on div at bounding box center [783, -1] width 63 height 63
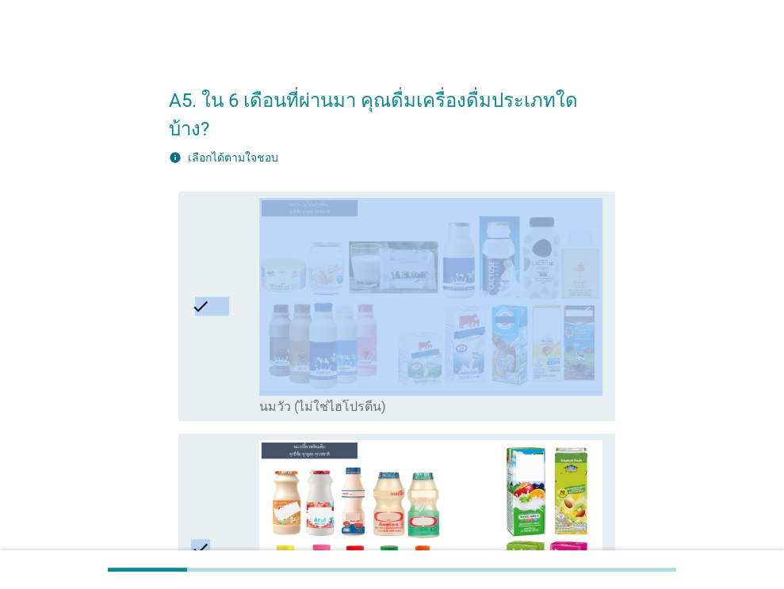
drag, startPoint x: 196, startPoint y: 311, endPoint x: 213, endPoint y: 472, distance: 162.6
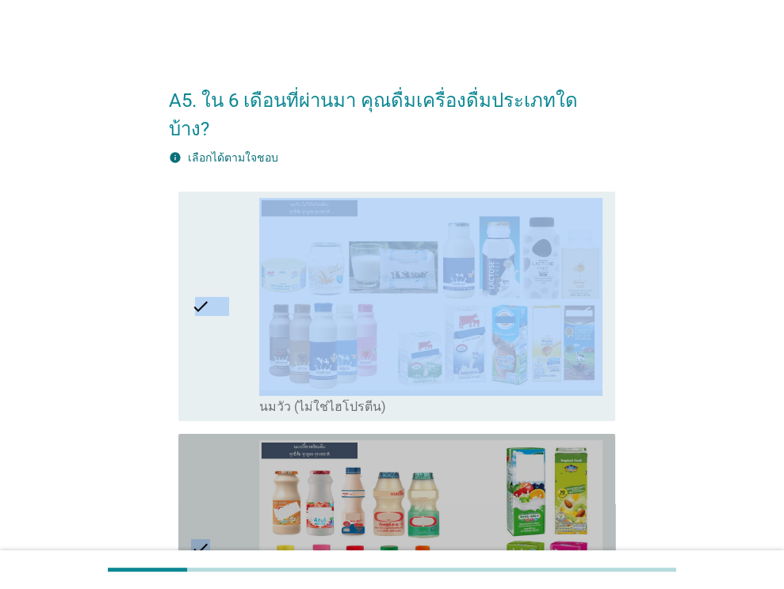
click at [213, 472] on div "check" at bounding box center [225, 548] width 69 height 217
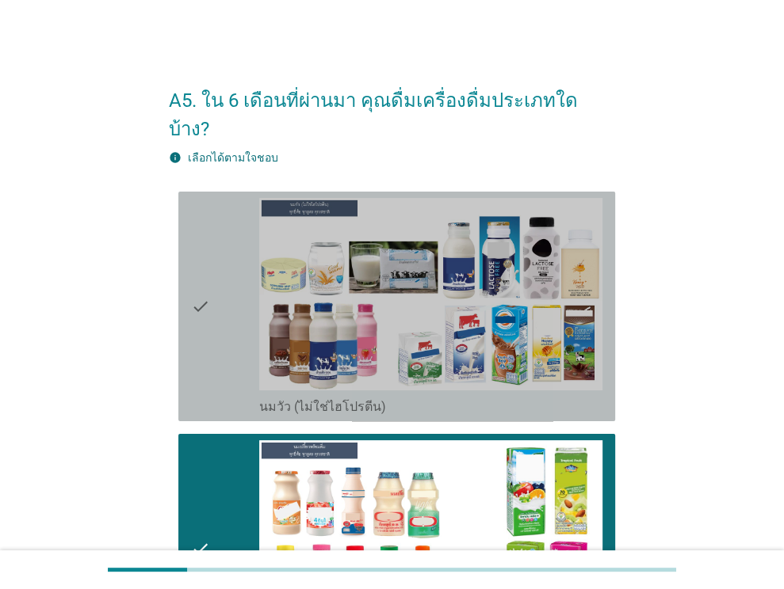
click at [214, 326] on div "check" at bounding box center [225, 306] width 69 height 217
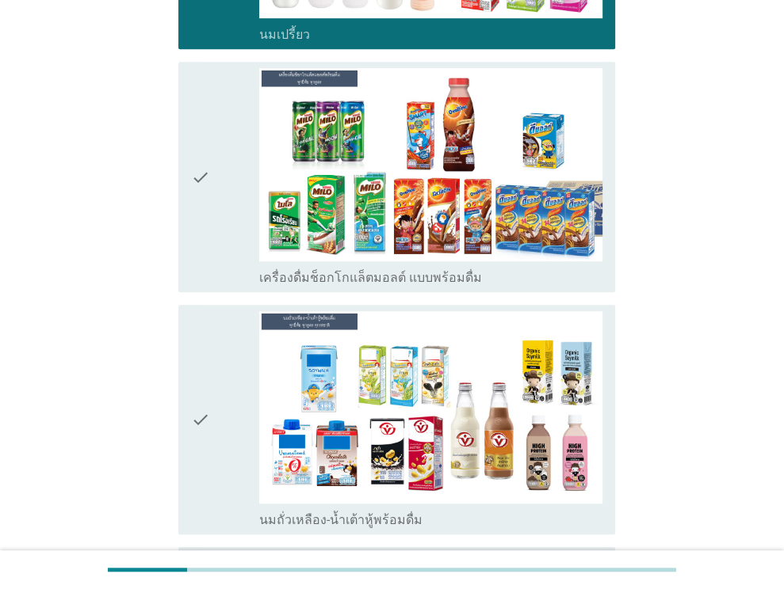
scroll to position [629, 0]
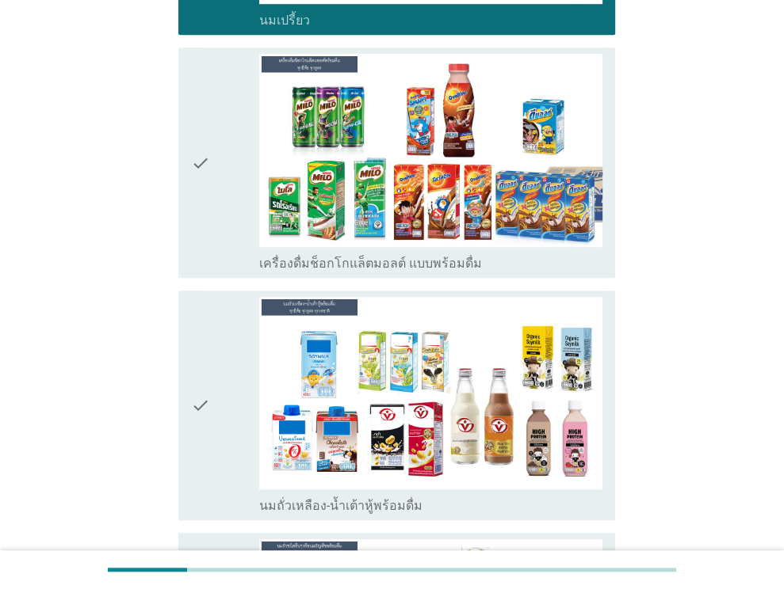
click at [238, 214] on div "check" at bounding box center [225, 162] width 69 height 217
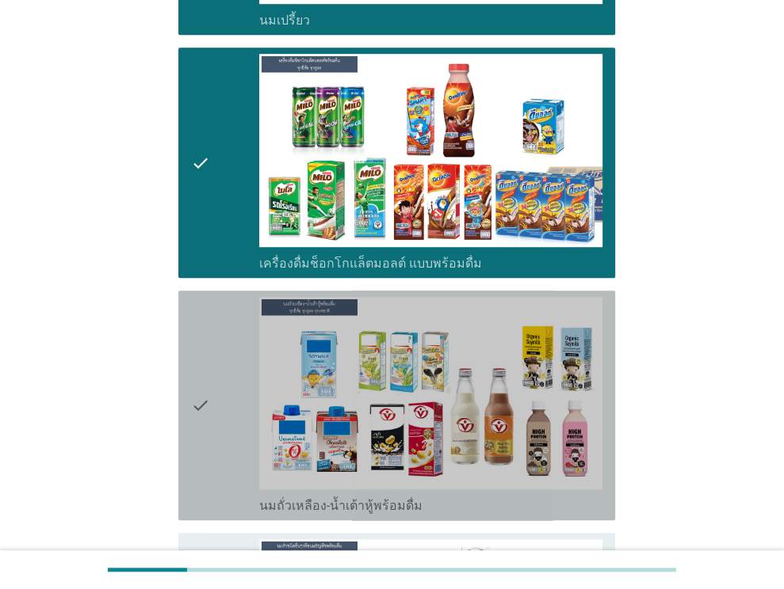
click at [236, 385] on div "check" at bounding box center [225, 405] width 69 height 217
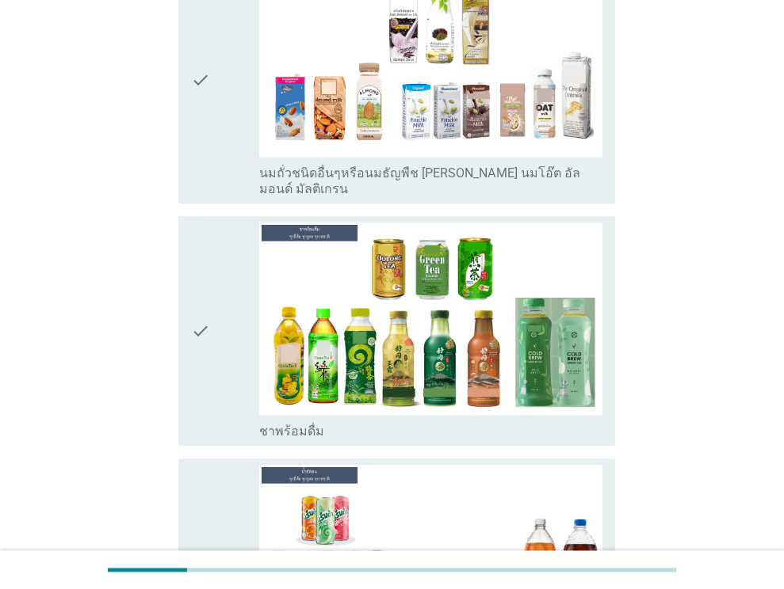
scroll to position [1211, 0]
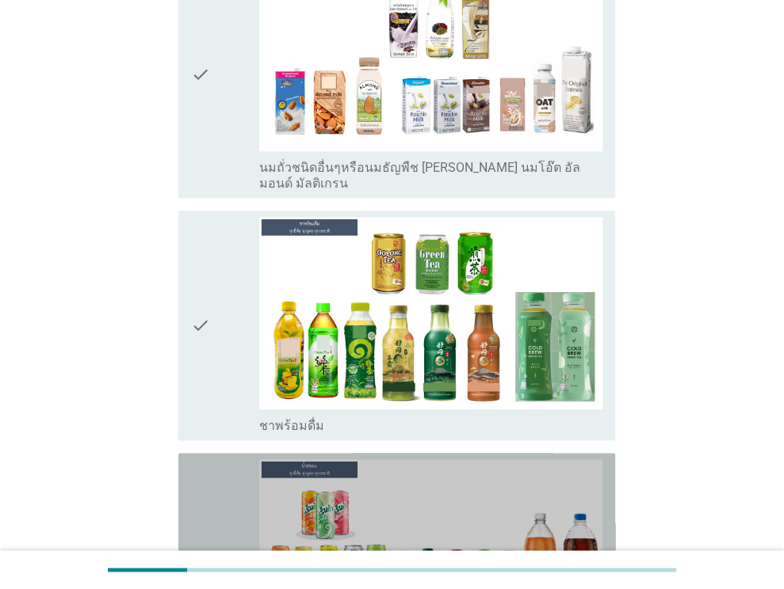
click at [227, 471] on div "check" at bounding box center [225, 568] width 69 height 217
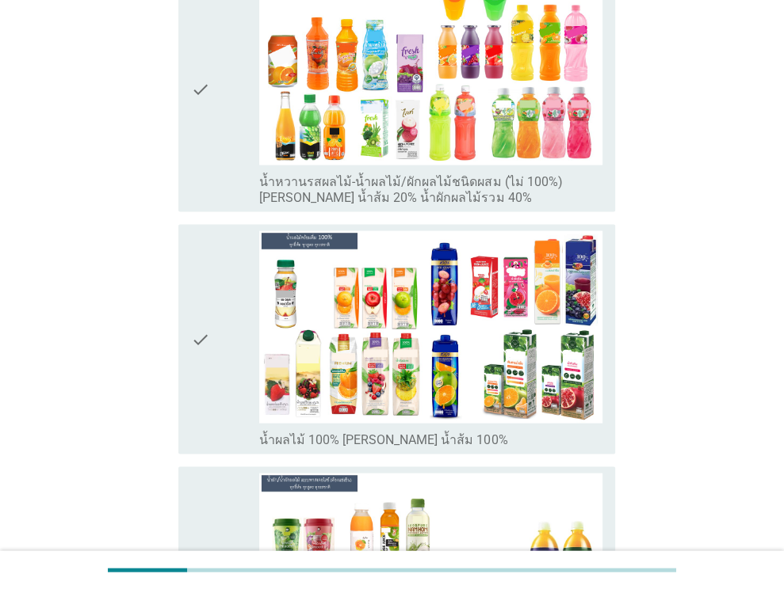
scroll to position [1951, 0]
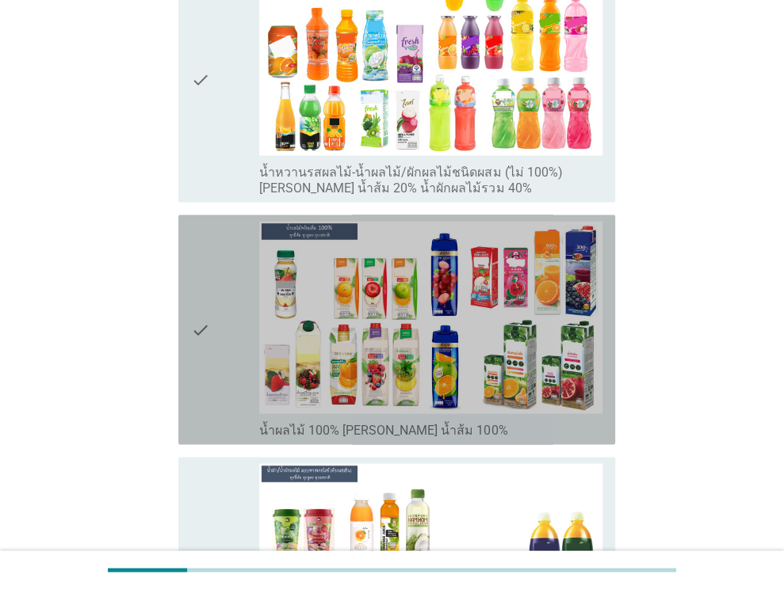
click at [223, 315] on div "check" at bounding box center [225, 329] width 69 height 217
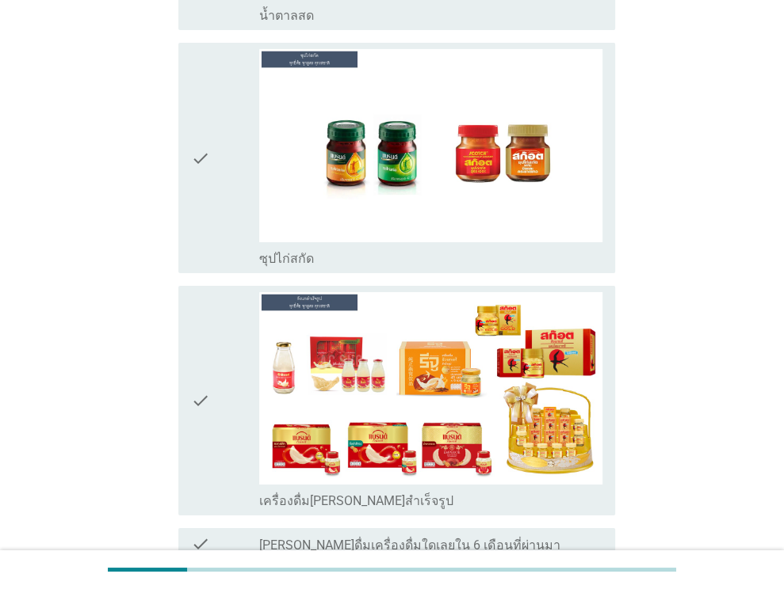
scroll to position [3682, 0]
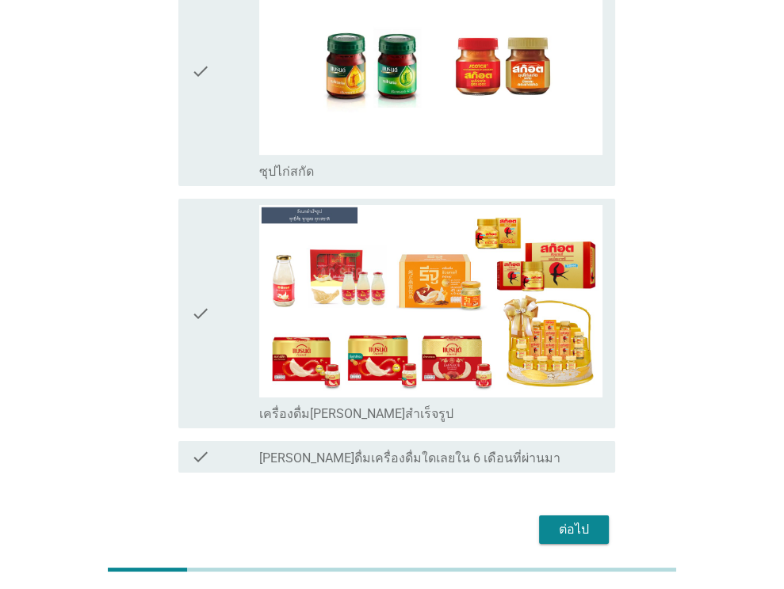
click at [580, 511] on div "ต่อไป" at bounding box center [392, 530] width 446 height 38
click at [578, 521] on div "ต่อไป" at bounding box center [573, 530] width 44 height 19
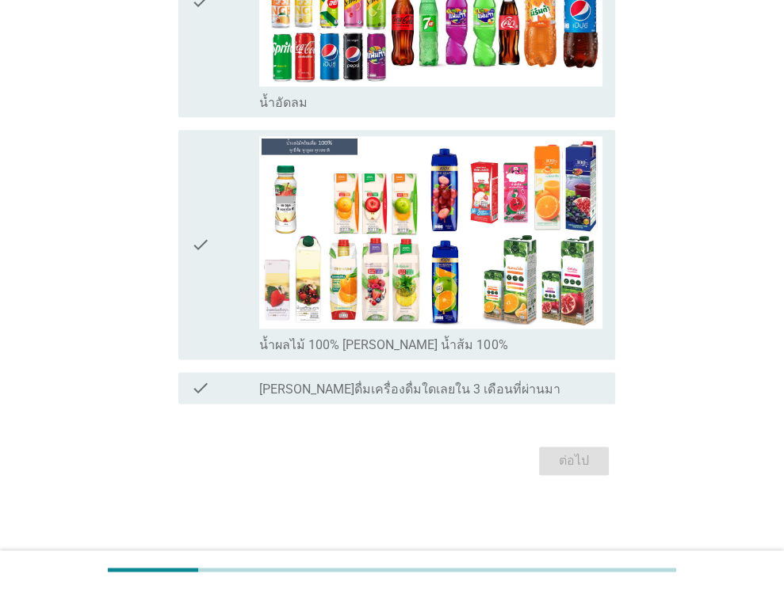
scroll to position [0, 0]
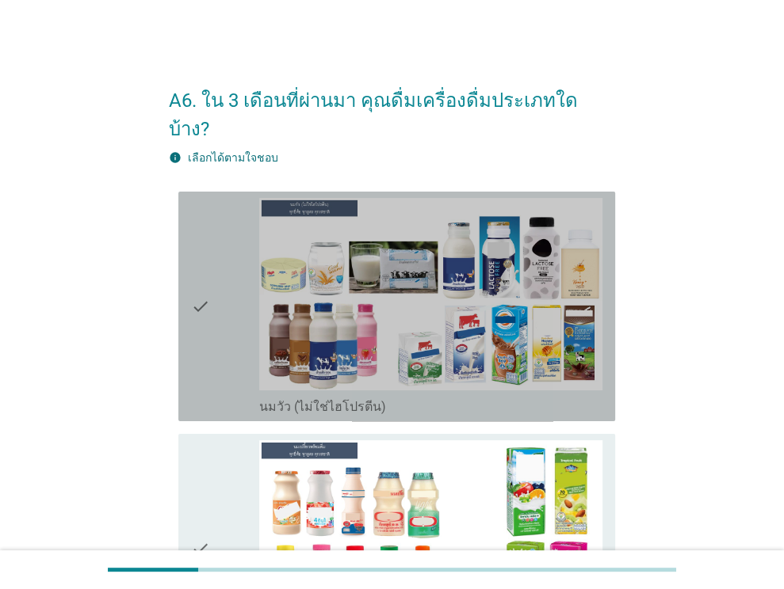
click at [210, 326] on div "check" at bounding box center [225, 306] width 69 height 217
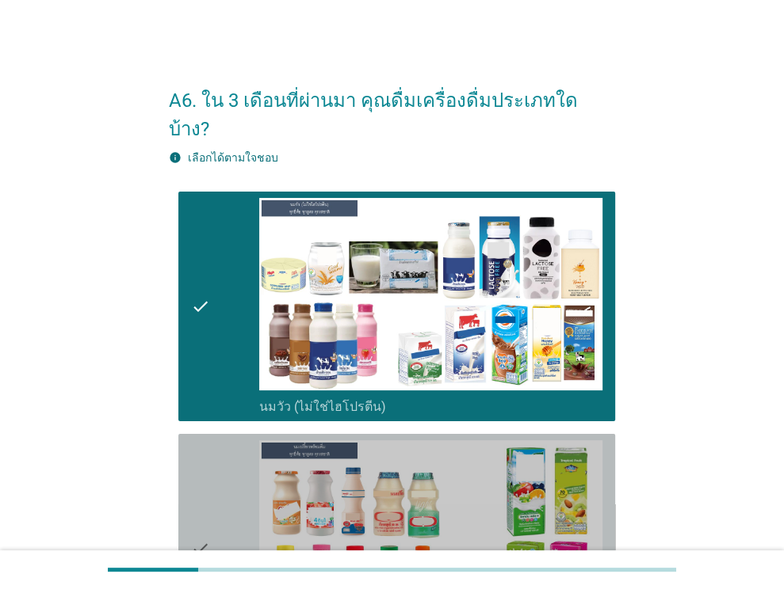
click at [221, 471] on div "check" at bounding box center [225, 548] width 69 height 217
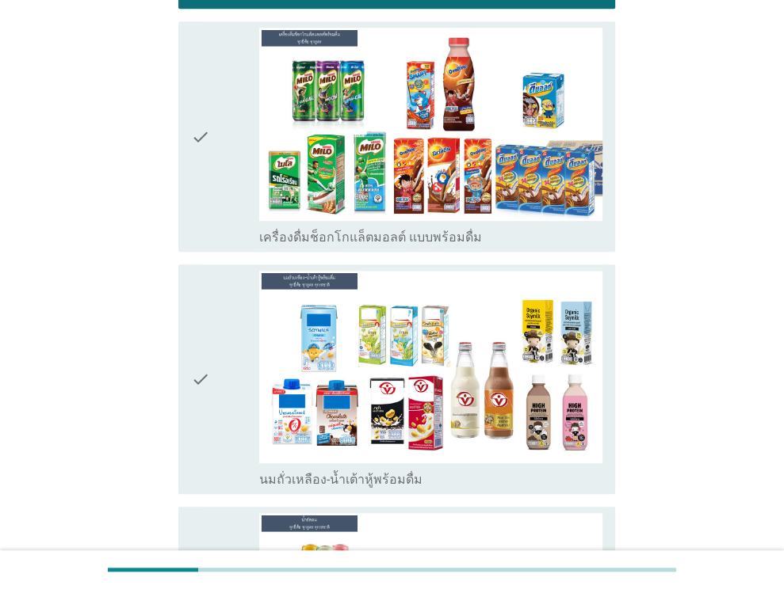
scroll to position [680, 0]
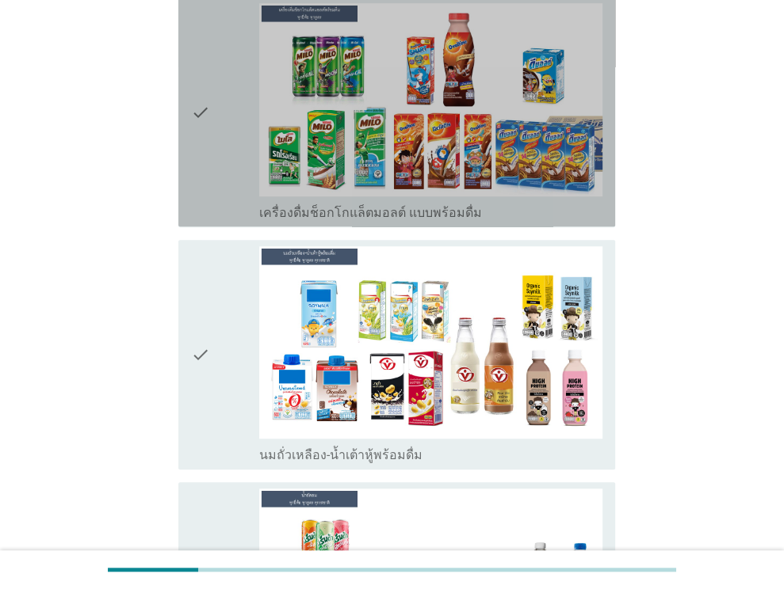
click at [214, 186] on div "check" at bounding box center [225, 111] width 69 height 217
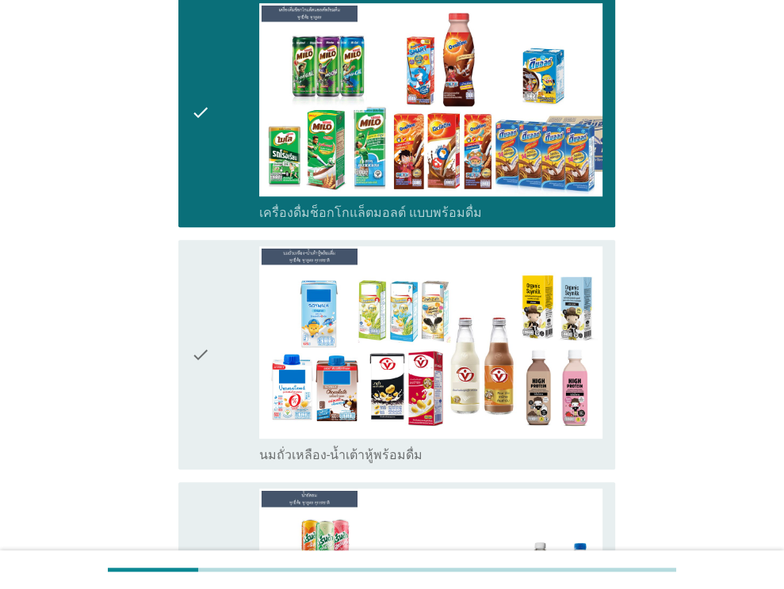
click at [225, 307] on div "check" at bounding box center [225, 354] width 69 height 217
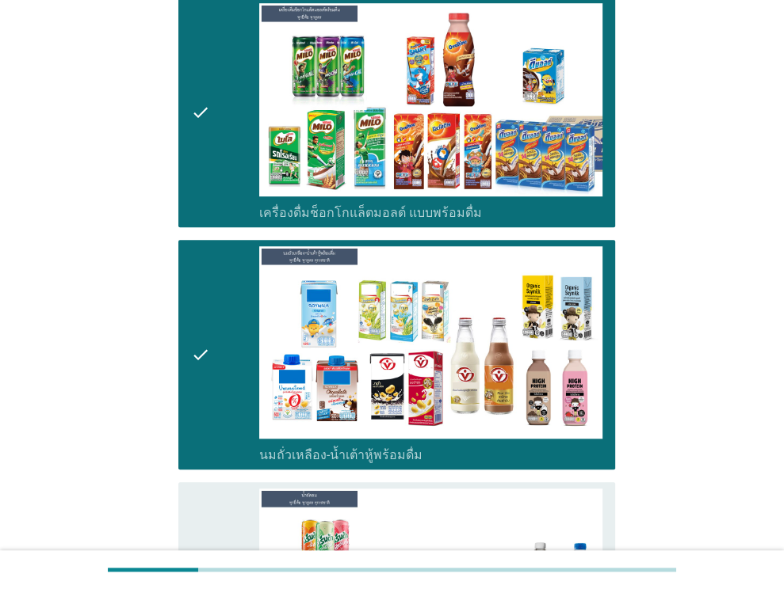
click at [231, 490] on div "check" at bounding box center [225, 597] width 69 height 217
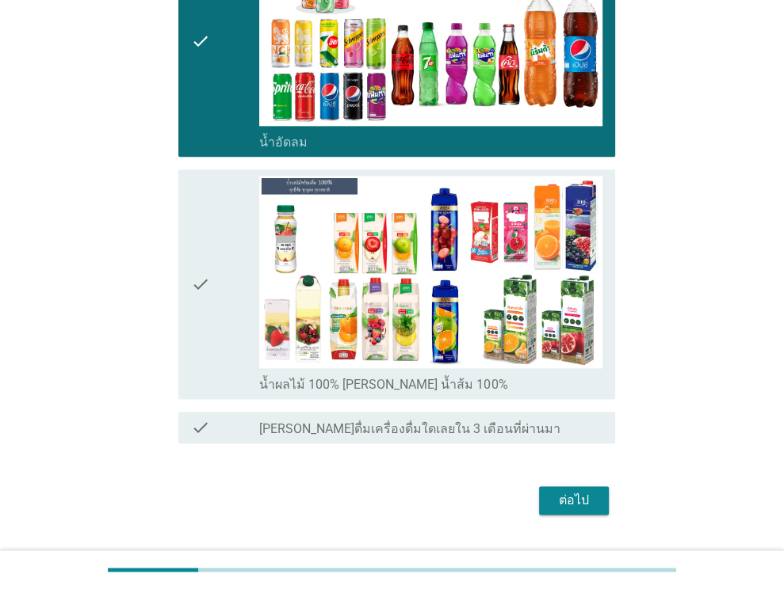
scroll to position [1243, 0]
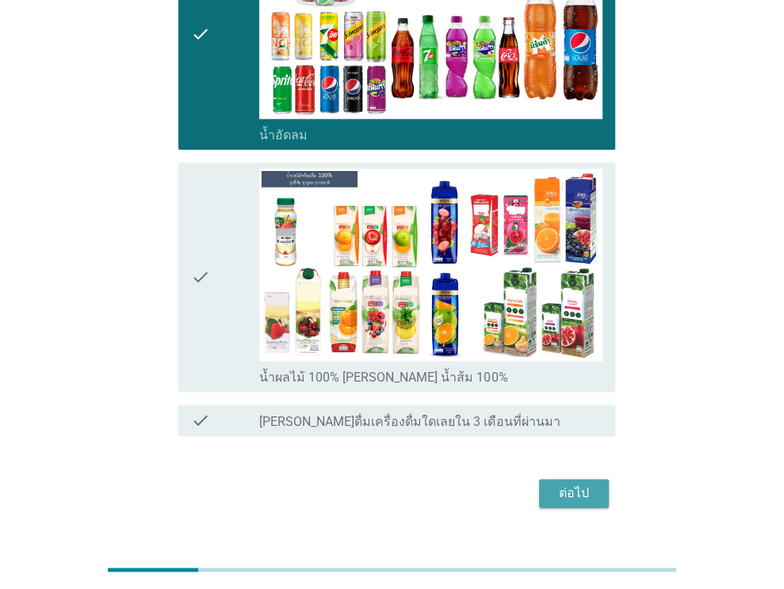
click at [562, 484] on div "ต่อไป" at bounding box center [573, 493] width 44 height 19
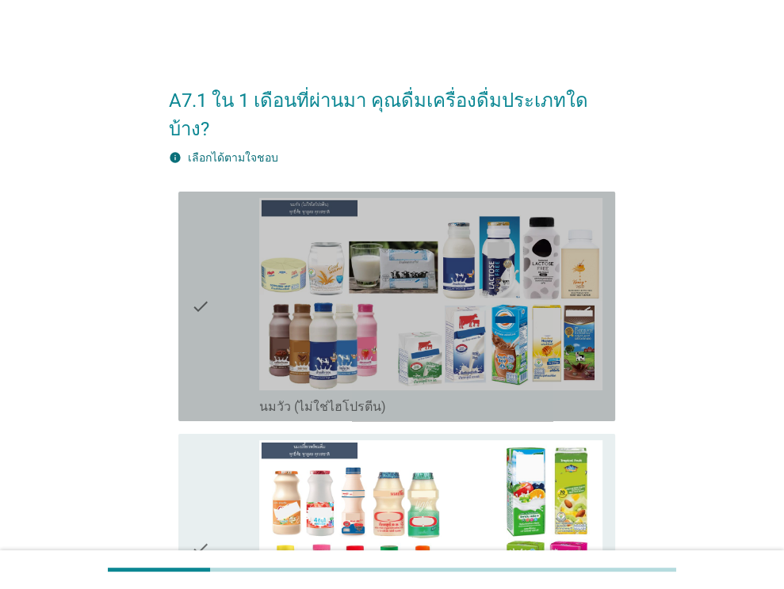
click at [200, 355] on icon "check" at bounding box center [200, 306] width 19 height 217
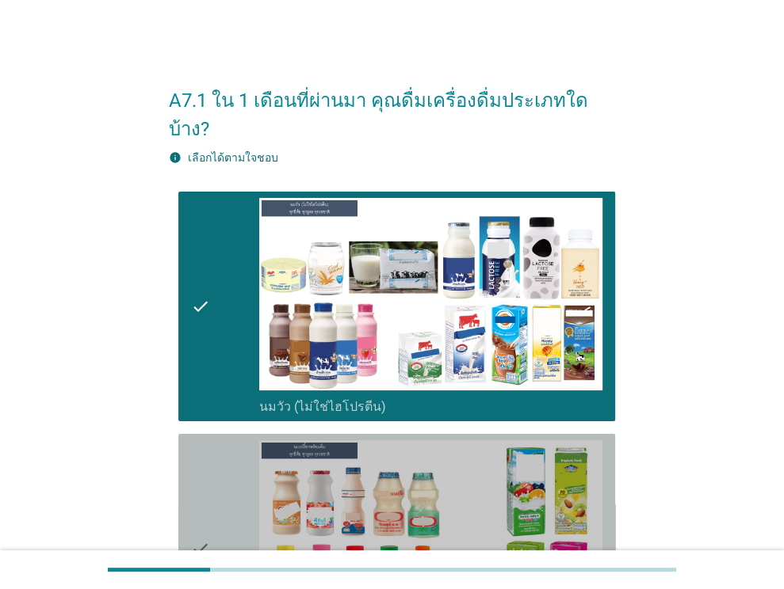
click at [216, 476] on div "check" at bounding box center [225, 548] width 69 height 217
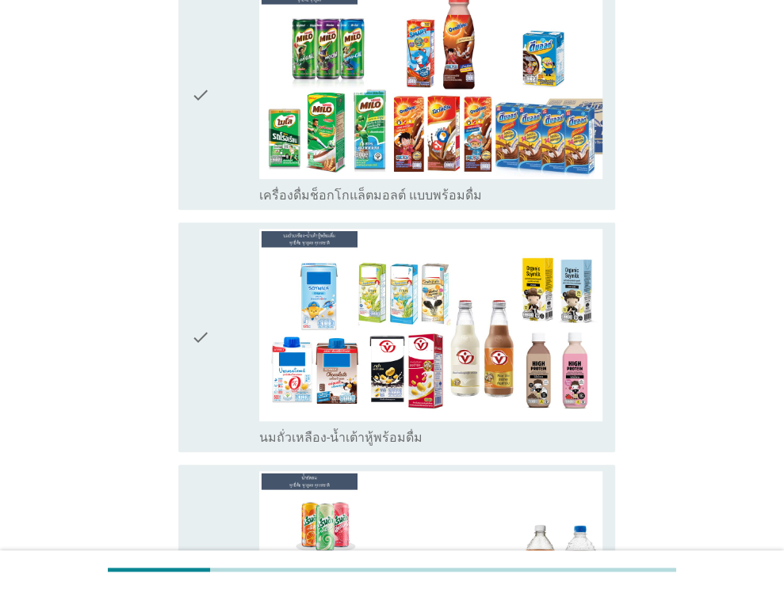
scroll to position [744, 0]
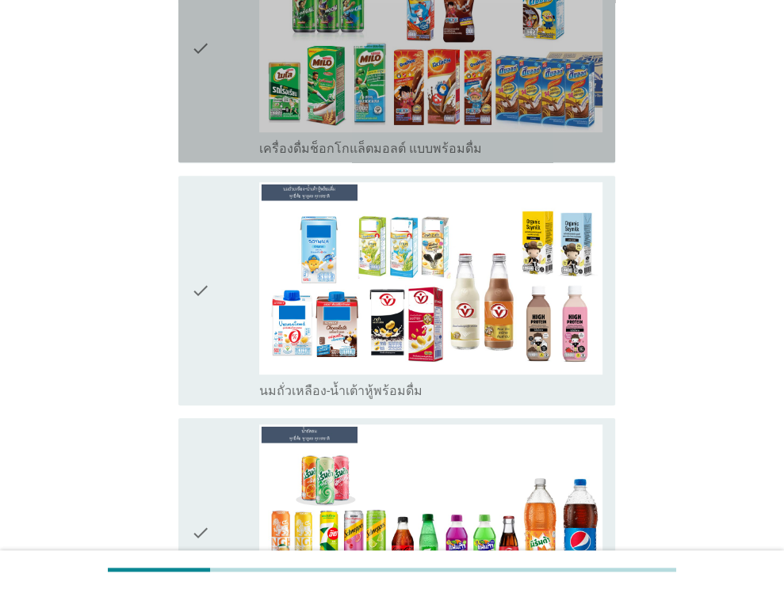
click at [212, 126] on div "check check_box เครื่องดื่มช็อกโกแล็ตมอลต์ แบบพร้อมดื่ม" at bounding box center [396, 48] width 437 height 230
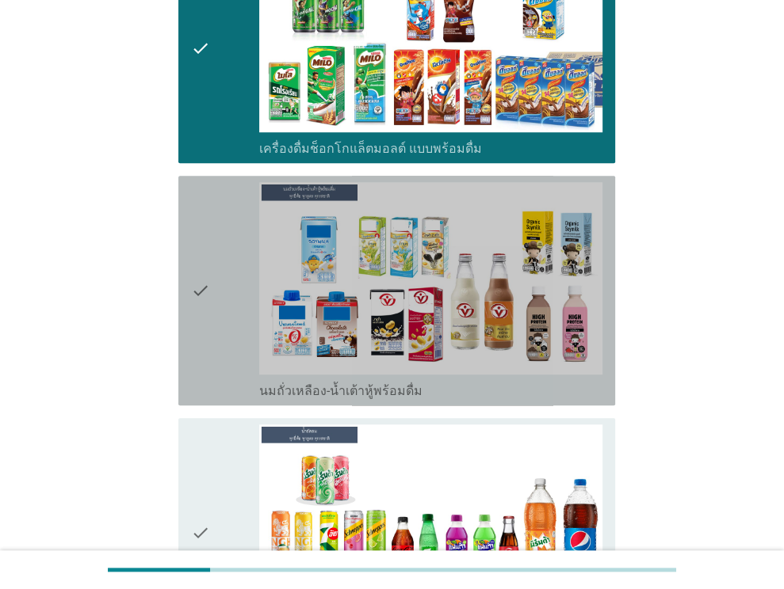
click at [254, 273] on div "check" at bounding box center [225, 290] width 69 height 217
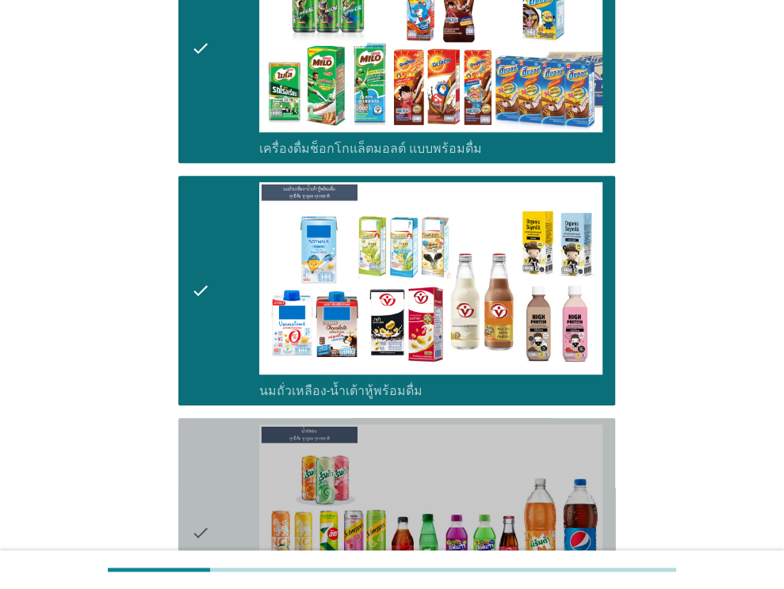
click at [251, 444] on div "check" at bounding box center [225, 533] width 69 height 217
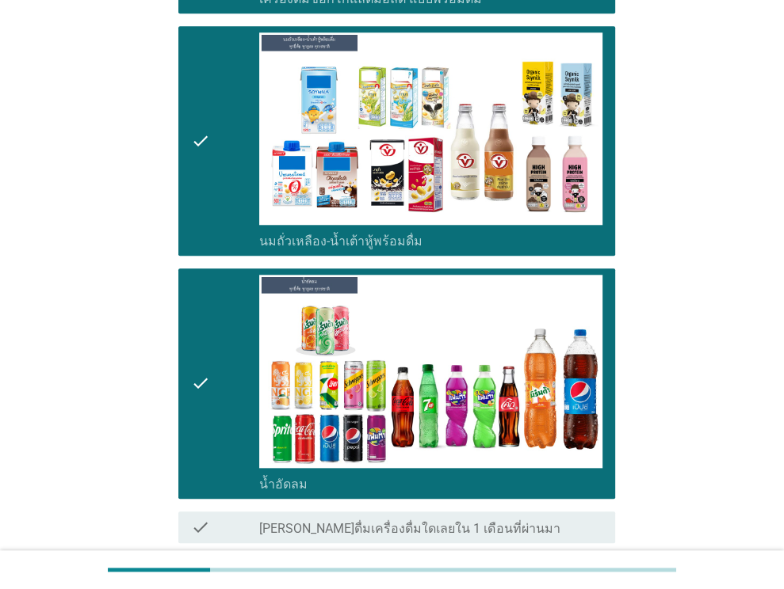
scroll to position [1001, 0]
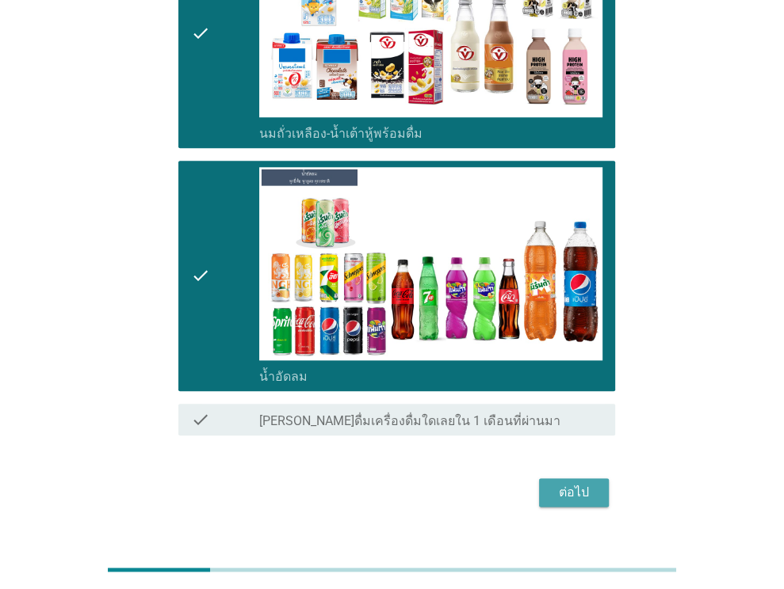
click at [574, 479] on button "ต่อไป" at bounding box center [574, 493] width 70 height 29
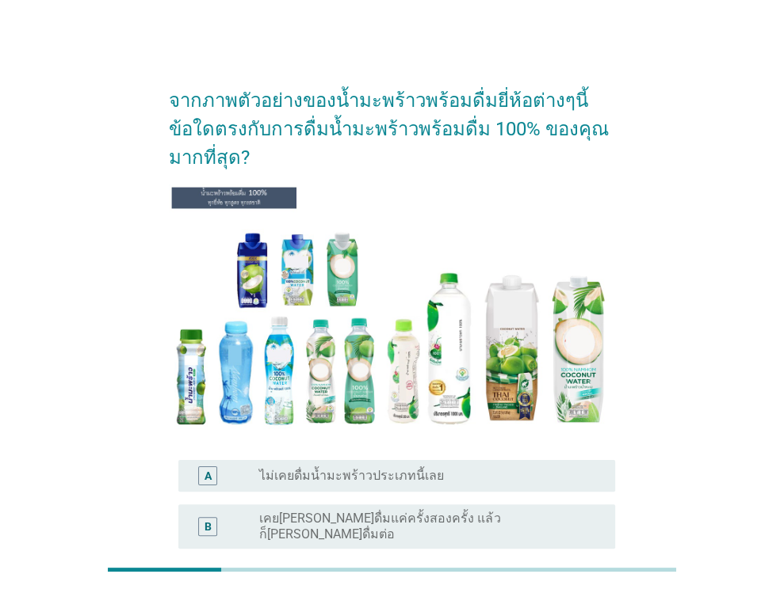
click at [517, 568] on label "เคยดื่มเป็นประจำในอดีต แต่[PERSON_NAME]ดื่มในช่วง 1 เดือนที่ผ่านมา" at bounding box center [424, 584] width 330 height 32
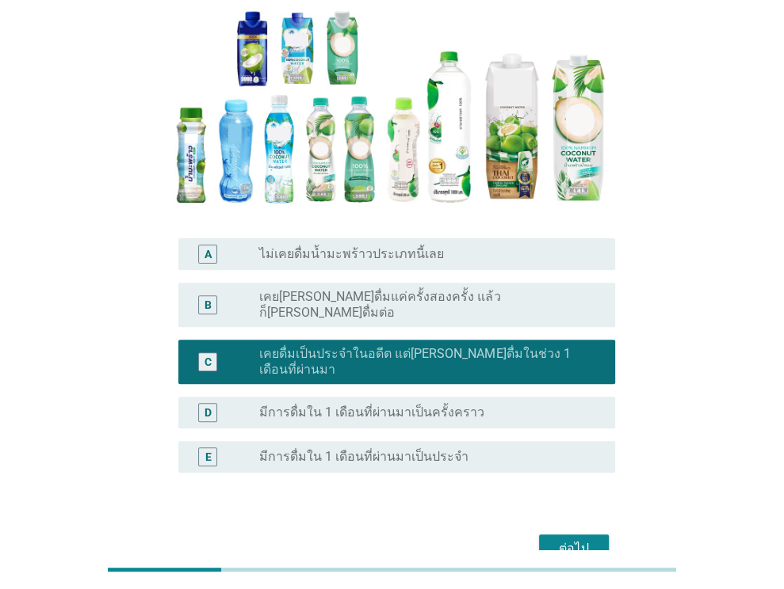
scroll to position [227, 0]
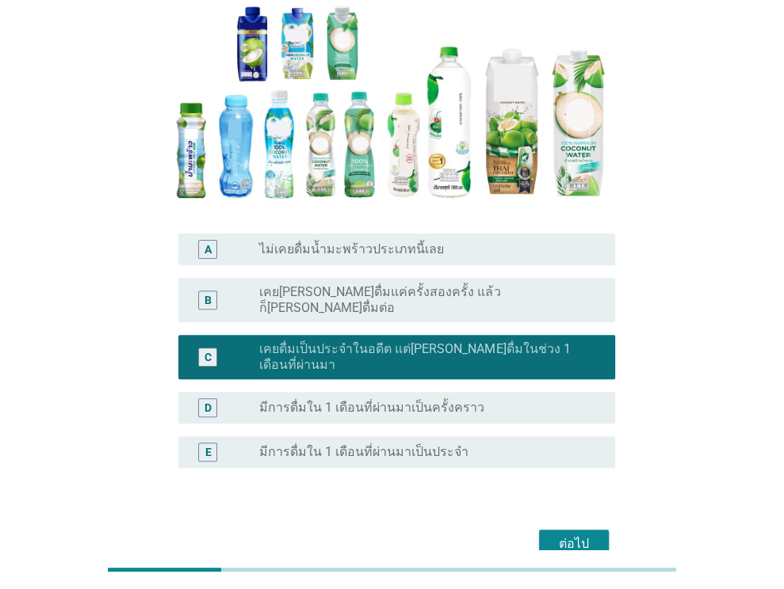
click at [564, 535] on div "ต่อไป" at bounding box center [573, 544] width 44 height 19
